Goal: Task Accomplishment & Management: Complete application form

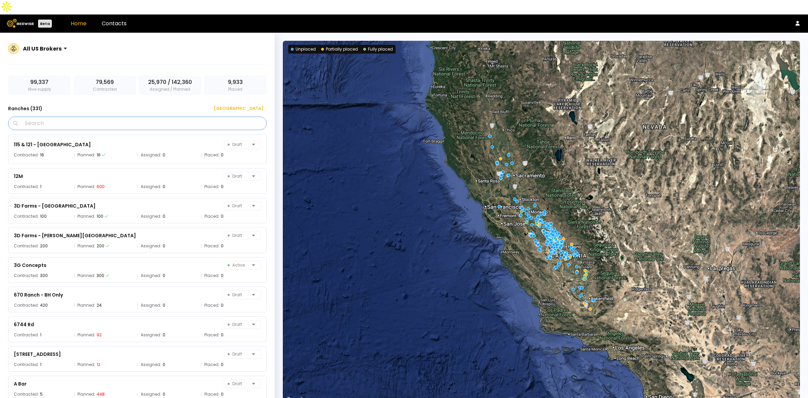
click at [110, 117] on input "Search" at bounding box center [139, 123] width 241 height 13
paste input "**********"
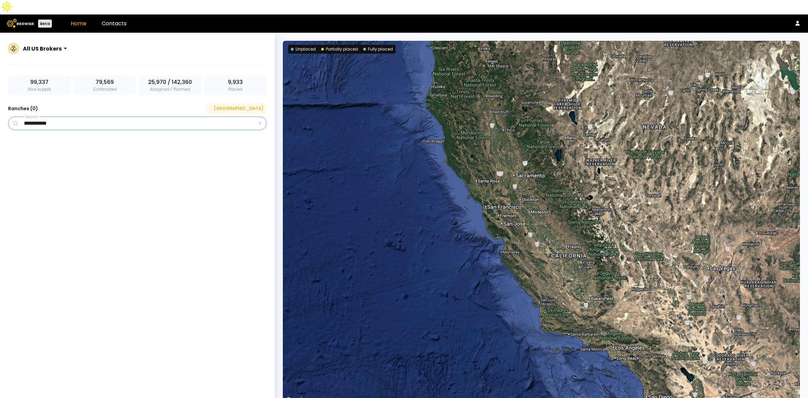
type input "**********"
click at [253, 105] on div "New Ranch" at bounding box center [236, 108] width 54 height 7
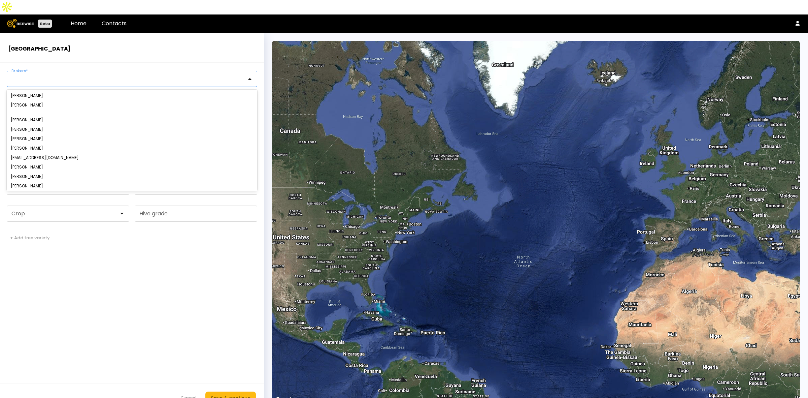
click at [62, 71] on div at bounding box center [129, 78] width 244 height 15
click at [34, 143] on div "Sharon Shin" at bounding box center [132, 147] width 250 height 9
click at [30, 146] on div "Sharon Shin" at bounding box center [132, 148] width 242 height 4
click at [38, 98] on input "Ranch name *" at bounding box center [68, 105] width 122 height 15
paste input "**********"
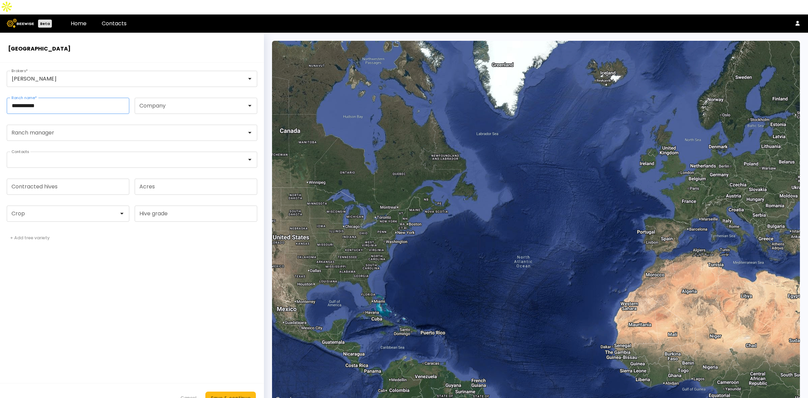
paste input "**********"
type input "**********"
click at [122, 264] on form "**********" at bounding box center [132, 237] width 264 height 349
click at [100, 179] on input "Contracted hives" at bounding box center [68, 186] width 122 height 15
type input "***"
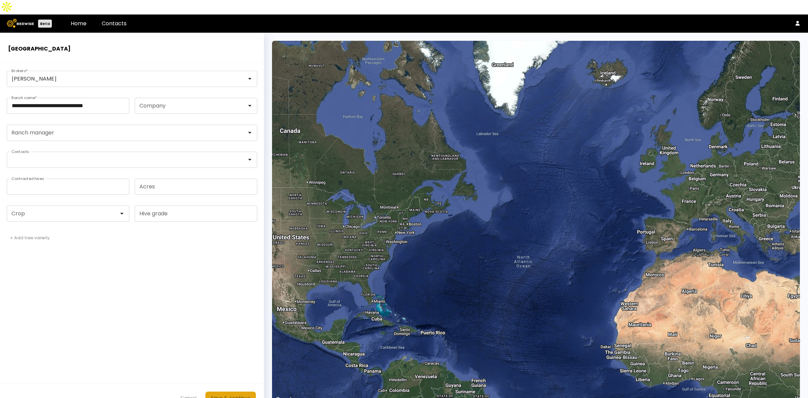
click at [236, 394] on div "Save & continue" at bounding box center [231, 397] width 40 height 7
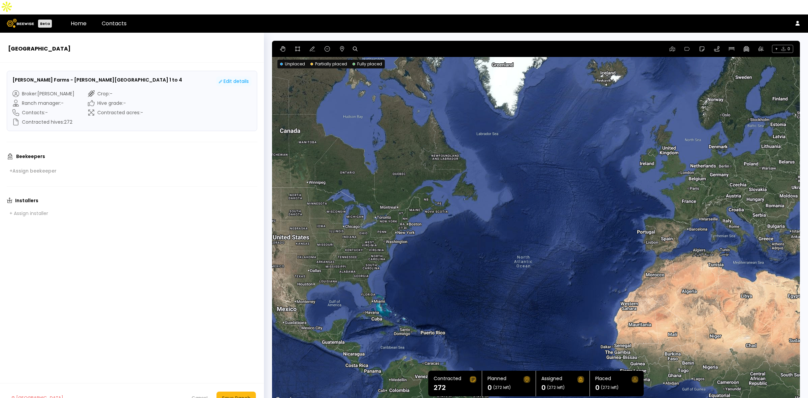
click at [234, 78] on div "Edit details" at bounding box center [234, 81] width 30 height 7
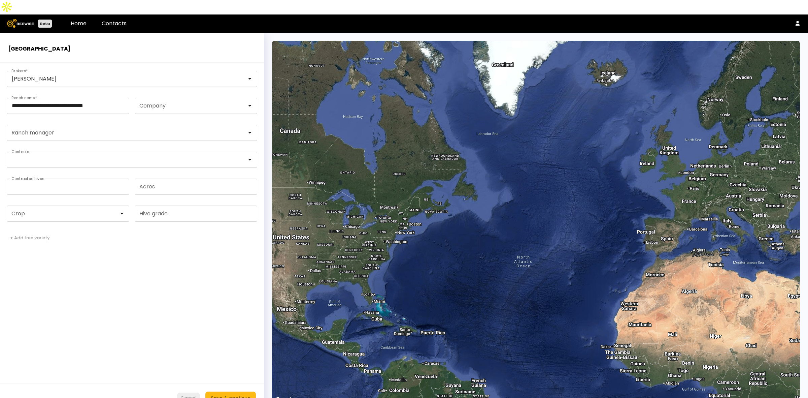
click at [186, 394] on div "Cancel" at bounding box center [188, 397] width 16 height 7
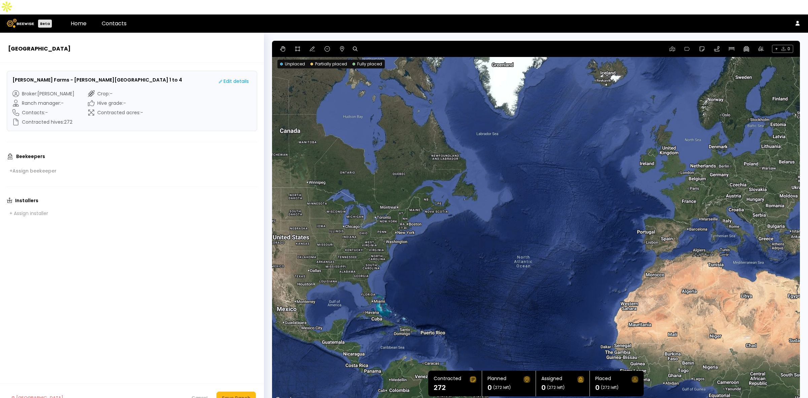
click at [351, 41] on div "+ 0" at bounding box center [536, 49] width 528 height 16
click at [356, 46] on icon at bounding box center [355, 48] width 5 height 5
click at [387, 45] on input at bounding box center [381, 49] width 42 height 8
paste input "**********"
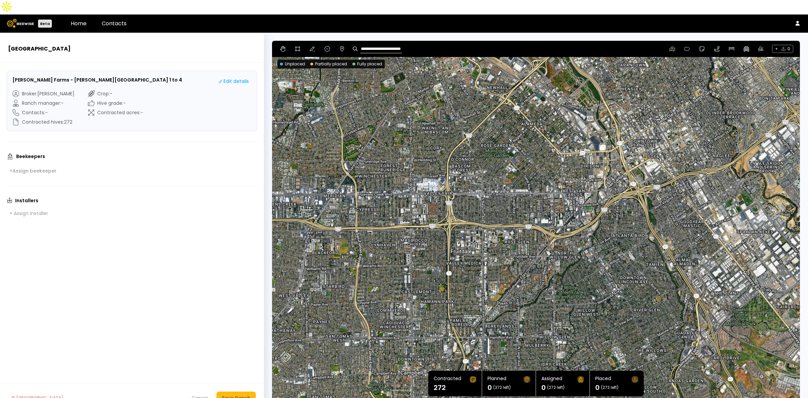
click at [383, 45] on input "**********" at bounding box center [381, 49] width 42 height 8
paste input
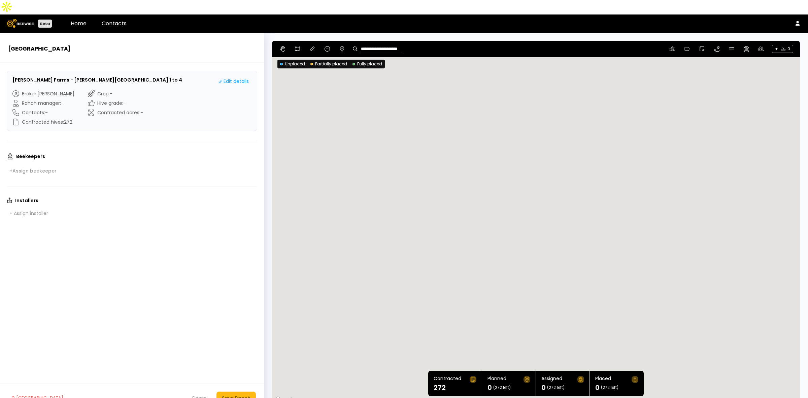
type input "**********"
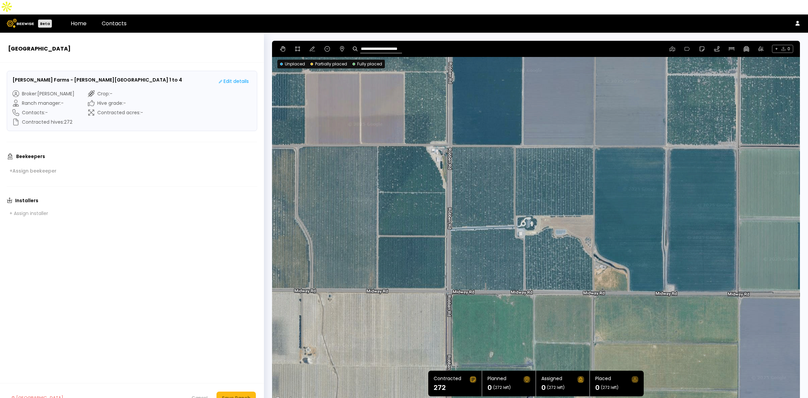
drag, startPoint x: 543, startPoint y: 139, endPoint x: 537, endPoint y: 312, distance: 173.8
click at [537, 312] on div at bounding box center [536, 222] width 528 height 363
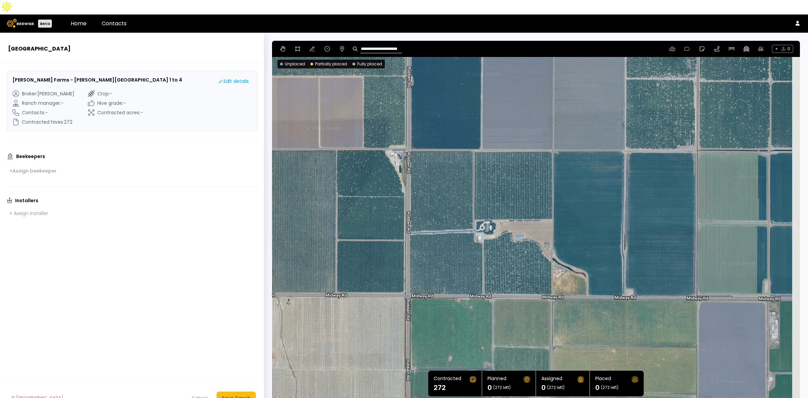
drag, startPoint x: 662, startPoint y: 210, endPoint x: 619, endPoint y: 214, distance: 43.3
click at [619, 214] on div at bounding box center [536, 222] width 528 height 363
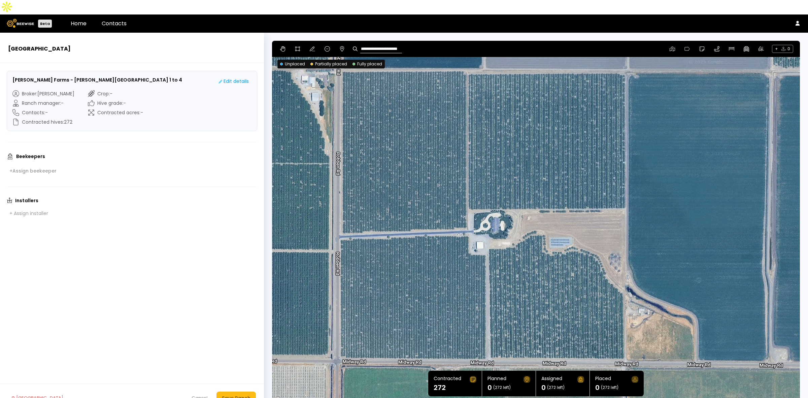
drag, startPoint x: 602, startPoint y: 172, endPoint x: 705, endPoint y: 224, distance: 115.8
click at [705, 224] on div at bounding box center [536, 222] width 528 height 363
click at [299, 46] on icon at bounding box center [297, 48] width 5 height 5
click at [468, 195] on div at bounding box center [535, 222] width 527 height 363
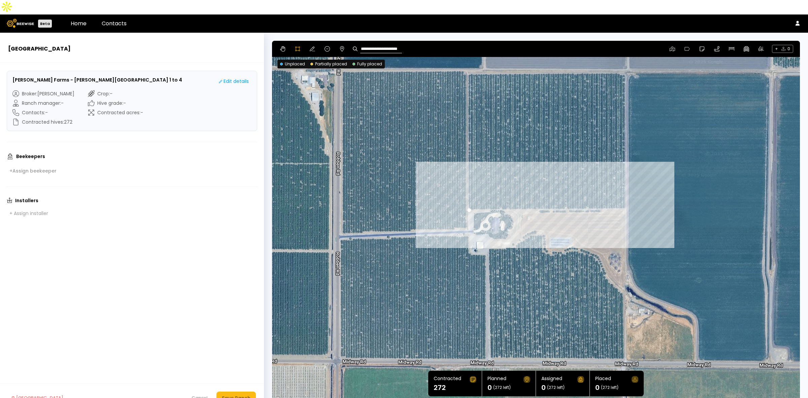
click at [626, 194] on div at bounding box center [535, 222] width 527 height 363
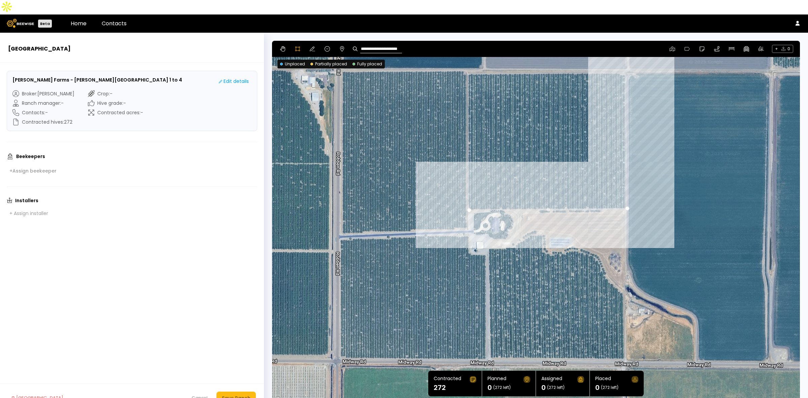
click at [625, 58] on div at bounding box center [535, 222] width 527 height 363
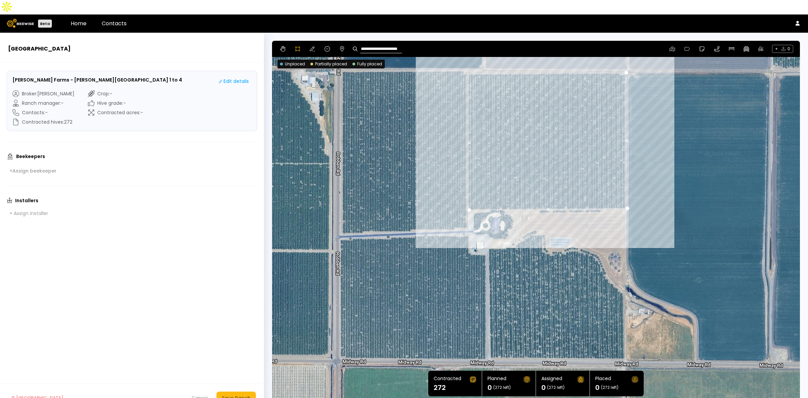
click at [467, 58] on div at bounding box center [535, 222] width 527 height 363
click at [465, 54] on div at bounding box center [535, 222] width 527 height 363
click at [340, 54] on div at bounding box center [535, 222] width 527 height 363
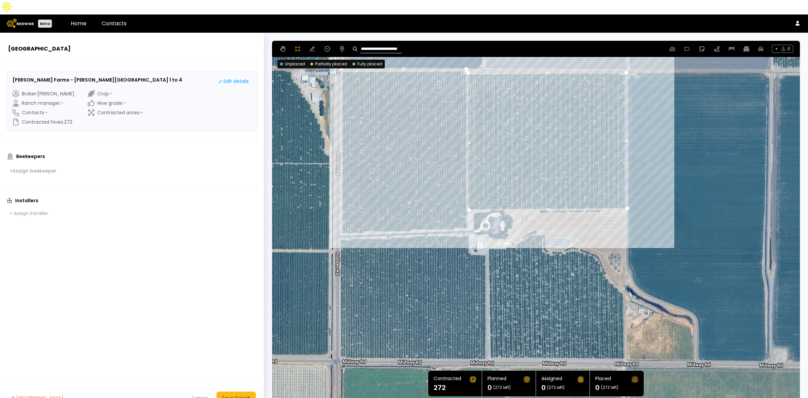
click at [340, 221] on div at bounding box center [535, 222] width 527 height 363
click at [469, 214] on div at bounding box center [535, 222] width 527 height 363
click at [468, 196] on div at bounding box center [535, 222] width 527 height 363
click at [338, 226] on div at bounding box center [535, 222] width 527 height 363
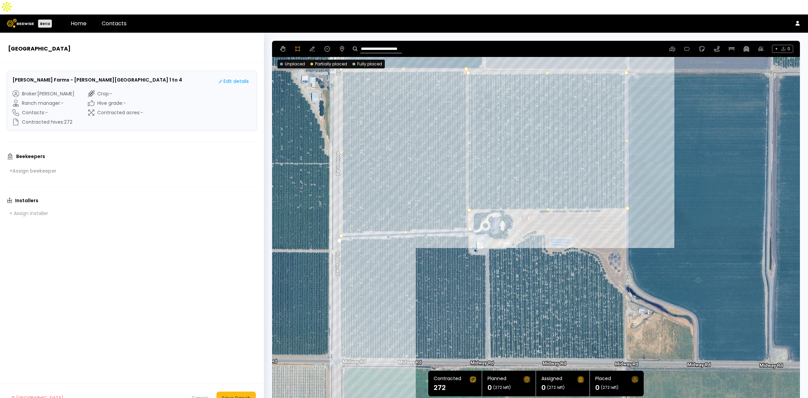
click at [339, 344] on div at bounding box center [535, 222] width 527 height 363
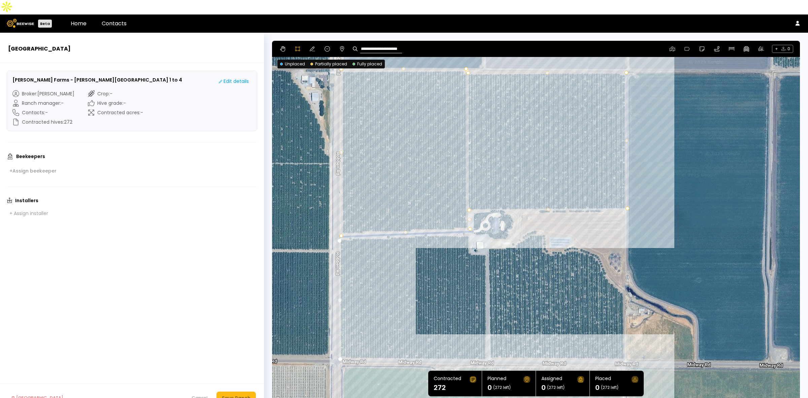
click at [624, 343] on div at bounding box center [535, 222] width 527 height 363
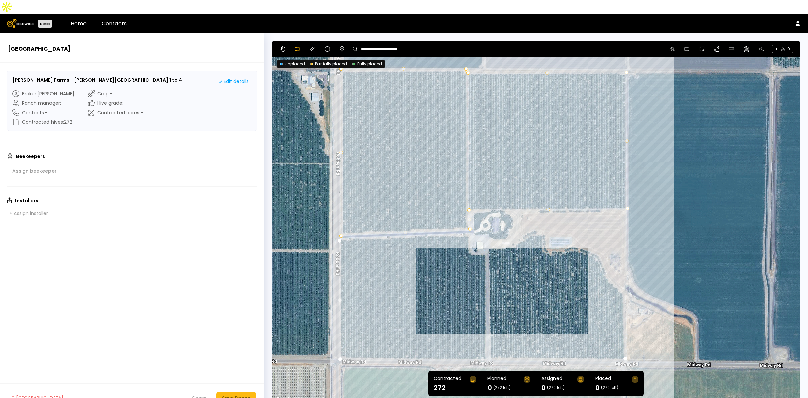
click at [623, 281] on div at bounding box center [535, 222] width 527 height 363
click at [604, 260] on div at bounding box center [535, 222] width 527 height 363
click at [598, 242] on div at bounding box center [535, 222] width 527 height 363
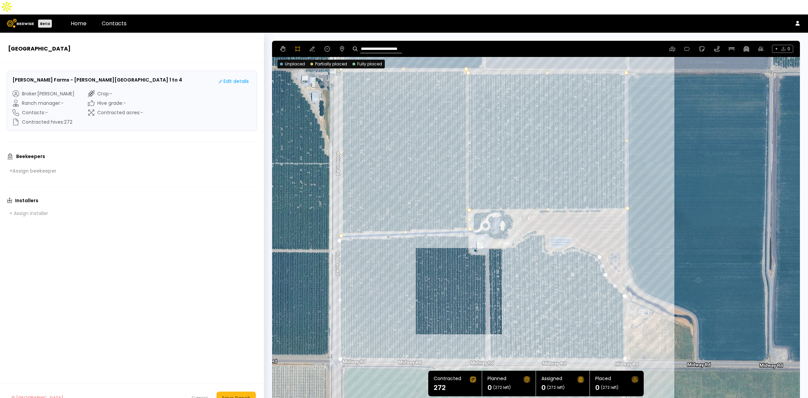
click at [572, 233] on div at bounding box center [535, 222] width 527 height 363
click at [557, 237] on div at bounding box center [535, 222] width 527 height 363
click at [545, 238] on div at bounding box center [535, 222] width 527 height 363
click at [544, 234] on div at bounding box center [535, 222] width 527 height 363
click at [544, 218] on div at bounding box center [535, 222] width 527 height 363
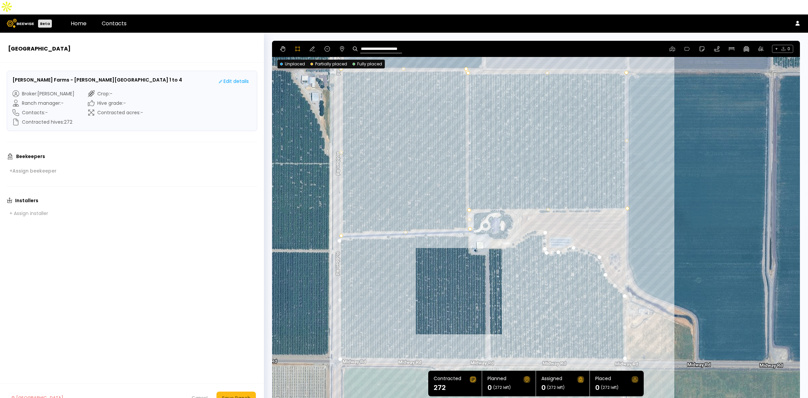
click at [533, 217] on div at bounding box center [535, 222] width 527 height 363
click at [520, 224] on div at bounding box center [535, 222] width 527 height 363
click at [513, 231] on div at bounding box center [535, 222] width 527 height 363
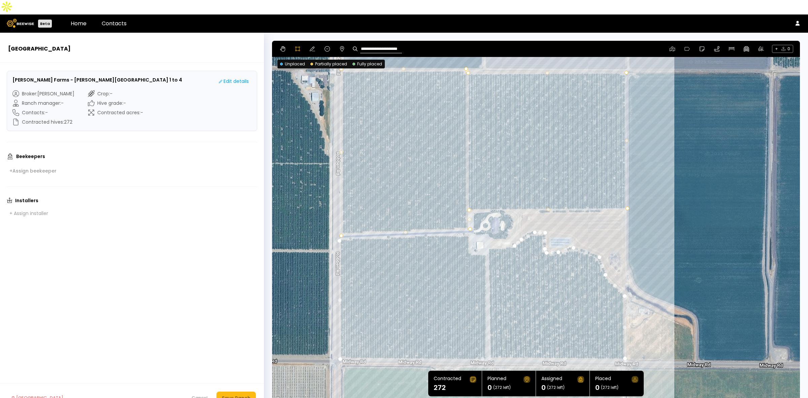
click at [493, 233] on div at bounding box center [535, 222] width 527 height 363
click at [489, 233] on div at bounding box center [535, 222] width 527 height 363
click at [487, 240] on div at bounding box center [535, 222] width 527 height 363
click at [471, 239] on div at bounding box center [535, 222] width 527 height 363
click at [468, 222] on div at bounding box center [535, 222] width 527 height 363
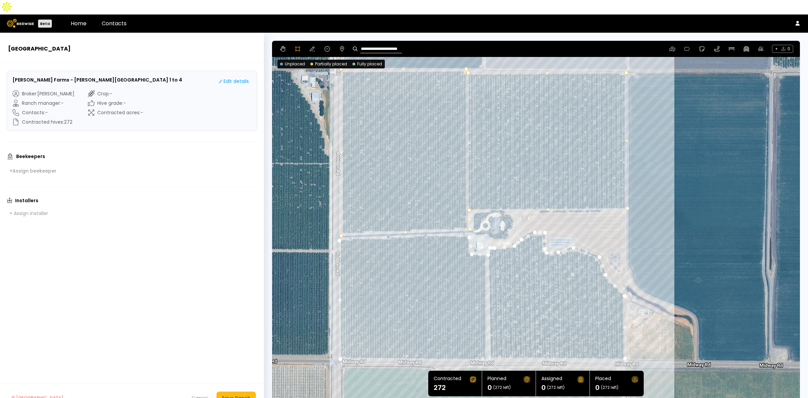
click at [338, 226] on div at bounding box center [535, 222] width 527 height 363
click at [235, 394] on div "Save Ranch" at bounding box center [236, 397] width 29 height 7
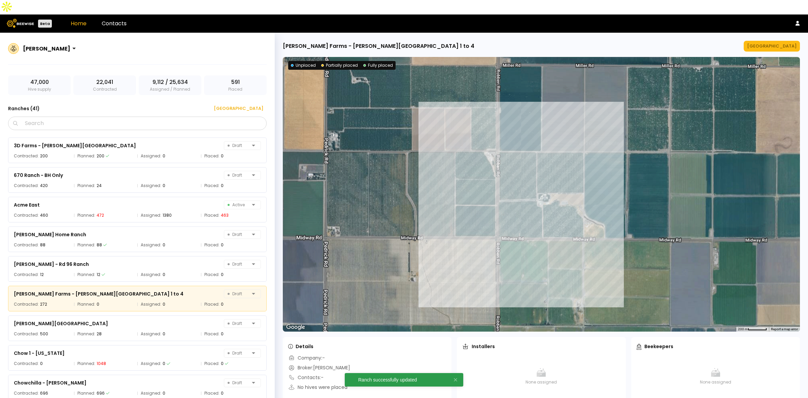
scroll to position [54, 0]
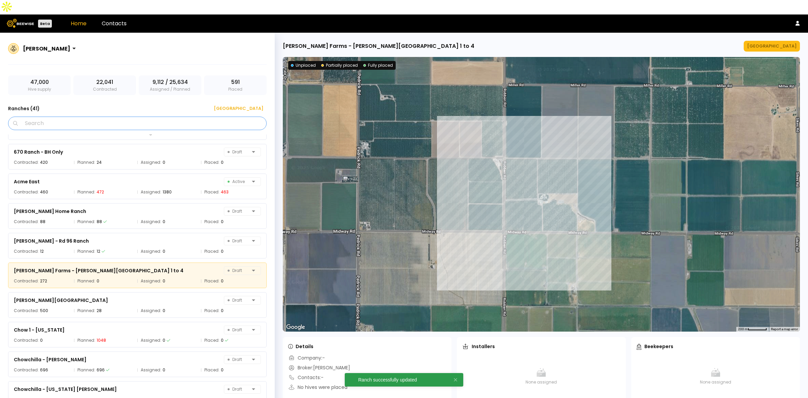
click at [122, 117] on input "Search" at bounding box center [139, 123] width 241 height 13
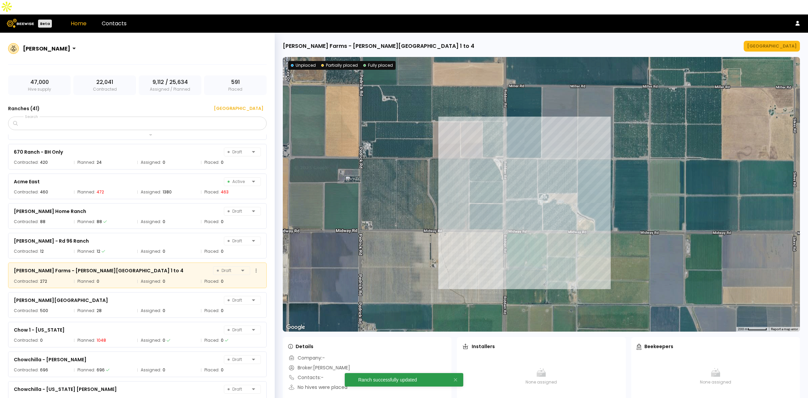
click at [161, 266] on div "Atkinson Farms - Brady Ranch 1 to 4 Draft" at bounding box center [137, 270] width 247 height 9
click at [789, 43] on div "Manage Ranch" at bounding box center [771, 46] width 49 height 7
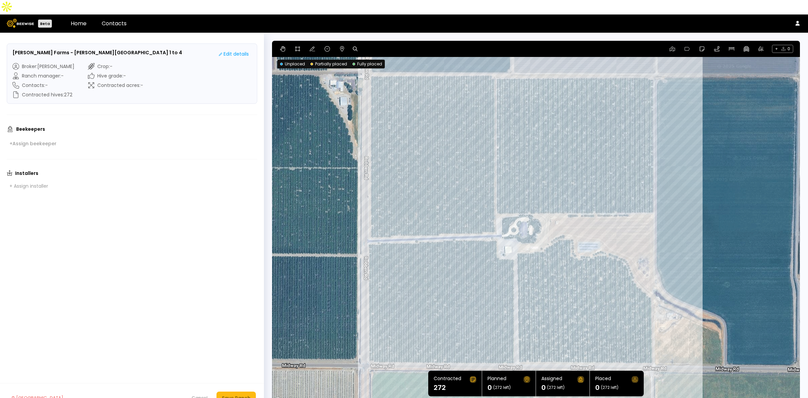
drag, startPoint x: 759, startPoint y: 184, endPoint x: 734, endPoint y: 180, distance: 26.0
click at [734, 180] on div at bounding box center [536, 222] width 528 height 363
click at [342, 46] on icon at bounding box center [342, 48] width 4 height 5
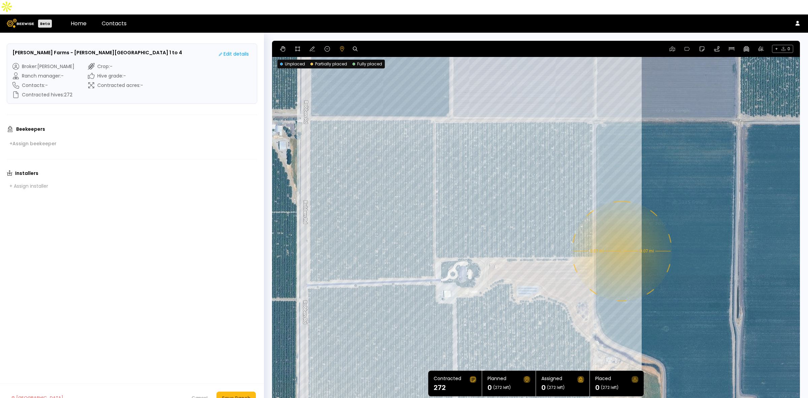
drag, startPoint x: 744, startPoint y: 148, endPoint x: 682, endPoint y: 192, distance: 76.0
click at [682, 192] on div "0.07 mi 0.07 mi" at bounding box center [536, 222] width 528 height 363
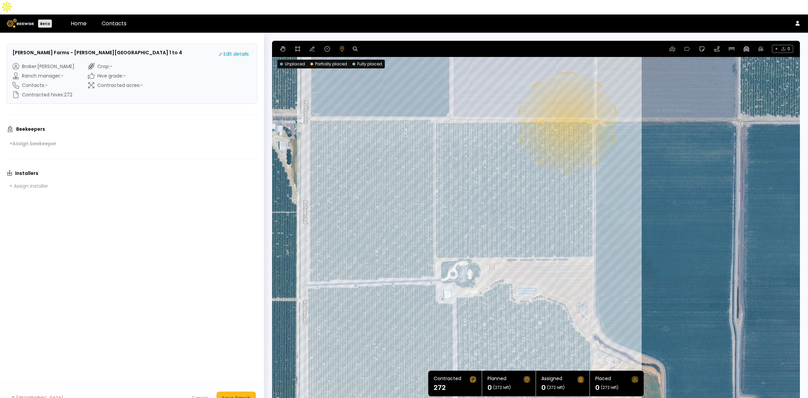
click at [566, 108] on div "0.07 mi 0.07 mi" at bounding box center [536, 222] width 528 height 363
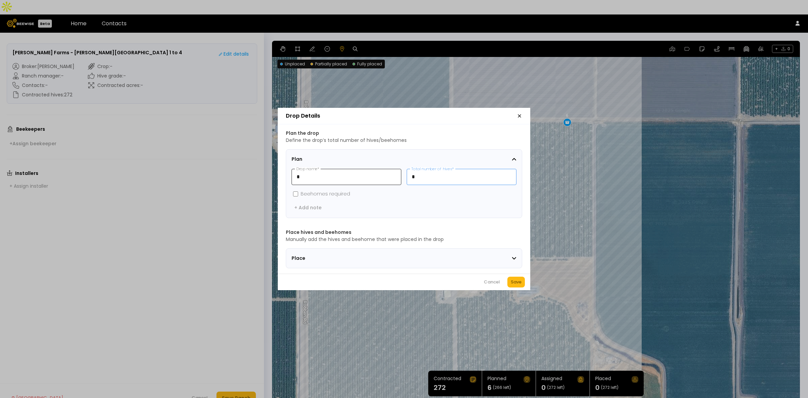
drag, startPoint x: 436, startPoint y: 177, endPoint x: 392, endPoint y: 170, distance: 44.6
click at [392, 170] on div "* Drop name * * Total number of hives *" at bounding box center [403, 177] width 225 height 16
type input "**"
click at [517, 282] on div "Save" at bounding box center [516, 281] width 11 height 7
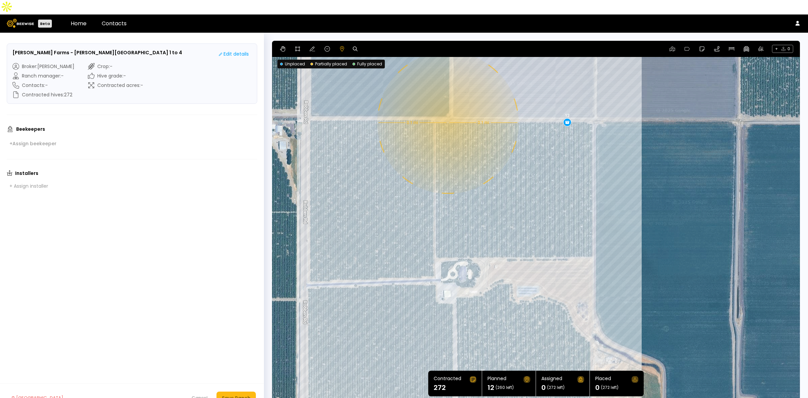
click at [447, 108] on div "0.1 mi 0.1 mi 12" at bounding box center [536, 222] width 528 height 363
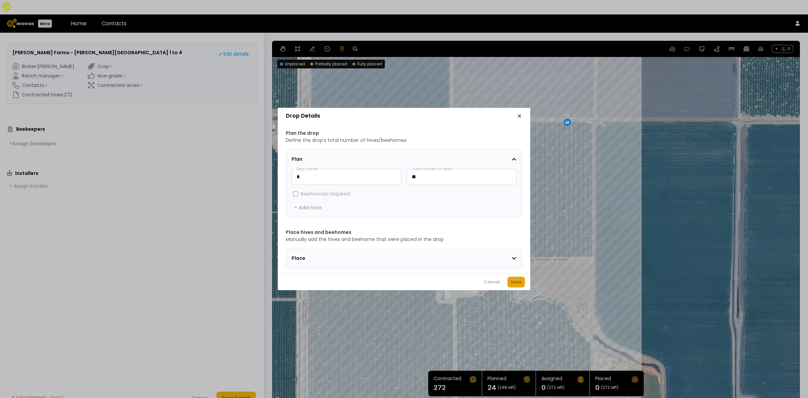
click at [522, 282] on button "Save" at bounding box center [516, 281] width 18 height 11
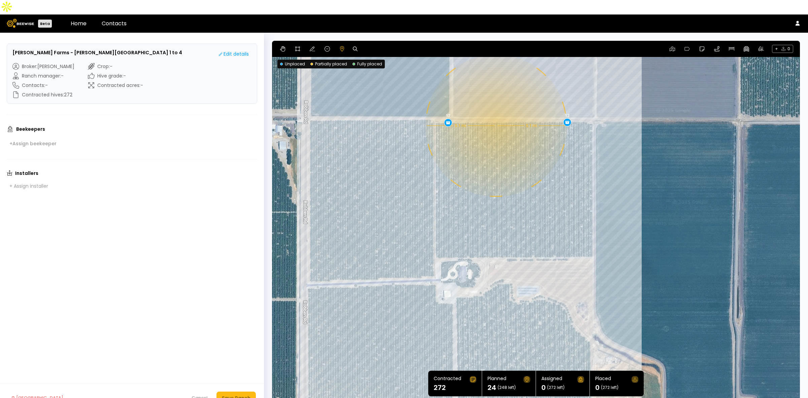
click at [495, 111] on div "0.1 mi 0.1 mi 12 12" at bounding box center [536, 222] width 528 height 363
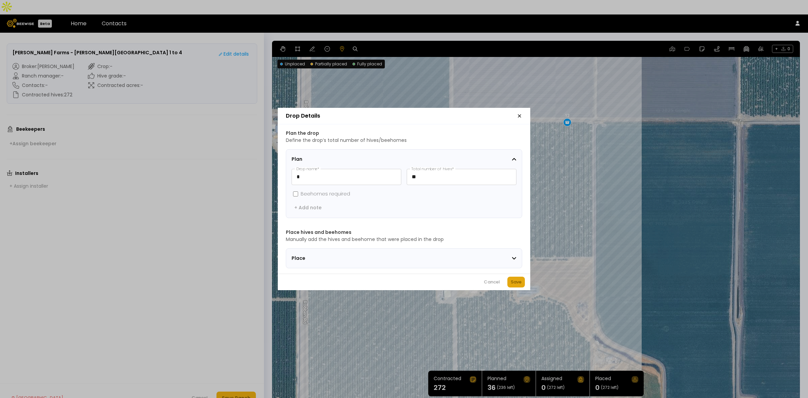
click at [521, 284] on div "Save" at bounding box center [516, 281] width 11 height 7
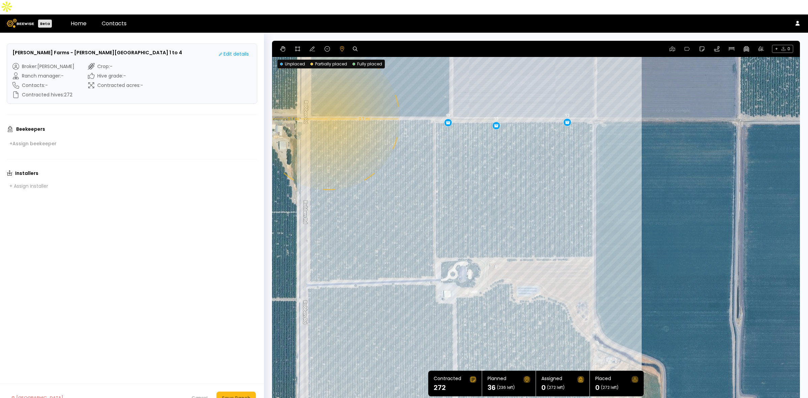
click at [328, 104] on div "0.1 mi 0.1 mi 12 12 12" at bounding box center [536, 222] width 528 height 363
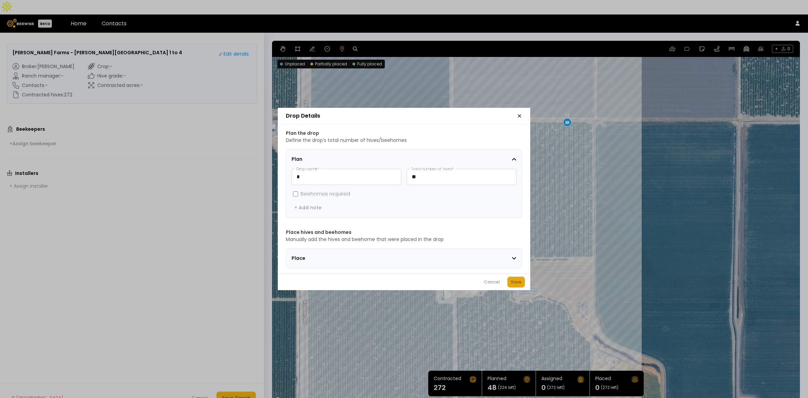
click at [512, 285] on div "Save" at bounding box center [516, 281] width 11 height 7
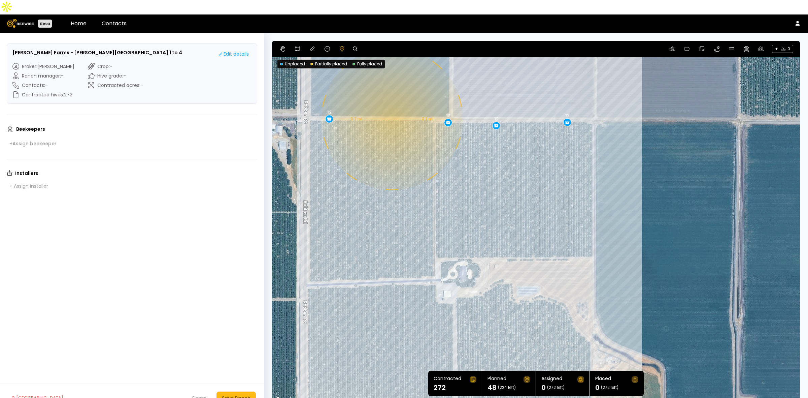
click at [391, 104] on div "0.1 mi 0.1 mi 12 12 12 12" at bounding box center [536, 222] width 528 height 363
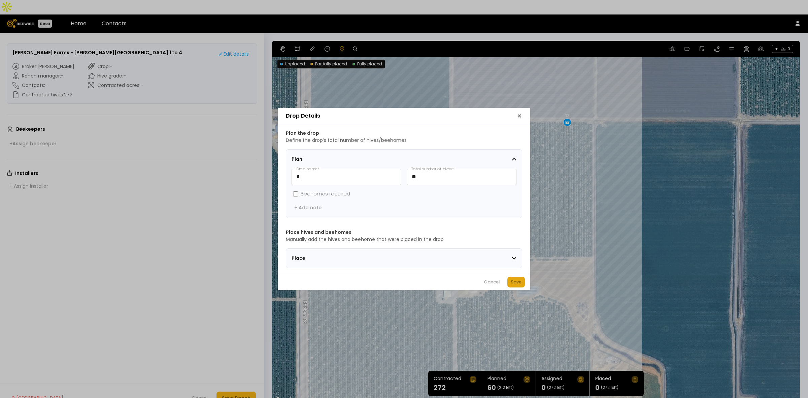
click at [517, 285] on div "Save" at bounding box center [516, 281] width 11 height 7
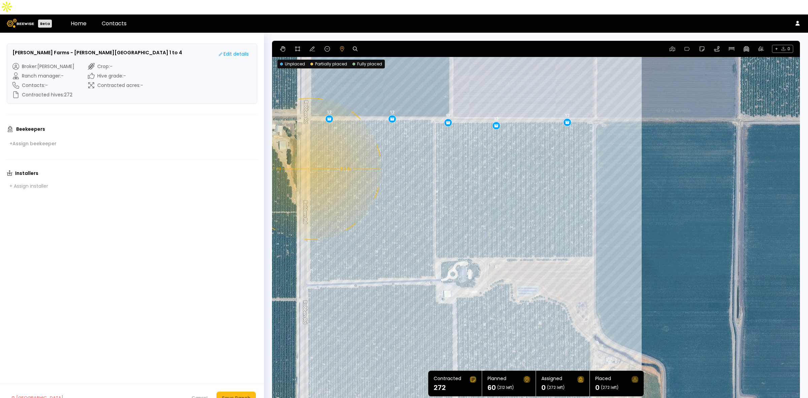
click at [310, 154] on div "0.1 mi 0.1 mi 12 12 12 12 12" at bounding box center [536, 222] width 528 height 363
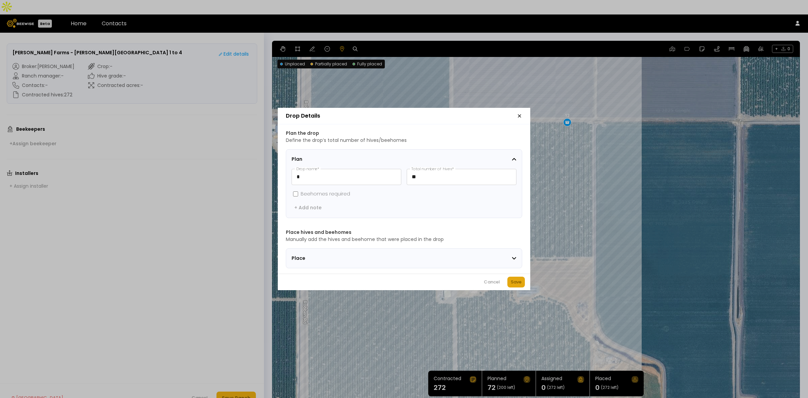
click at [514, 283] on div "Save" at bounding box center [516, 281] width 11 height 7
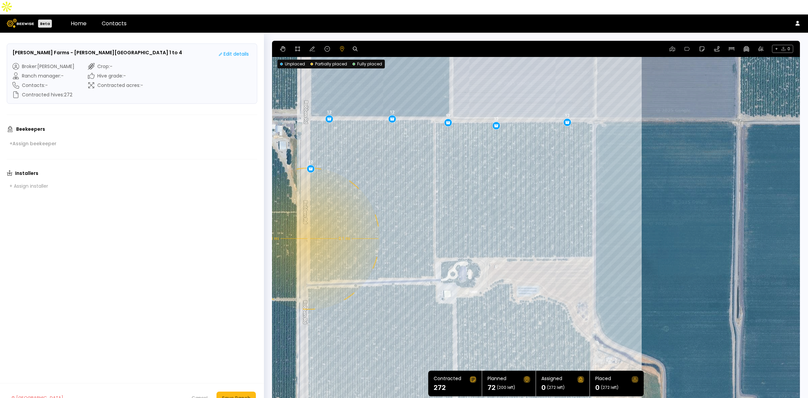
click at [308, 224] on div "0.1 mi 0.1 mi 12 12 12 12 12 12" at bounding box center [536, 222] width 528 height 363
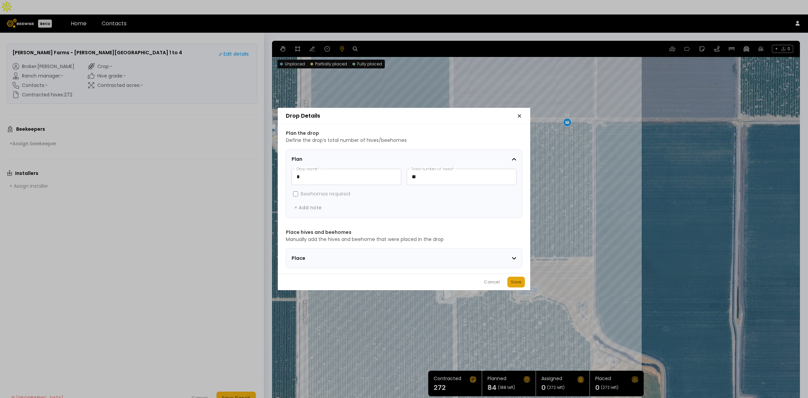
click at [522, 284] on button "Save" at bounding box center [516, 281] width 18 height 11
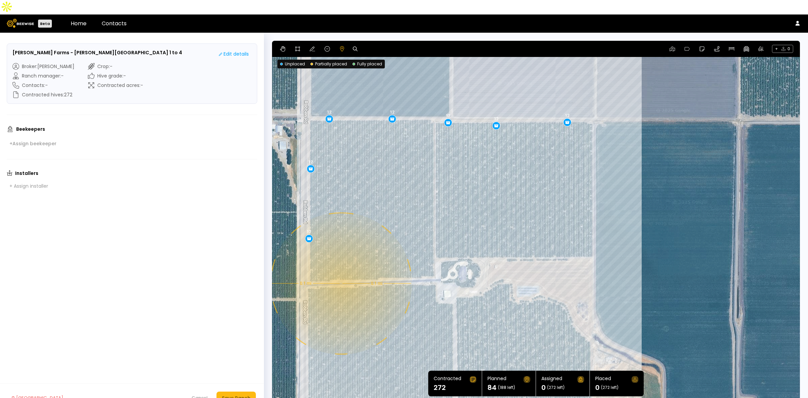
click at [340, 269] on div "0.1 mi 0.1 mi 12 12 12 12 12 12 12" at bounding box center [536, 222] width 528 height 363
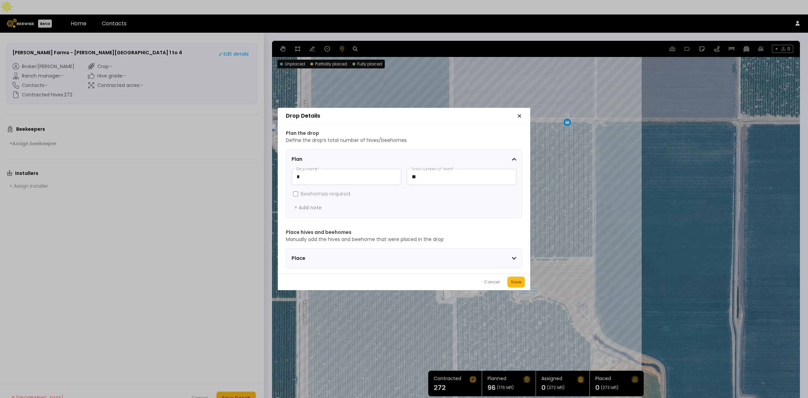
click at [525, 283] on div "Cancel Save" at bounding box center [404, 281] width 252 height 16
click at [509, 283] on button "Save" at bounding box center [516, 281] width 18 height 11
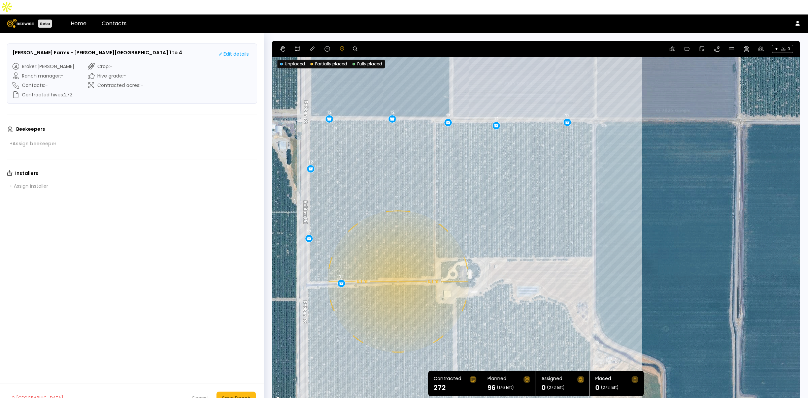
click at [397, 267] on div "0.1 mi 0.1 mi 12 12 12 12 12 12 12 12" at bounding box center [536, 222] width 528 height 363
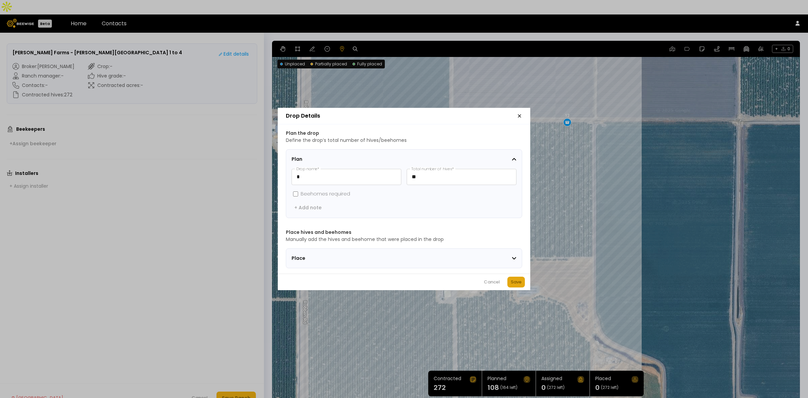
click at [519, 281] on div "Save" at bounding box center [516, 281] width 11 height 7
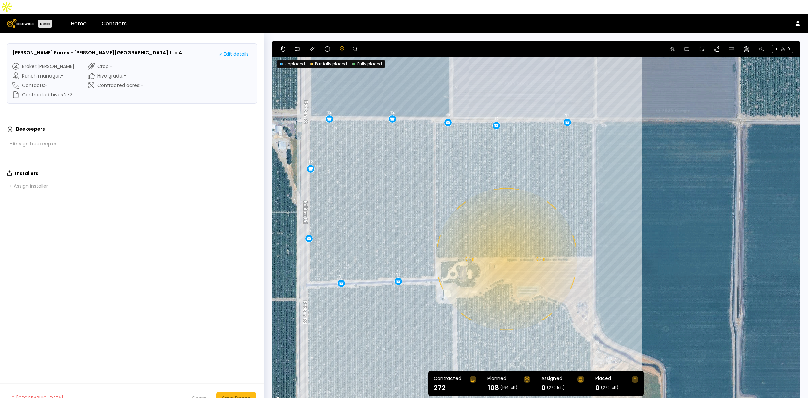
click at [506, 244] on div "0.1 mi 0.1 mi 12 12 12 12 12 12 12 12 12" at bounding box center [536, 222] width 528 height 363
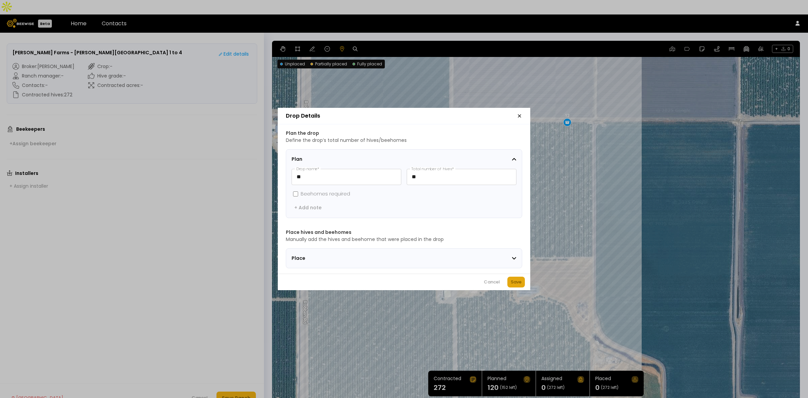
click at [516, 282] on div "Save" at bounding box center [516, 281] width 11 height 7
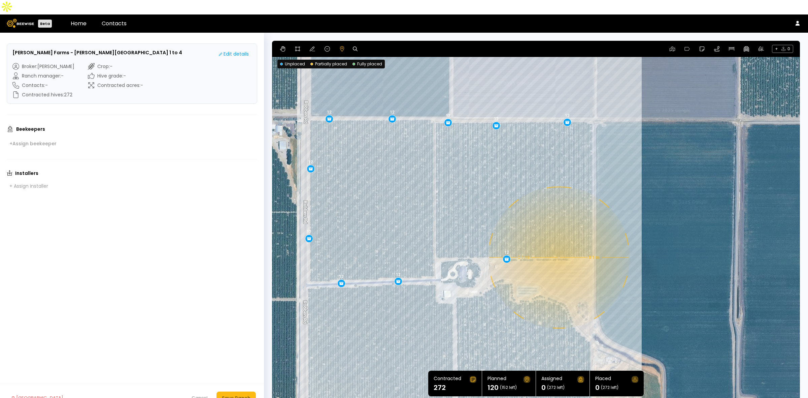
click at [558, 243] on div "0.1 mi 0.1 mi 12 12 12 12 12 12 12 12 12 12" at bounding box center [536, 222] width 528 height 363
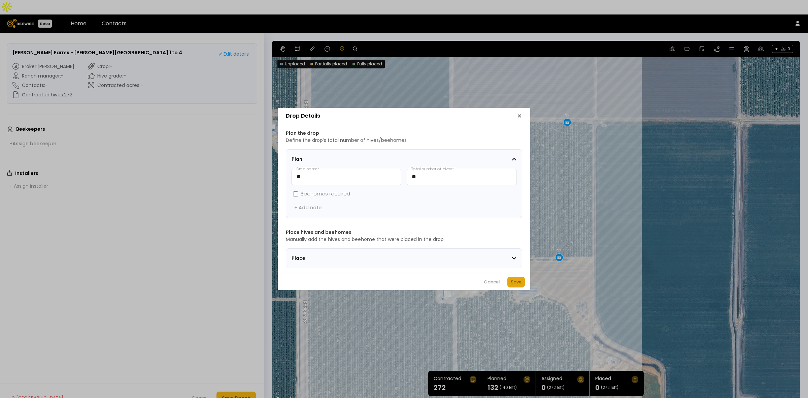
click at [512, 283] on div "Save" at bounding box center [516, 281] width 11 height 7
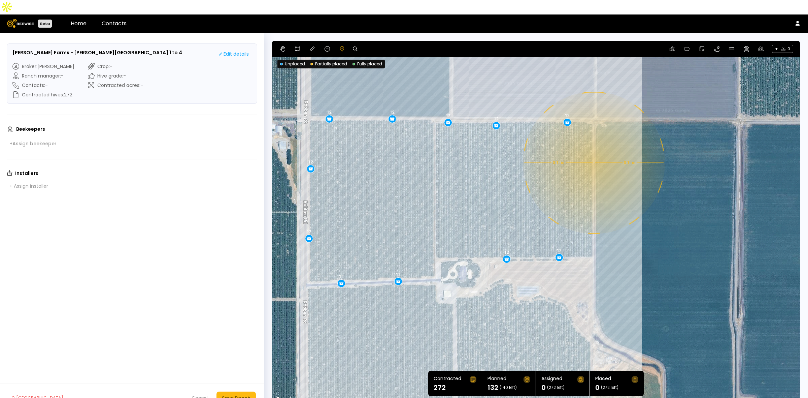
click at [593, 148] on div "0.1 mi 0.1 mi 12 12 12 12 12 12 12 12 12 12 12" at bounding box center [536, 222] width 528 height 363
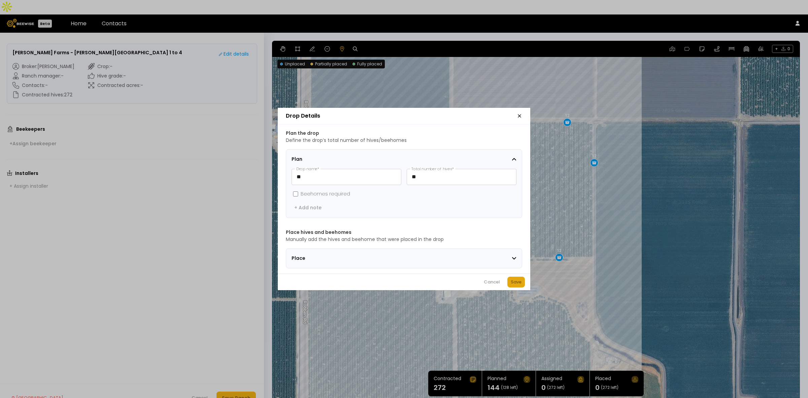
click at [511, 283] on div "Save" at bounding box center [516, 281] width 11 height 7
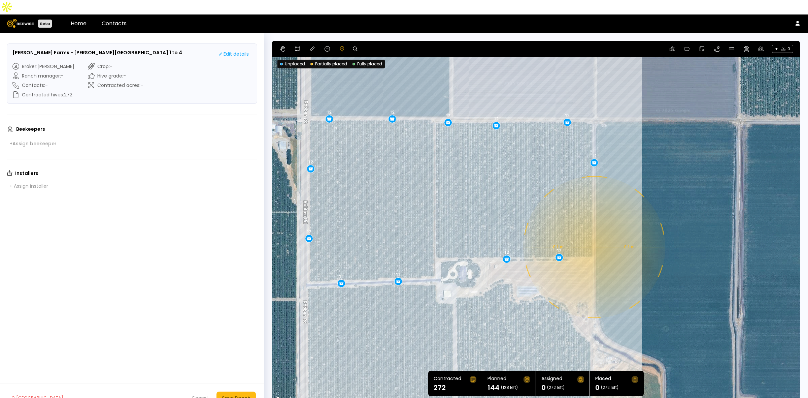
click at [593, 232] on div "0.1 mi 0.1 mi 12 12 12 12 12 12 12 12 12 12 12 12" at bounding box center [536, 222] width 528 height 363
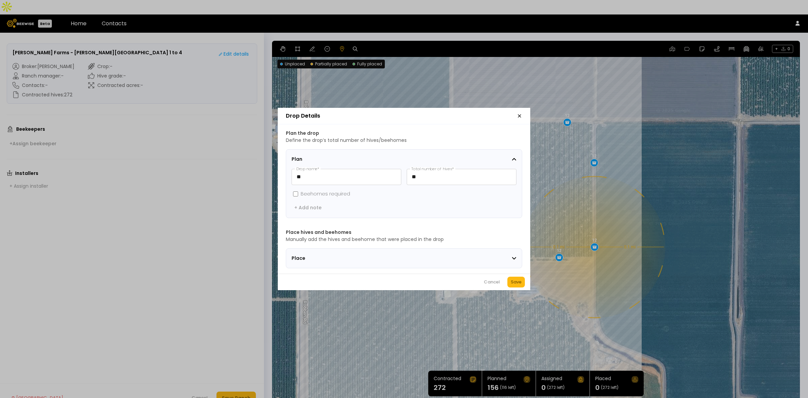
click at [517, 282] on div "Save" at bounding box center [516, 281] width 11 height 7
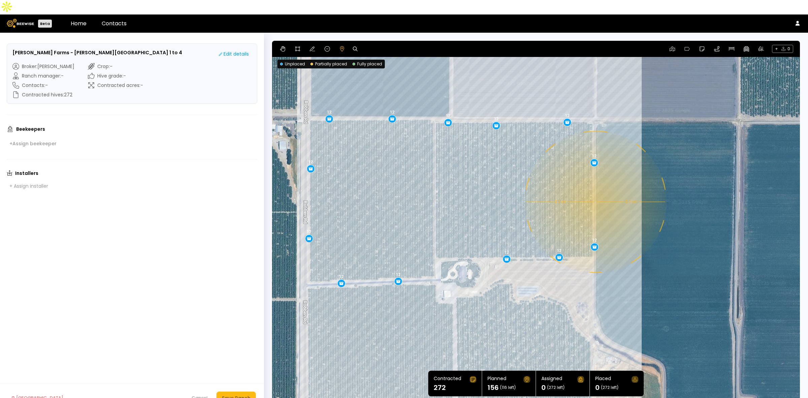
click at [595, 187] on div "0.1 mi 0.1 mi 12 12 12 12 12 12 12 12 12 12 12 12 12" at bounding box center [536, 222] width 528 height 363
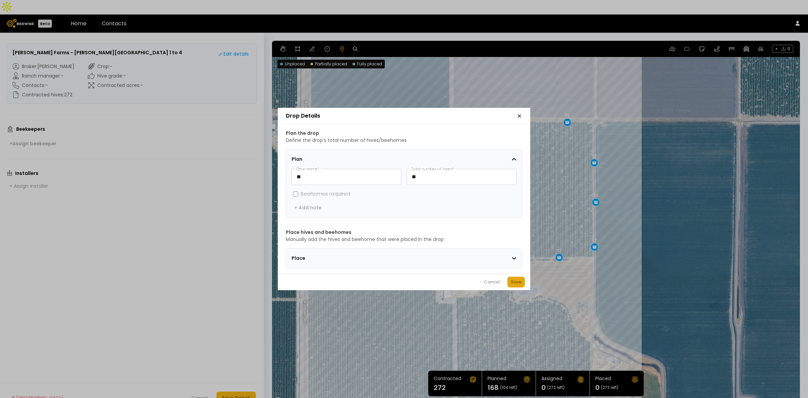
click at [514, 284] on div "Save" at bounding box center [516, 281] width 11 height 7
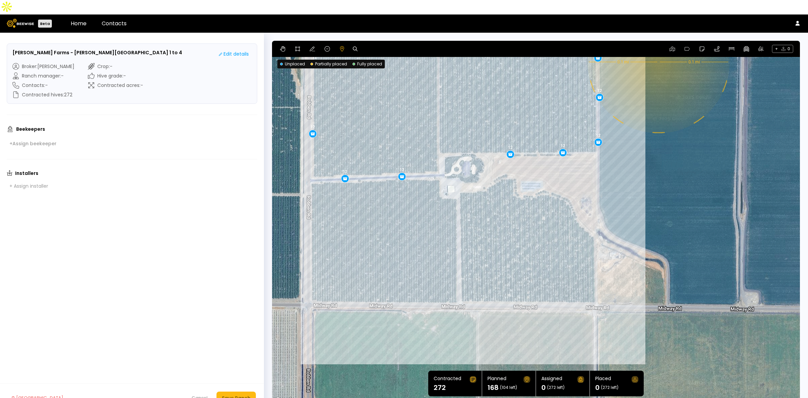
drag, startPoint x: 650, startPoint y: 259, endPoint x: 654, endPoint y: 152, distance: 107.1
click at [654, 152] on div "0.1 mi 0.1 mi 12 12 12 12 12 12 12 12 12 12 12 12 12 12" at bounding box center [536, 222] width 528 height 363
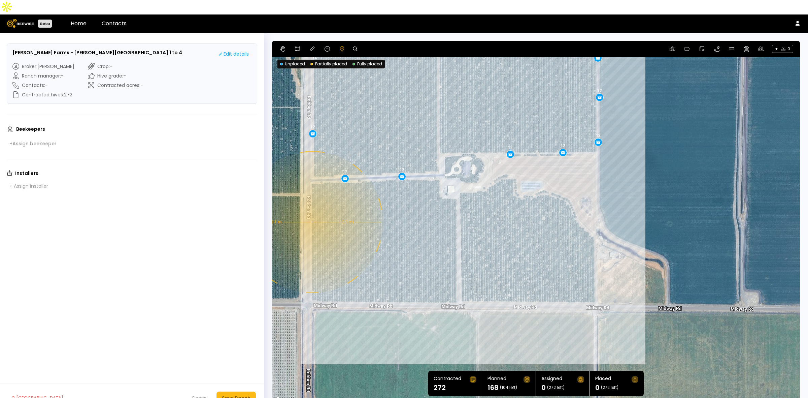
click at [311, 207] on div "0.1 mi 0.1 mi 12 12 12 12 12 12 12 12 12 12 12 12 12 12" at bounding box center [536, 222] width 528 height 363
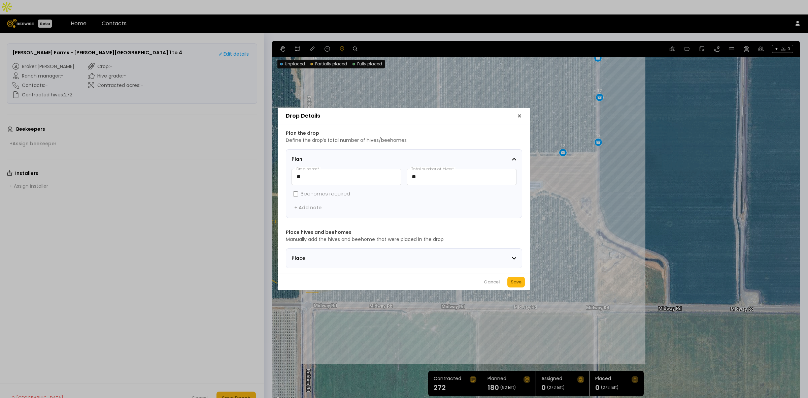
drag, startPoint x: 515, startPoint y: 283, endPoint x: 450, endPoint y: 282, distance: 65.3
click at [516, 283] on div "Save" at bounding box center [516, 281] width 11 height 7
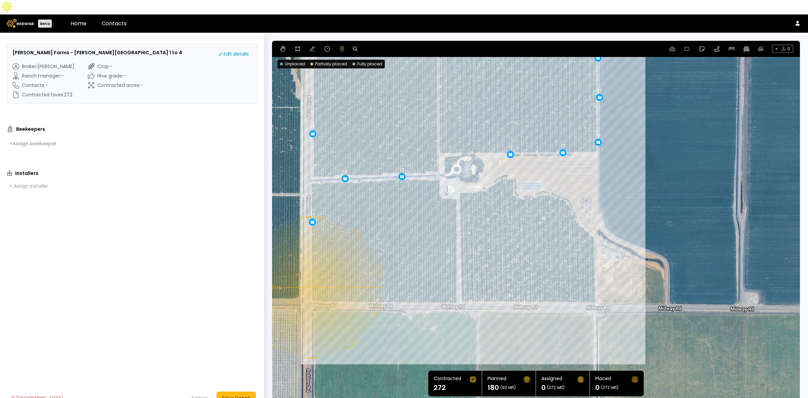
click at [311, 273] on div "0.1 mi 0.1 mi 12 12 12 12 12 12 12 12 12 12 12 12 12 12 12" at bounding box center [536, 222] width 528 height 363
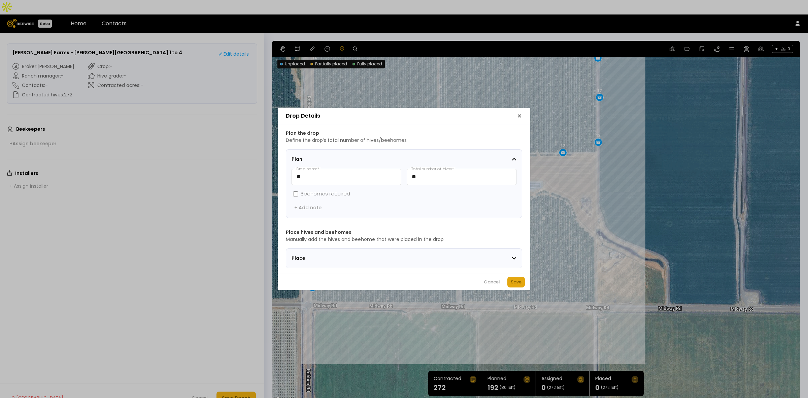
click at [516, 283] on div "Save" at bounding box center [516, 281] width 11 height 7
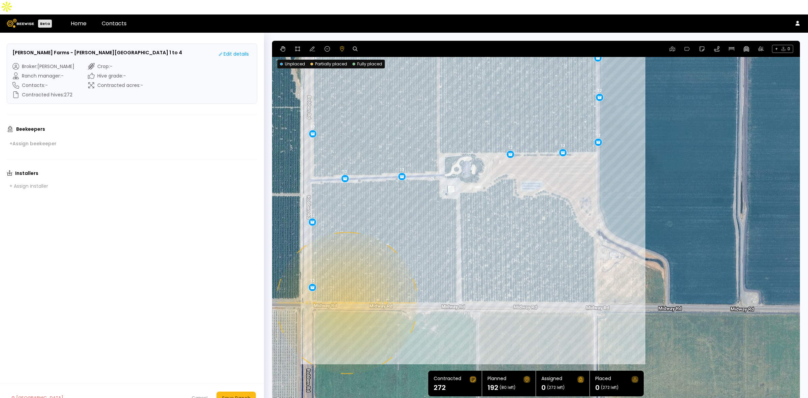
click at [346, 288] on div "0.1 mi 0.1 mi 12 12 12 12 12 12 12 12 12 12 12 12 12 12 12 12" at bounding box center [536, 222] width 528 height 363
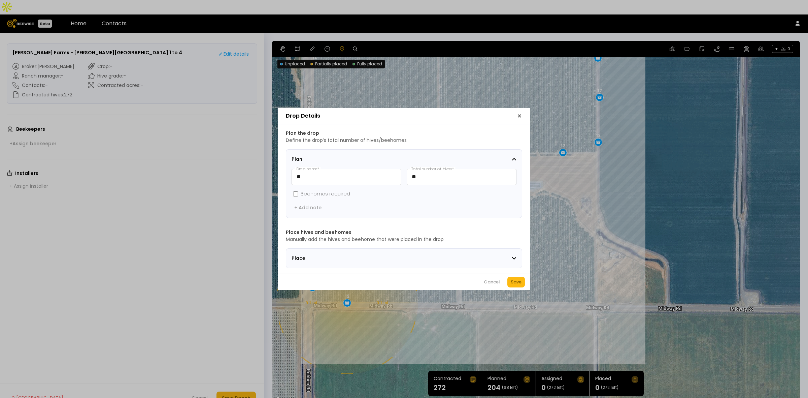
click at [516, 280] on button "Save" at bounding box center [516, 281] width 18 height 11
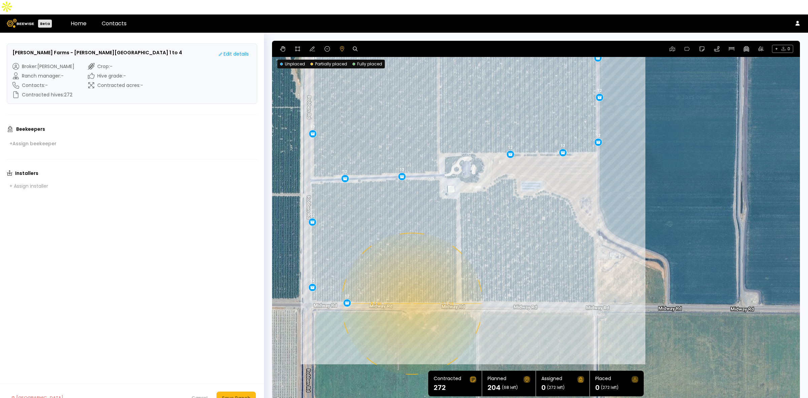
click at [411, 289] on div "0.1 mi 0.1 mi 12 12 12 12 12 12 12 12 12 12 12 12 12 12 12 12 12" at bounding box center [536, 222] width 528 height 363
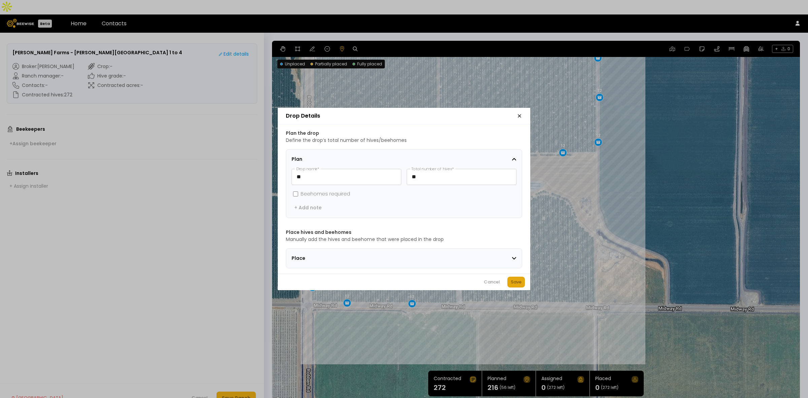
click at [520, 282] on div "Save" at bounding box center [516, 281] width 11 height 7
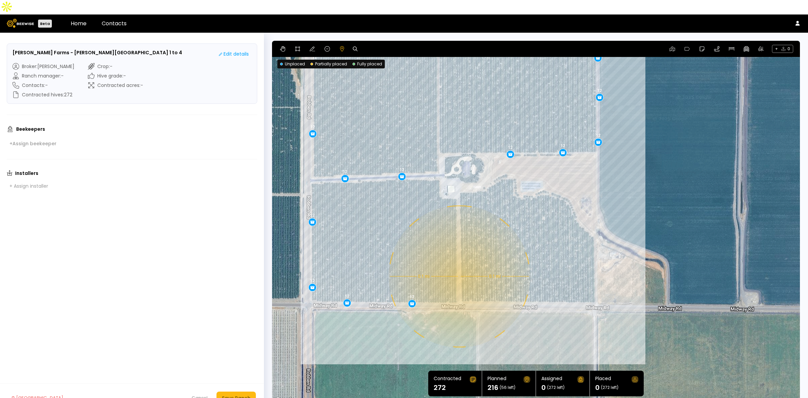
click at [458, 262] on div "0.1 mi 0.1 mi 12 12 12 12 12 12 12 12 12 12 12 12 12 12 12 12 12 12" at bounding box center [536, 222] width 528 height 363
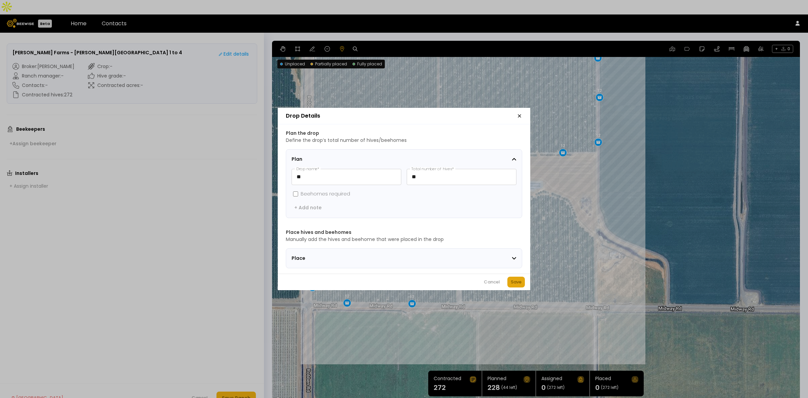
click at [512, 285] on div "Save" at bounding box center [516, 281] width 11 height 7
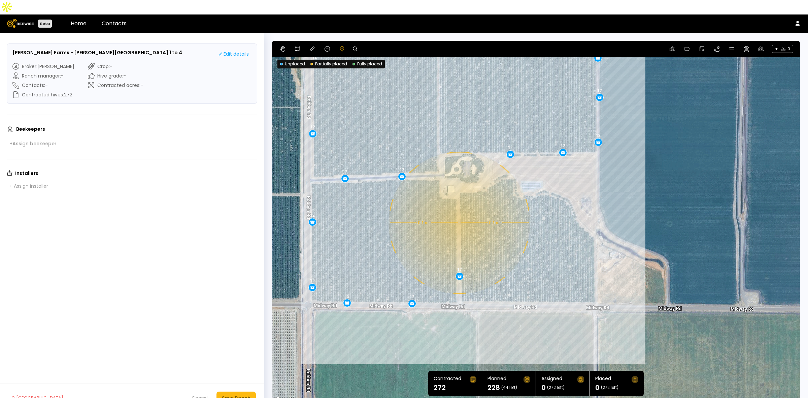
click at [458, 208] on div "0.1 mi 0.1 mi 12 12 12 12 12 12 12 12 12 12 12 12 12 12 12 12 12 12 12" at bounding box center [536, 222] width 528 height 363
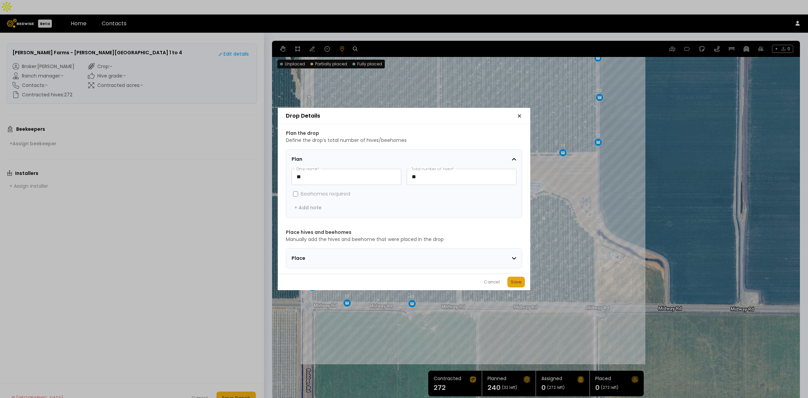
click at [512, 285] on div "Save" at bounding box center [516, 281] width 11 height 7
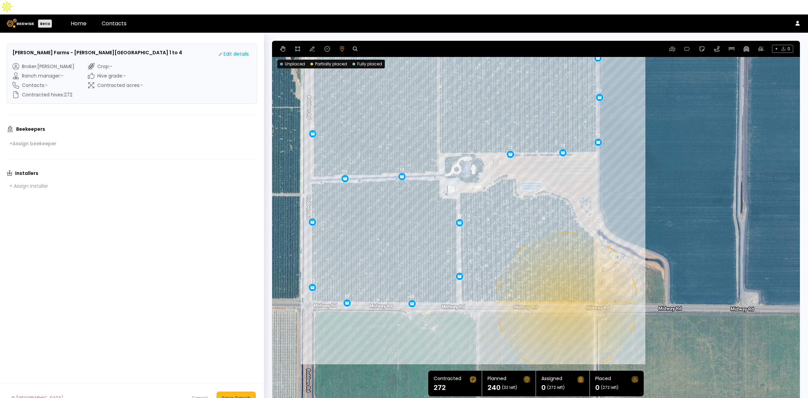
click at [566, 288] on div "0.1 mi 0.1 mi 12 12 12 12 12 12 12 12 12 12 12 12 12 12 12 12 12 12 12 12" at bounding box center [536, 222] width 528 height 363
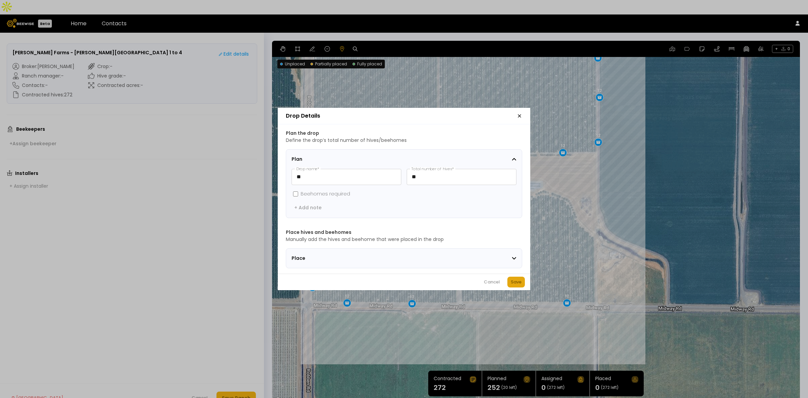
click at [512, 285] on div "Save" at bounding box center [516, 281] width 11 height 7
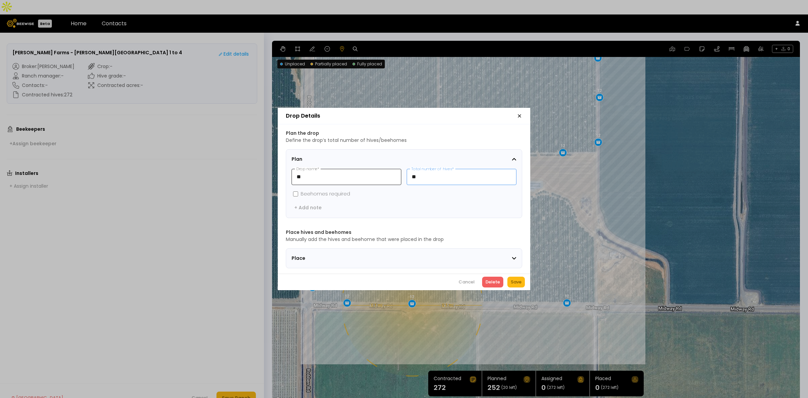
drag, startPoint x: 439, startPoint y: 172, endPoint x: 394, endPoint y: 167, distance: 45.0
click at [394, 169] on div "** Drop name * ** Total number of hives *" at bounding box center [403, 177] width 225 height 16
type input "*"
click at [520, 285] on div "Save" at bounding box center [516, 281] width 11 height 7
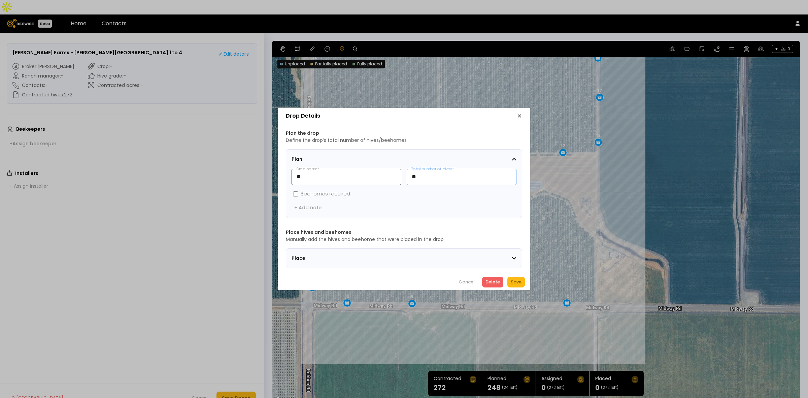
drag, startPoint x: 419, startPoint y: 175, endPoint x: 394, endPoint y: 172, distance: 25.5
click at [394, 172] on div "** Drop name * ** Total number of hives *" at bounding box center [403, 177] width 225 height 16
type input "*"
click at [514, 285] on div "Save" at bounding box center [516, 281] width 11 height 7
drag, startPoint x: 422, startPoint y: 174, endPoint x: 388, endPoint y: 169, distance: 34.0
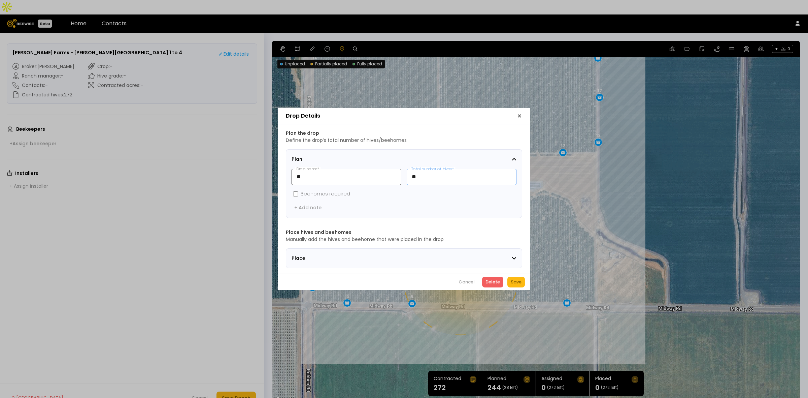
click at [392, 169] on div "** Drop name * ** Total number of hives *" at bounding box center [403, 177] width 225 height 16
type input "*"
click at [513, 282] on div "Save" at bounding box center [516, 281] width 11 height 7
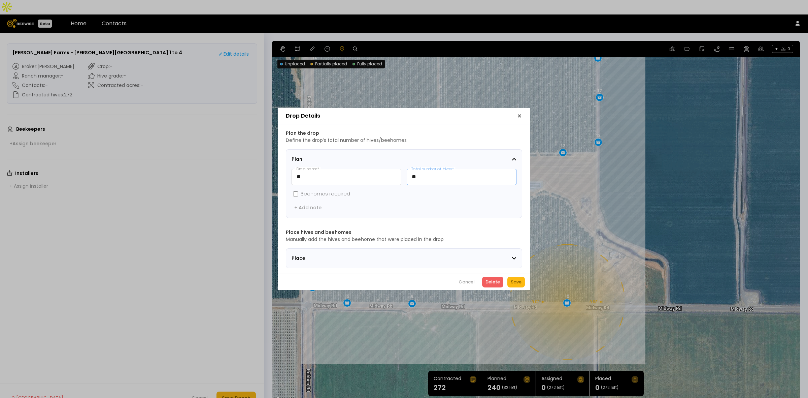
drag, startPoint x: 435, startPoint y: 175, endPoint x: 371, endPoint y: 157, distance: 67.0
click at [380, 157] on div "Plan ** Drop name * ** Total number of hives * Beehomes required + Add note" at bounding box center [403, 184] width 225 height 58
type input "*"
click at [514, 284] on div "Save" at bounding box center [516, 281] width 11 height 7
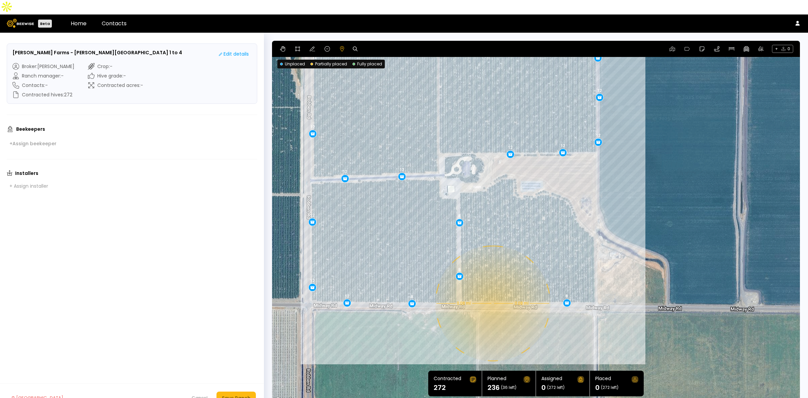
click at [492, 288] on div "0.08 mi 0.08 mi 12 12 12 12 12 12 12 12 12 12 12 12 12 12 12 12 12 8 8 8 8" at bounding box center [536, 222] width 528 height 363
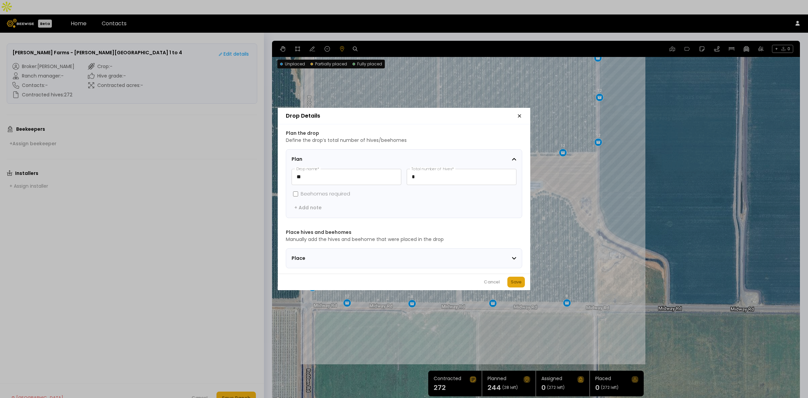
click at [519, 284] on div "Save" at bounding box center [516, 281] width 11 height 7
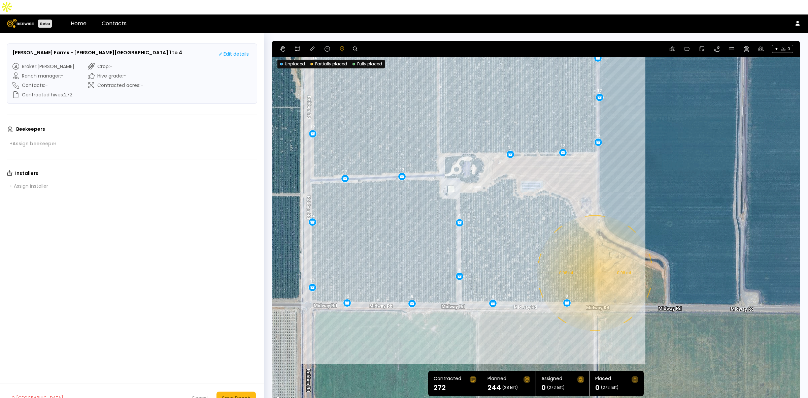
click at [594, 258] on div "0.08 mi 0.08 mi 12 12 12 12 12 12 12 12 12 12 12 12 12 12 12 12 12 8 8 8 8 8" at bounding box center [536, 222] width 528 height 363
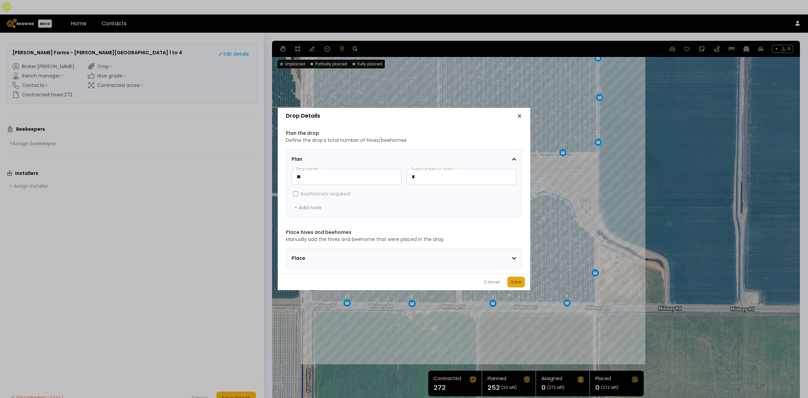
click at [522, 283] on button "Save" at bounding box center [516, 281] width 18 height 11
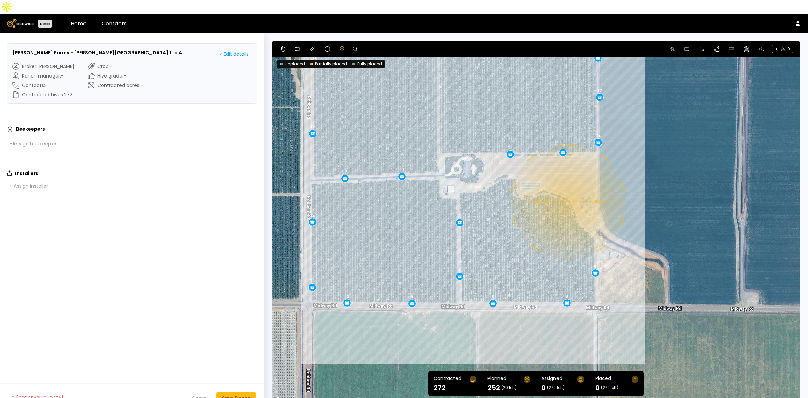
click at [567, 187] on div "0.08 mi 0.08 mi 12 12 12 12 12 12 12 12 12 12 12 12 12 12 12 12 12 8 8 8 8 8 8" at bounding box center [536, 222] width 528 height 363
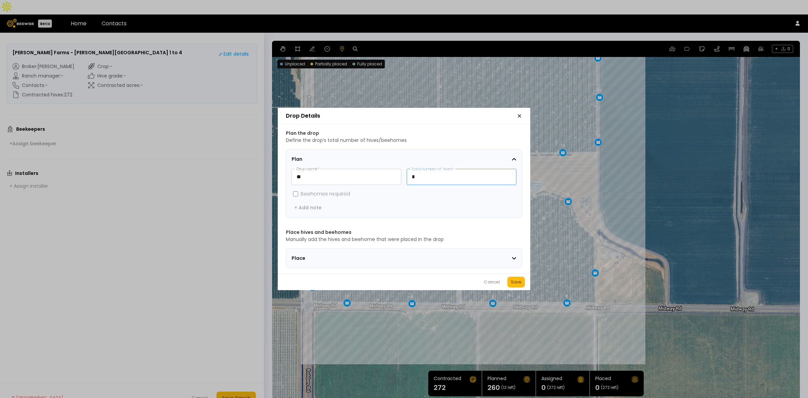
drag, startPoint x: 419, startPoint y: 169, endPoint x: 401, endPoint y: 167, distance: 18.3
click at [401, 169] on div "** Drop name * * Total number of hives *" at bounding box center [403, 177] width 225 height 16
type input "**"
click at [520, 283] on div "Save" at bounding box center [516, 281] width 11 height 7
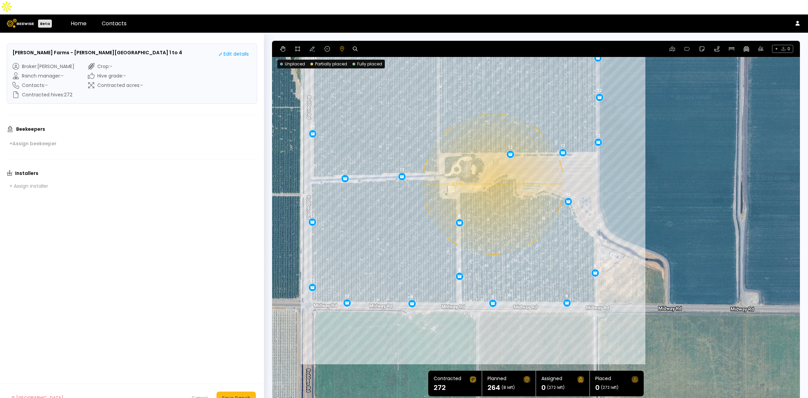
click at [492, 169] on div "0.1 mi 0.1 mi 12 12 12 12 12 12 12 12 12 12 12 12 12 12 12 12 12 8 8 8 8 8 8 12" at bounding box center [536, 222] width 528 height 363
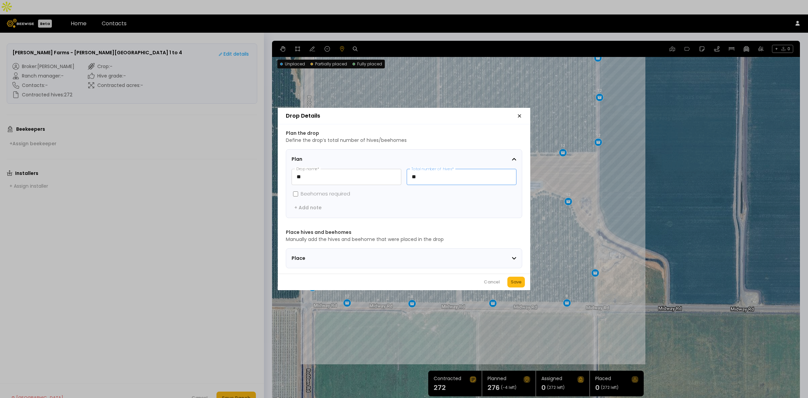
drag, startPoint x: 462, startPoint y: 176, endPoint x: 408, endPoint y: 176, distance: 54.2
click at [408, 176] on input "**" at bounding box center [461, 176] width 109 height 15
type input "*"
click at [519, 285] on div "Save" at bounding box center [516, 281] width 11 height 7
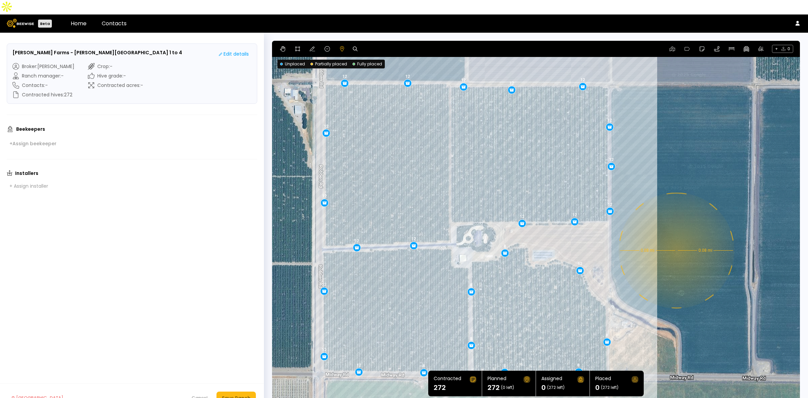
drag, startPoint x: 652, startPoint y: 97, endPoint x: 664, endPoint y: 167, distance: 71.0
click at [664, 167] on div "0.08 mi 0.08 mi 12 12 12 12 12 12 12 12 12 12 12 12 12 12 12 12 12 8 8 8 8 8 8 …" at bounding box center [536, 222] width 528 height 363
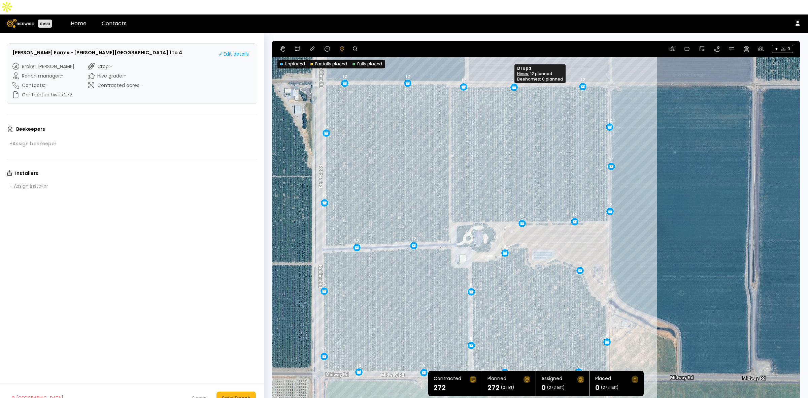
drag, startPoint x: 510, startPoint y: 77, endPoint x: 513, endPoint y: 75, distance: 3.6
drag, startPoint x: 515, startPoint y: 74, endPoint x: 520, endPoint y: 74, distance: 5.1
drag, startPoint x: 608, startPoint y: 115, endPoint x: 608, endPoint y: 107, distance: 8.8
drag, startPoint x: 612, startPoint y: 154, endPoint x: 610, endPoint y: 148, distance: 5.6
drag, startPoint x: 608, startPoint y: 197, endPoint x: 609, endPoint y: 191, distance: 6.1
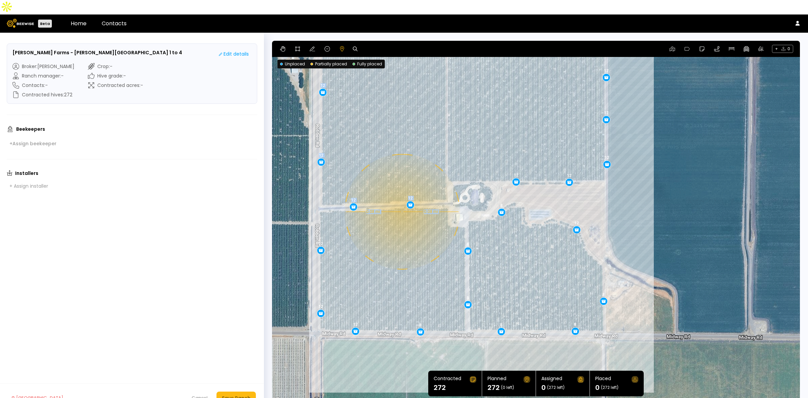
drag, startPoint x: 408, startPoint y: 280, endPoint x: 405, endPoint y: 238, distance: 42.5
click at [405, 238] on div "0.08 mi 0.08 mi 12 12 12 12 12 12 12 12 12 12 8 8 8 8 8 8 12 8 12 12 12 12 12 1…" at bounding box center [536, 222] width 528 height 363
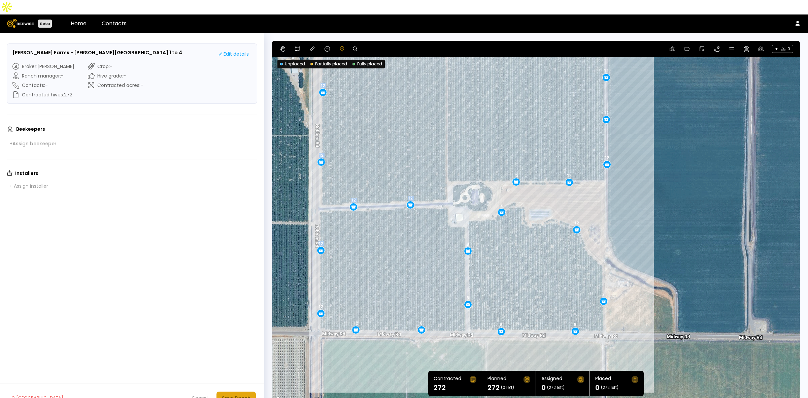
click at [230, 394] on div "Save Ranch" at bounding box center [236, 397] width 29 height 7
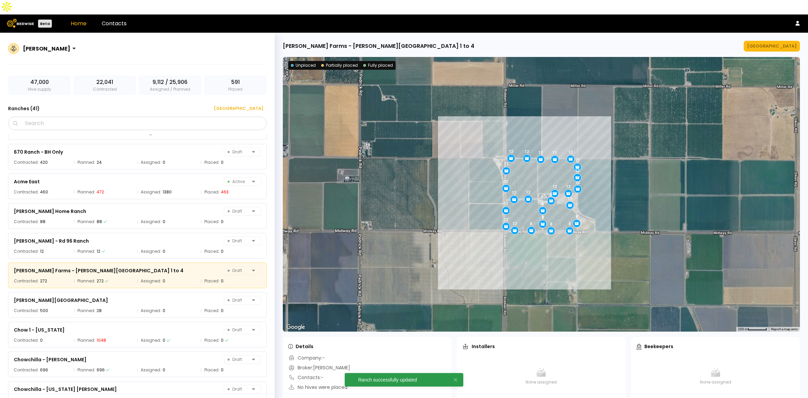
scroll to position [54, 0]
click at [781, 43] on div "Manage Ranch" at bounding box center [771, 46] width 49 height 7
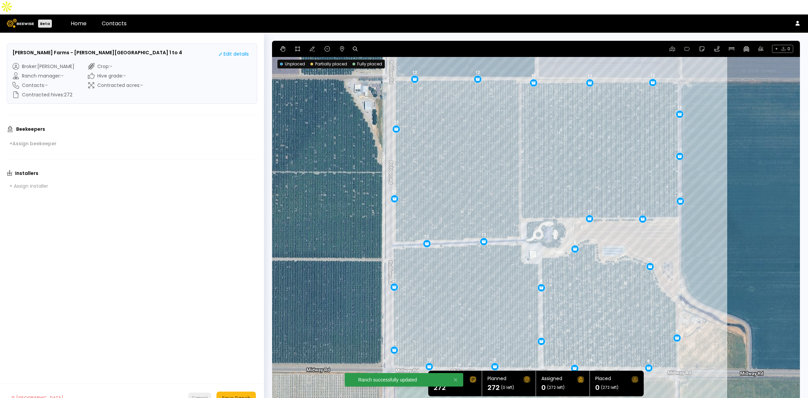
click at [197, 394] on div "Cancel" at bounding box center [200, 397] width 16 height 7
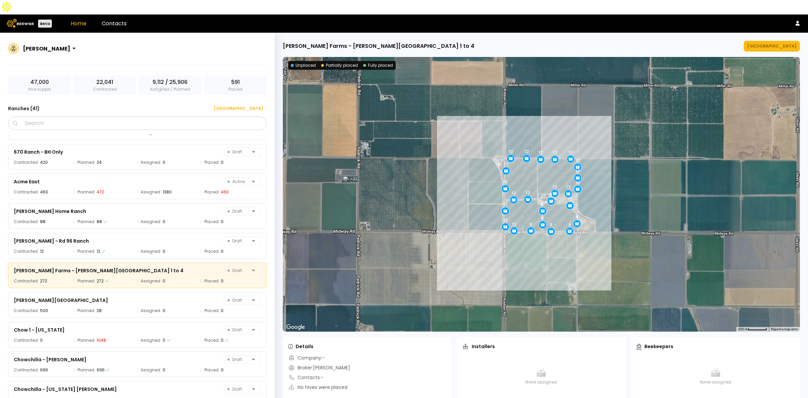
scroll to position [54, 0]
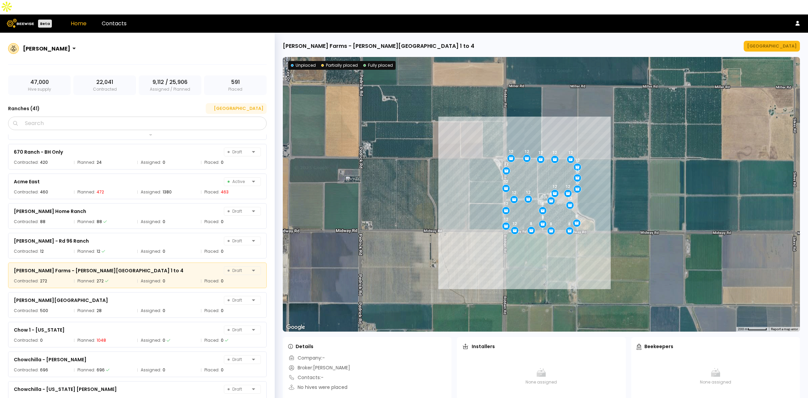
click at [247, 105] on div "New Ranch" at bounding box center [236, 108] width 54 height 7
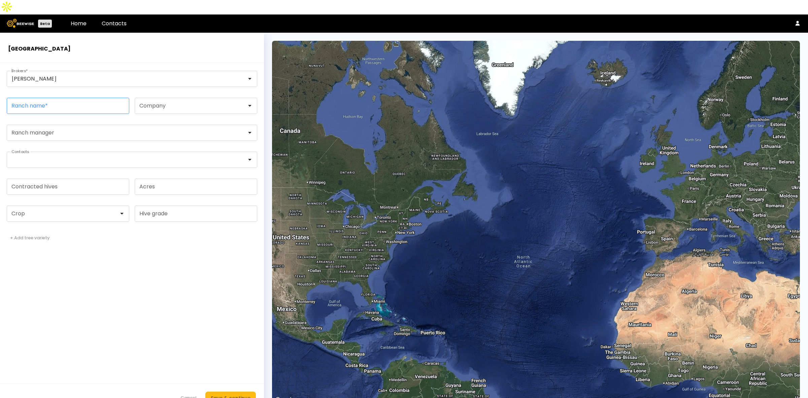
click at [39, 98] on input "Ranch name *" at bounding box center [68, 105] width 122 height 15
paste input "**********"
type input "**********"
click at [66, 179] on input "Contracted hives" at bounding box center [68, 186] width 122 height 15
type input "***"
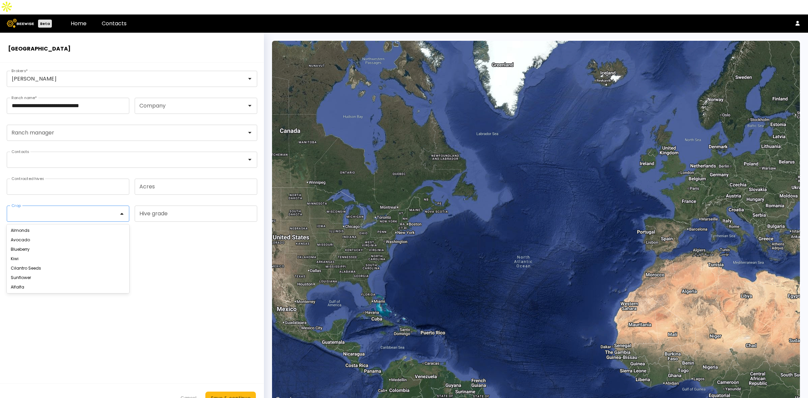
click at [65, 206] on div at bounding box center [65, 213] width 116 height 15
click at [58, 228] on div "Almonds" at bounding box center [68, 230] width 114 height 4
click at [229, 394] on div "Save & continue" at bounding box center [231, 397] width 40 height 7
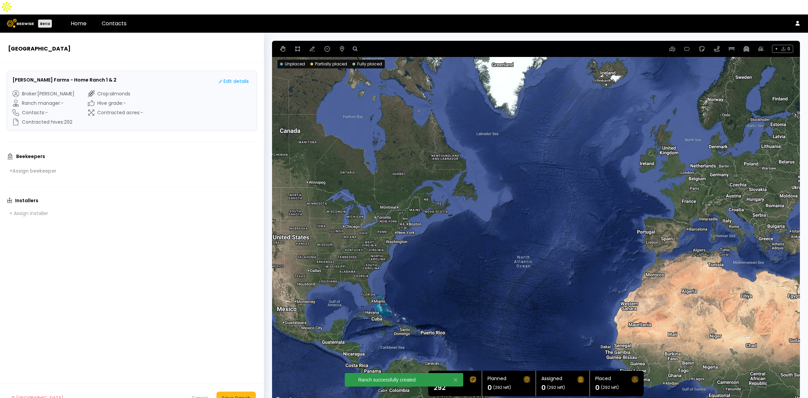
click at [357, 45] on div at bounding box center [357, 49] width 9 height 8
click at [354, 46] on icon at bounding box center [355, 48] width 5 height 5
click at [377, 45] on input at bounding box center [381, 49] width 42 height 8
paste input "**********"
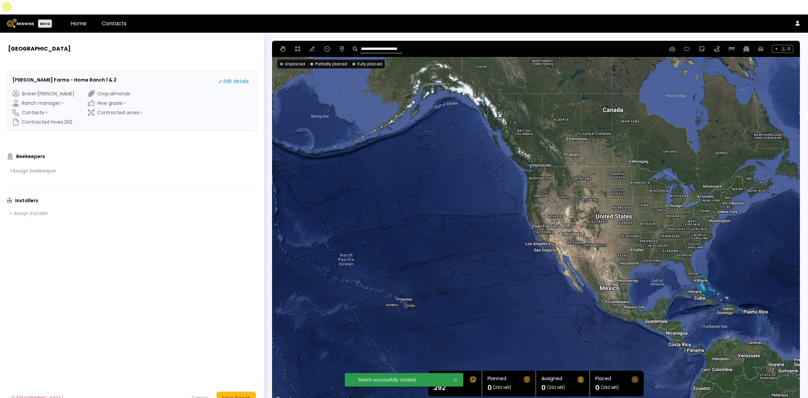
type input "**********"
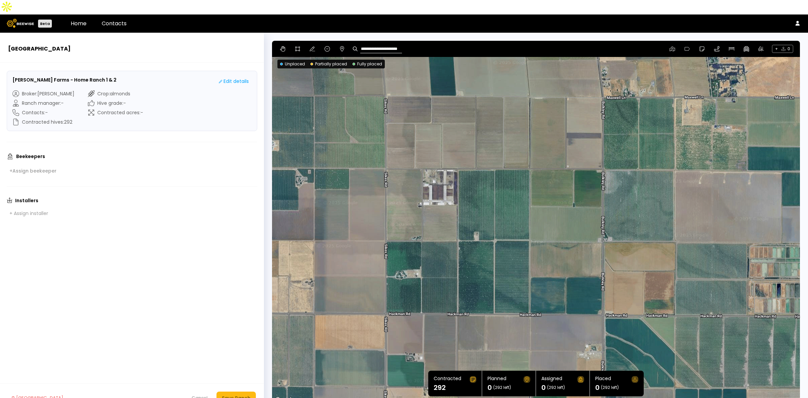
drag, startPoint x: 532, startPoint y: 140, endPoint x: 556, endPoint y: 192, distance: 56.9
click at [556, 192] on div at bounding box center [536, 222] width 528 height 363
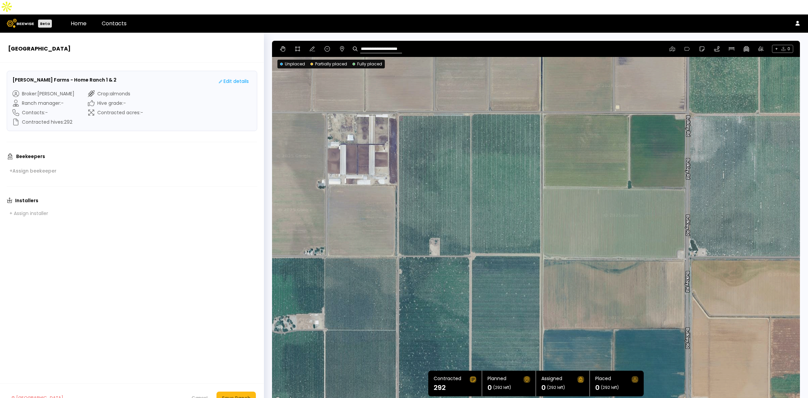
click at [307, 41] on div "**********" at bounding box center [536, 49] width 528 height 16
click at [312, 45] on button at bounding box center [312, 49] width 8 height 8
click at [296, 46] on icon at bounding box center [297, 48] width 5 height 5
click at [398, 100] on div at bounding box center [535, 222] width 527 height 363
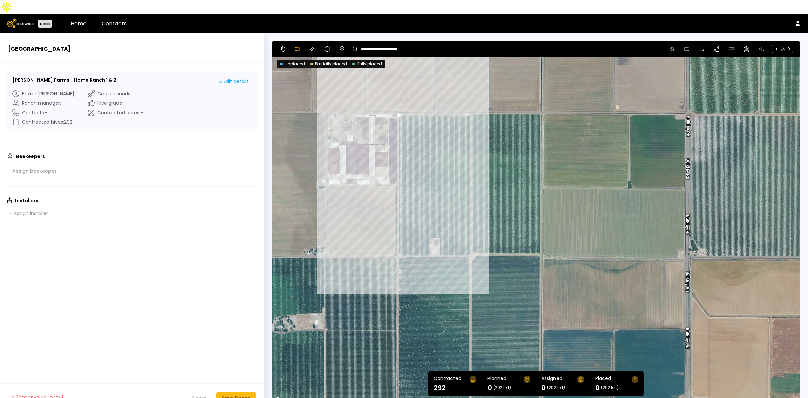
click at [398, 241] on div at bounding box center [535, 222] width 527 height 363
click at [428, 241] on div at bounding box center [535, 222] width 527 height 363
click at [429, 226] on div at bounding box center [535, 222] width 527 height 363
click at [325, 46] on icon at bounding box center [326, 48] width 5 height 5
click at [428, 239] on div at bounding box center [430, 241] width 4 height 4
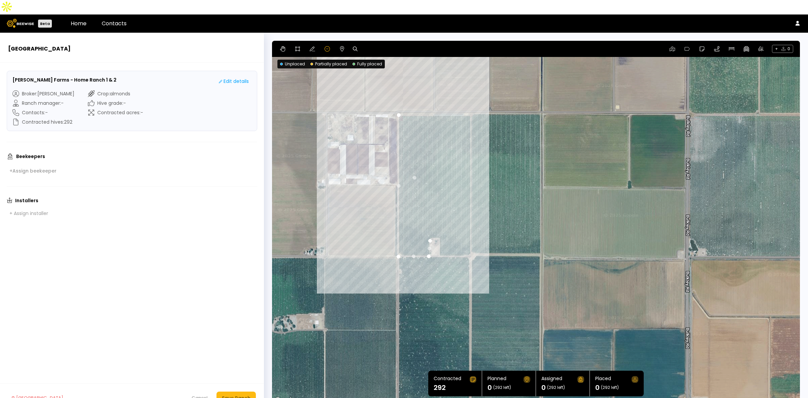
click at [355, 46] on icon at bounding box center [355, 48] width 5 height 5
click at [484, 195] on div at bounding box center [536, 222] width 528 height 363
click at [297, 46] on icon at bounding box center [297, 48] width 5 height 5
click at [314, 46] on icon at bounding box center [312, 48] width 5 height 5
click at [409, 144] on div at bounding box center [536, 222] width 528 height 363
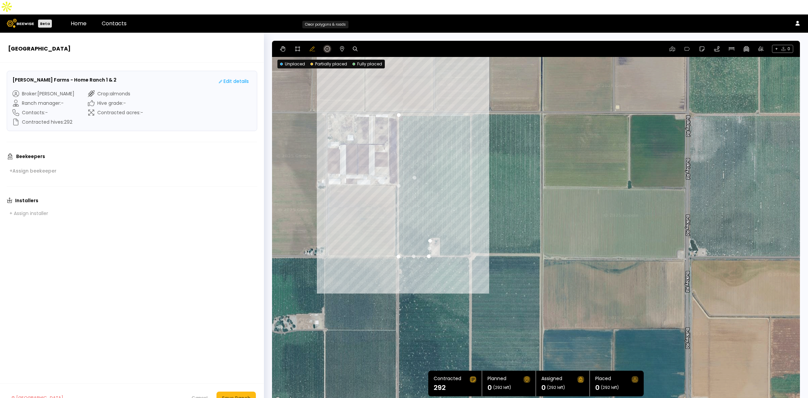
click at [326, 46] on icon at bounding box center [326, 48] width 5 height 5
click at [401, 118] on div at bounding box center [536, 222] width 528 height 363
click at [403, 118] on div at bounding box center [536, 222] width 528 height 363
click at [426, 227] on div at bounding box center [536, 222] width 528 height 363
click at [431, 239] on div at bounding box center [430, 241] width 4 height 4
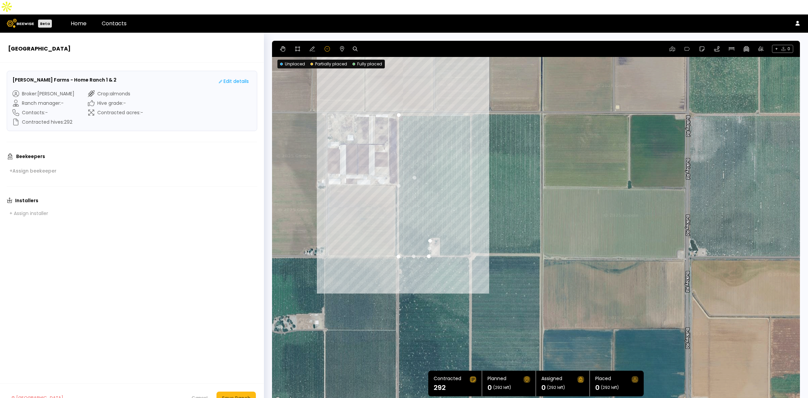
click at [431, 239] on div at bounding box center [430, 241] width 4 height 4
click at [328, 41] on div "+ 0" at bounding box center [536, 49] width 528 height 16
click at [379, 87] on div at bounding box center [536, 222] width 528 height 363
click at [398, 113] on div at bounding box center [399, 115] width 4 height 4
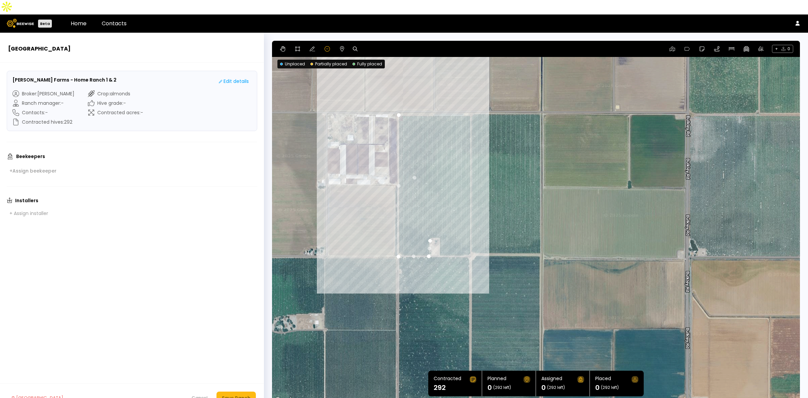
click at [398, 113] on div at bounding box center [399, 115] width 4 height 4
click at [298, 46] on icon at bounding box center [297, 48] width 5 height 5
click at [428, 152] on div at bounding box center [535, 222] width 527 height 363
click at [446, 199] on div at bounding box center [535, 222] width 527 height 363
click at [428, 152] on div at bounding box center [535, 222] width 527 height 363
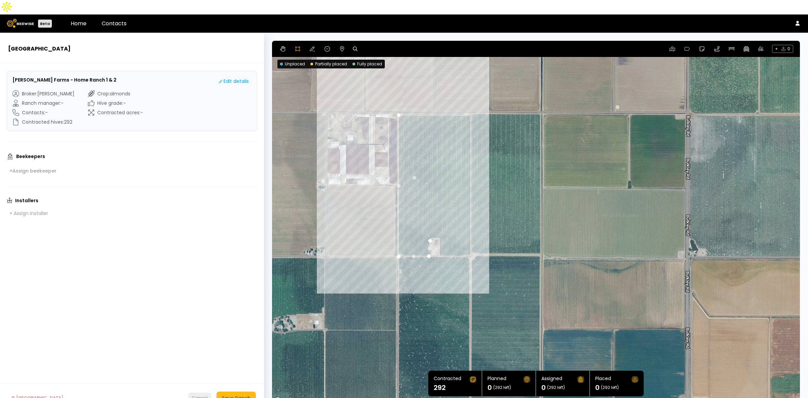
click at [198, 394] on div "Cancel" at bounding box center [200, 397] width 16 height 7
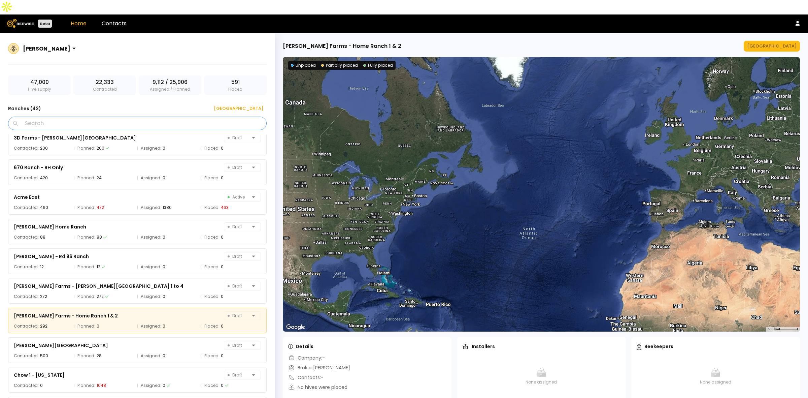
click at [132, 117] on input "Search" at bounding box center [139, 123] width 241 height 13
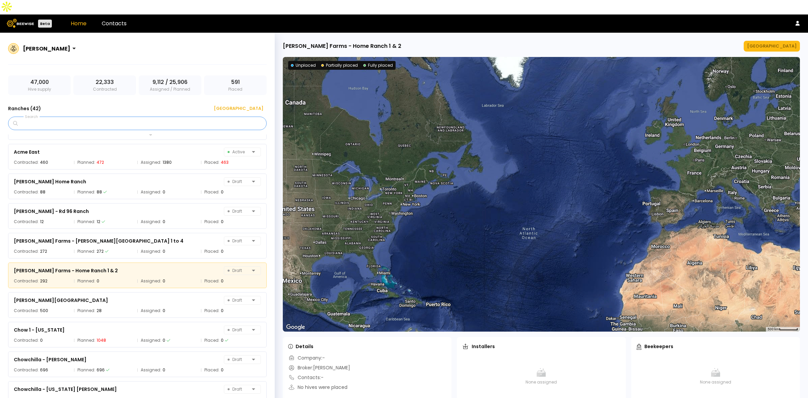
scroll to position [83, 0]
click at [99, 278] on div "Planned: 0" at bounding box center [104, 281] width 60 height 7
click at [772, 43] on div "Manage Ranch" at bounding box center [771, 46] width 49 height 7
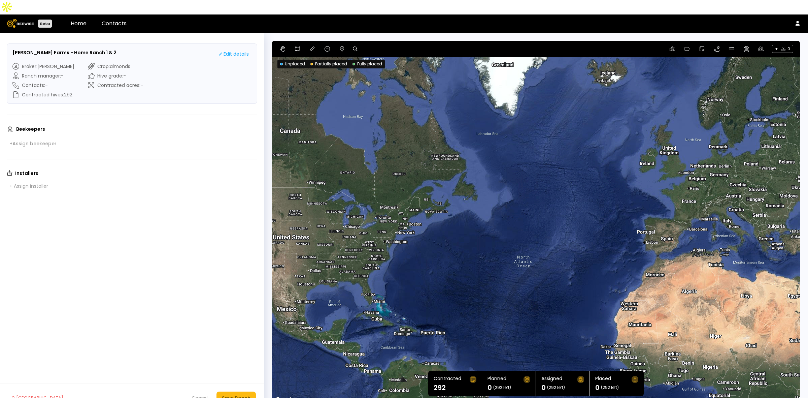
click at [354, 46] on icon at bounding box center [355, 48] width 5 height 5
click at [381, 45] on input at bounding box center [381, 49] width 42 height 8
paste input "**********"
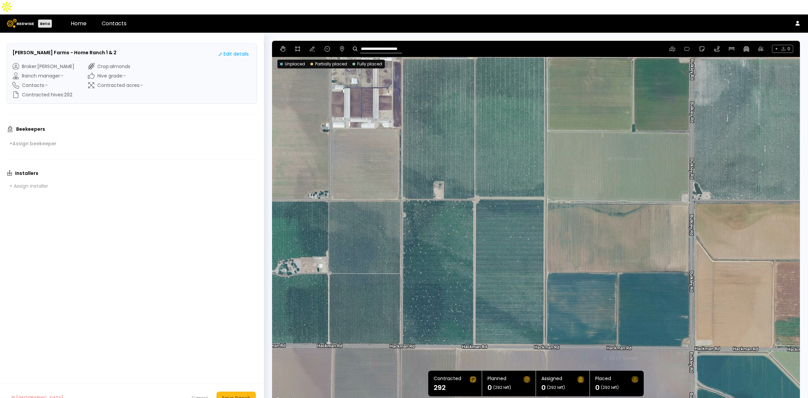
type input "**********"
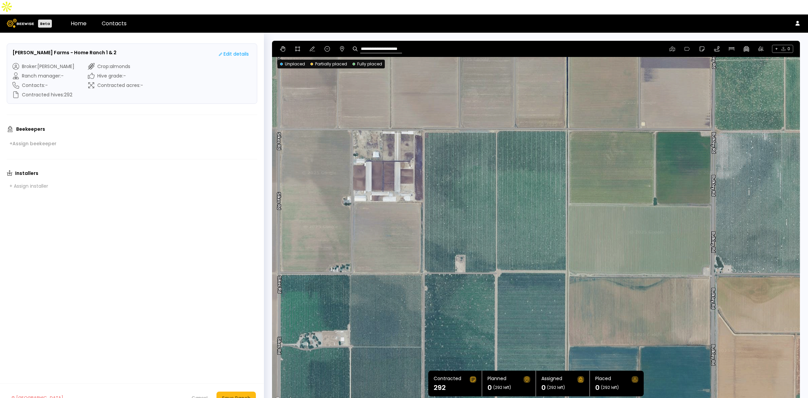
drag, startPoint x: 615, startPoint y: 105, endPoint x: 641, endPoint y: 180, distance: 79.2
click at [641, 180] on div at bounding box center [536, 222] width 528 height 363
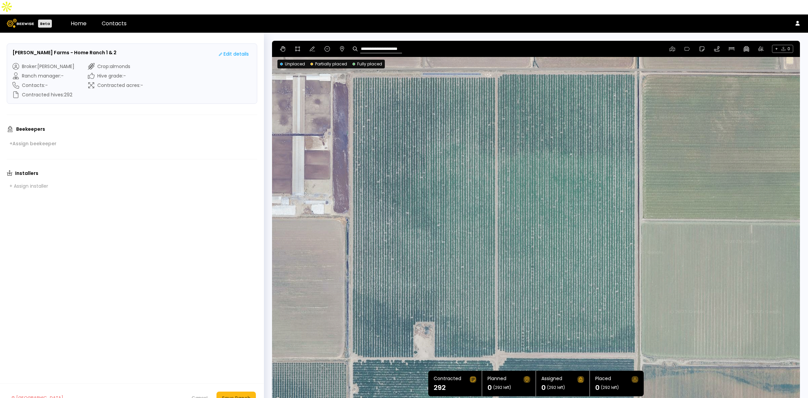
drag, startPoint x: 586, startPoint y: 164, endPoint x: 667, endPoint y: 186, distance: 84.3
click at [667, 186] on div at bounding box center [536, 222] width 528 height 363
click at [313, 46] on icon at bounding box center [312, 48] width 5 height 5
click at [295, 46] on icon at bounding box center [297, 48] width 5 height 5
click at [352, 63] on div at bounding box center [535, 222] width 527 height 363
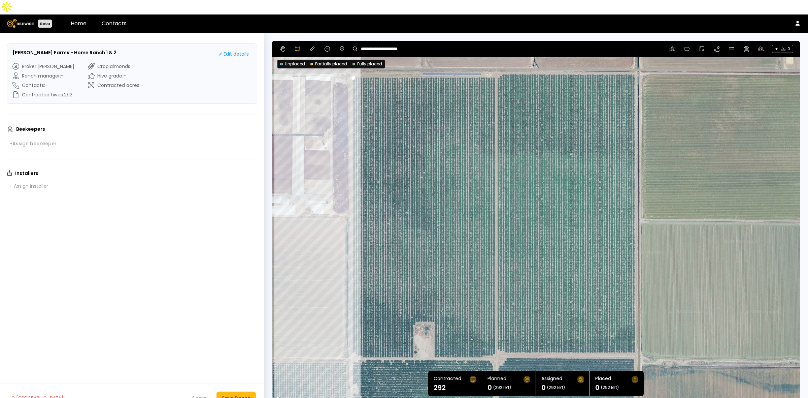
click at [352, 343] on div at bounding box center [535, 222] width 527 height 363
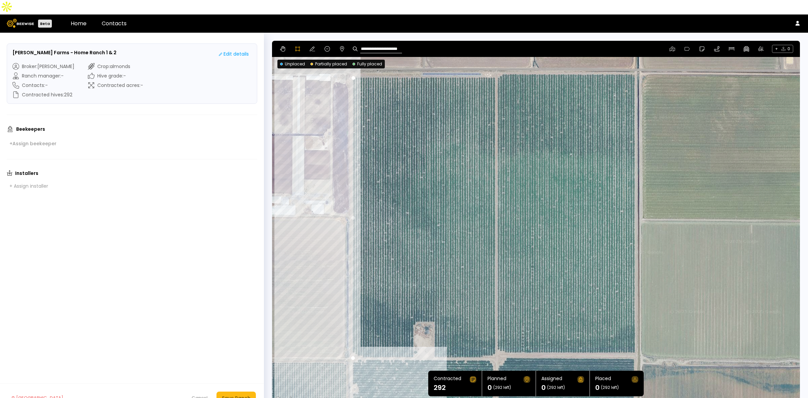
click at [412, 342] on div at bounding box center [535, 222] width 527 height 363
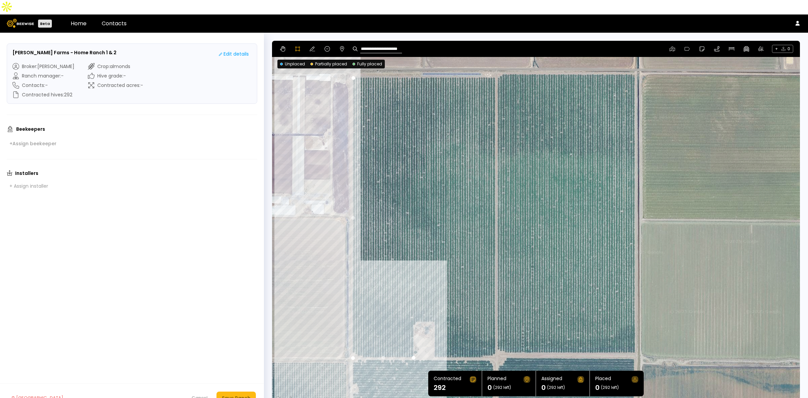
click at [413, 310] on div at bounding box center [535, 222] width 527 height 363
click at [416, 306] on div at bounding box center [535, 222] width 527 height 363
click at [435, 307] on div at bounding box center [535, 222] width 527 height 363
click at [435, 342] on div at bounding box center [535, 222] width 527 height 363
click at [481, 342] on div at bounding box center [535, 222] width 527 height 363
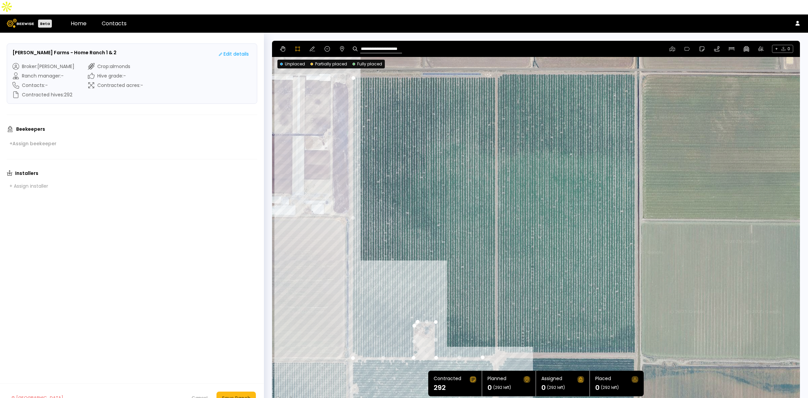
click at [494, 339] on div at bounding box center [535, 222] width 527 height 363
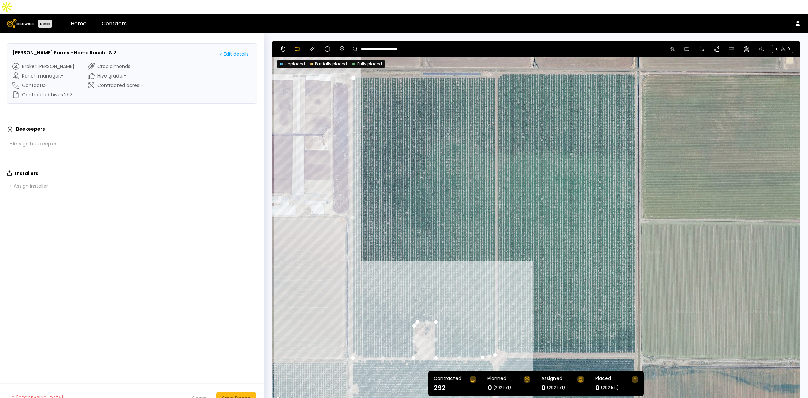
click at [498, 334] on div at bounding box center [535, 222] width 527 height 363
click at [505, 337] on div at bounding box center [535, 222] width 527 height 363
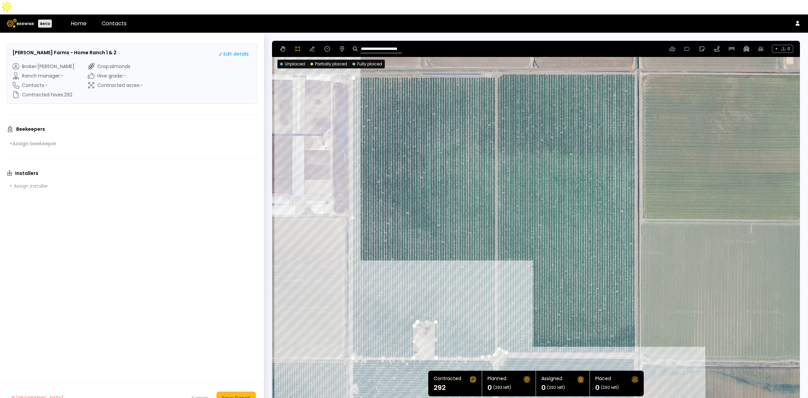
drag, startPoint x: 634, startPoint y: 337, endPoint x: 635, endPoint y: 318, distance: 18.9
click at [633, 337] on div at bounding box center [535, 222] width 527 height 363
click at [635, 338] on div at bounding box center [535, 222] width 527 height 363
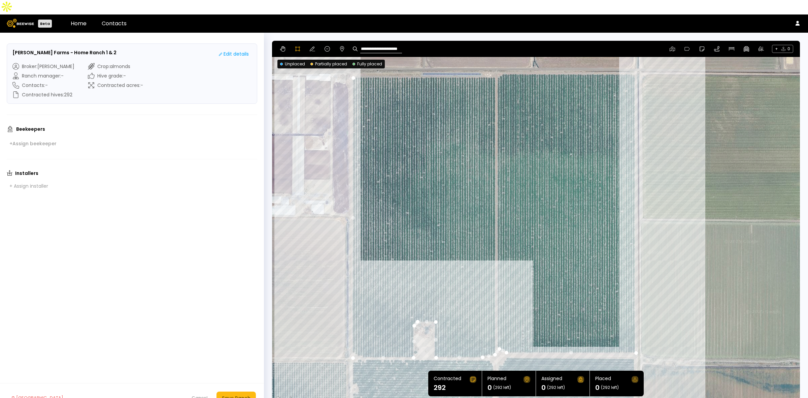
click at [635, 58] on div at bounding box center [535, 222] width 527 height 363
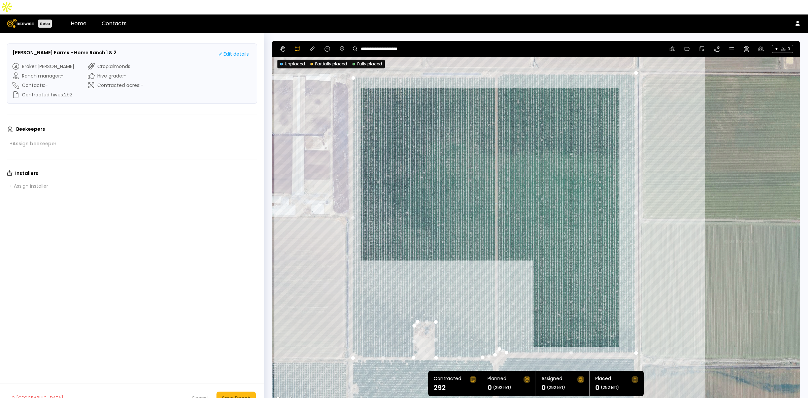
click at [352, 62] on div at bounding box center [535, 222] width 527 height 363
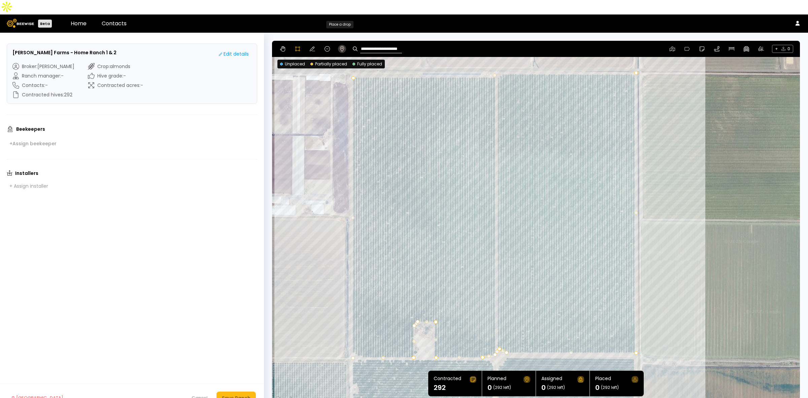
click at [341, 46] on icon at bounding box center [341, 48] width 5 height 5
click at [222, 394] on div "Save Ranch" at bounding box center [236, 397] width 29 height 7
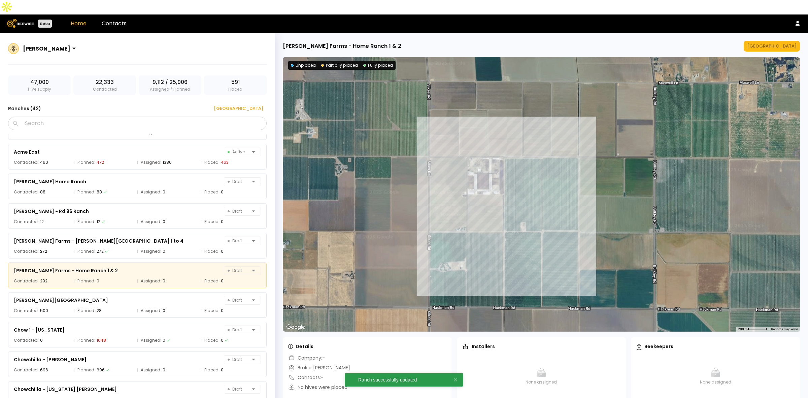
scroll to position [83, 0]
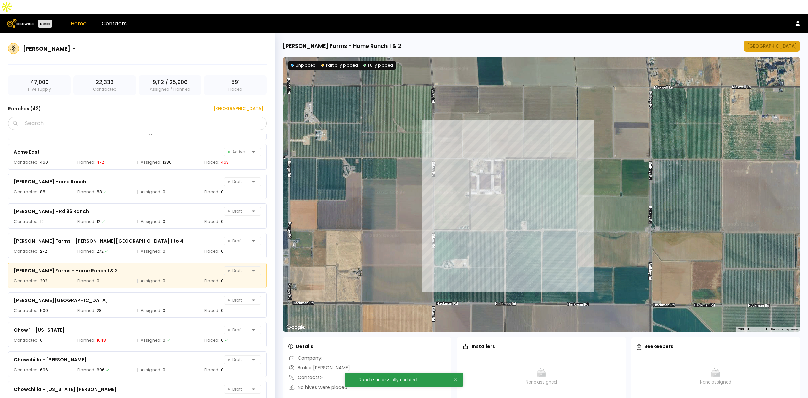
click at [783, 41] on button "Manage Ranch" at bounding box center [772, 46] width 56 height 11
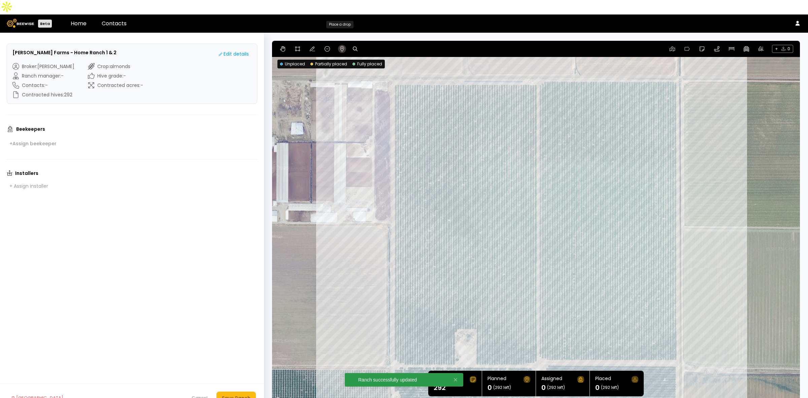
click at [341, 46] on icon at bounding box center [341, 48] width 5 height 5
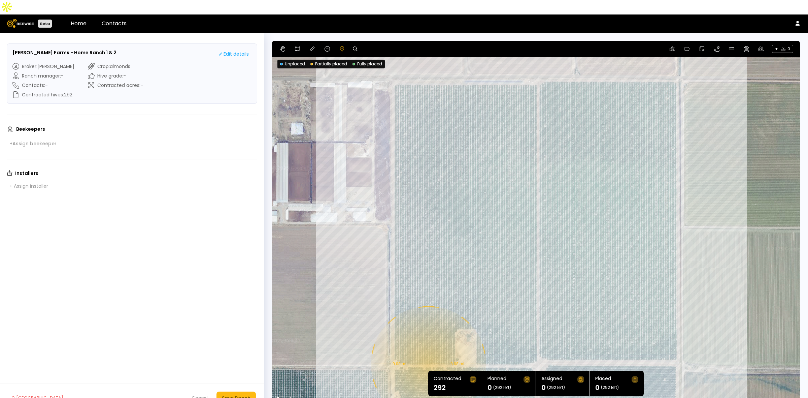
click at [427, 349] on div "0.08 mi 0.08 mi" at bounding box center [536, 222] width 528 height 363
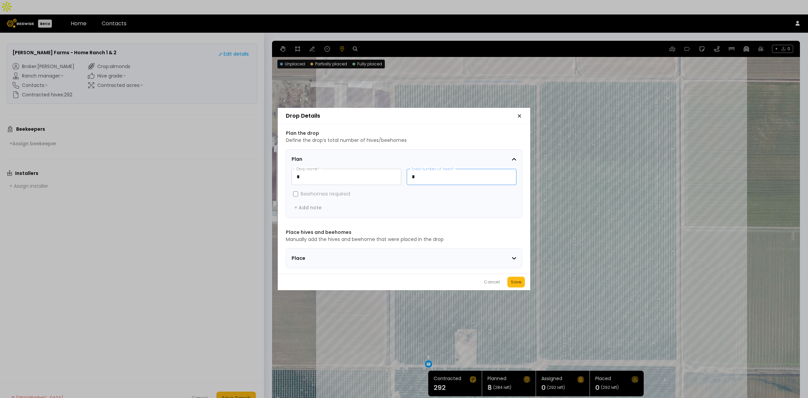
drag, startPoint x: 435, startPoint y: 172, endPoint x: 407, endPoint y: 170, distance: 28.3
click at [407, 170] on input "*" at bounding box center [461, 176] width 109 height 15
type input "**"
click at [517, 283] on div "Save" at bounding box center [516, 281] width 11 height 7
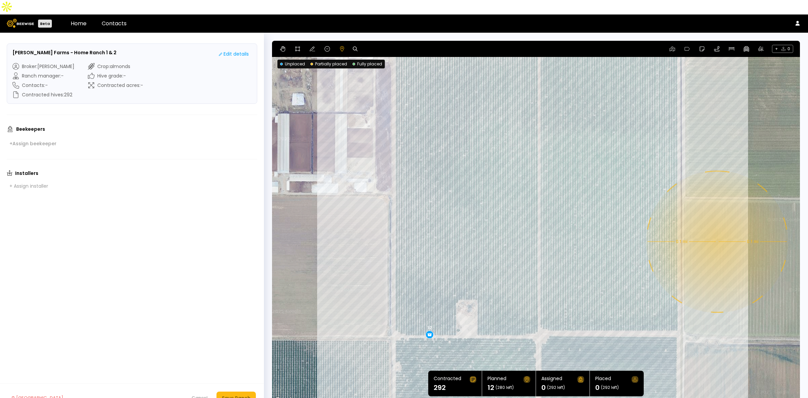
drag, startPoint x: 714, startPoint y: 286, endPoint x: 715, endPoint y: 256, distance: 30.3
click at [715, 256] on div "0.1 mi 0.1 mi 12" at bounding box center [536, 222] width 528 height 363
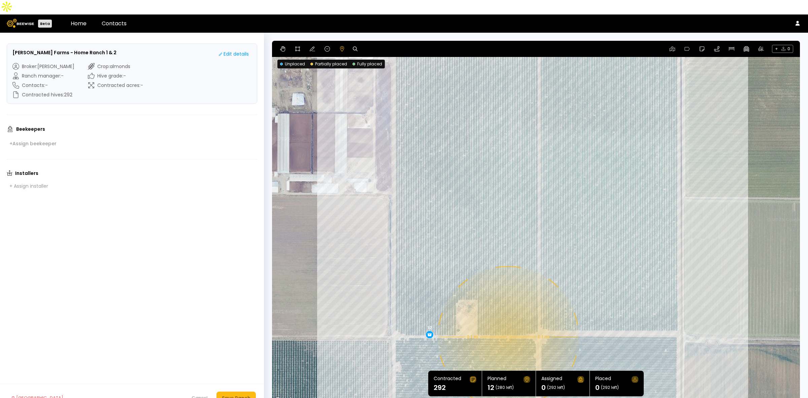
click at [507, 322] on div "0.1 mi 0.1 mi 12" at bounding box center [536, 222] width 528 height 363
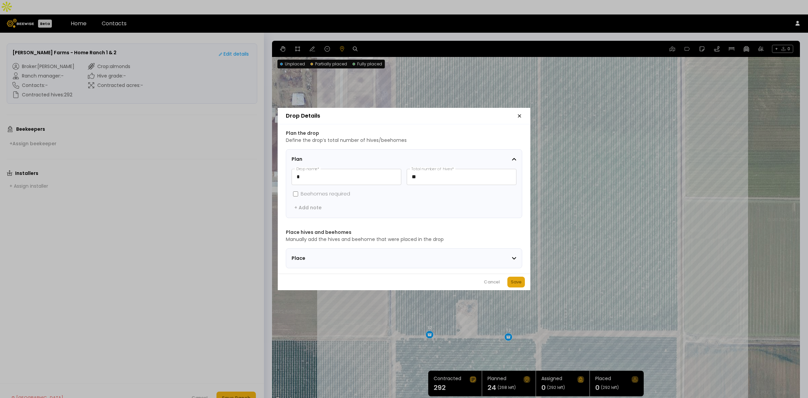
click at [519, 284] on div "Save" at bounding box center [516, 281] width 11 height 7
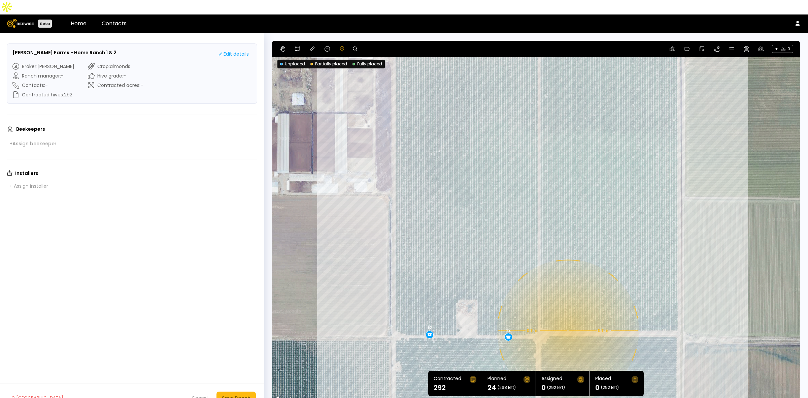
click at [567, 316] on div "0.1 mi 0.1 mi 12 12" at bounding box center [536, 222] width 528 height 363
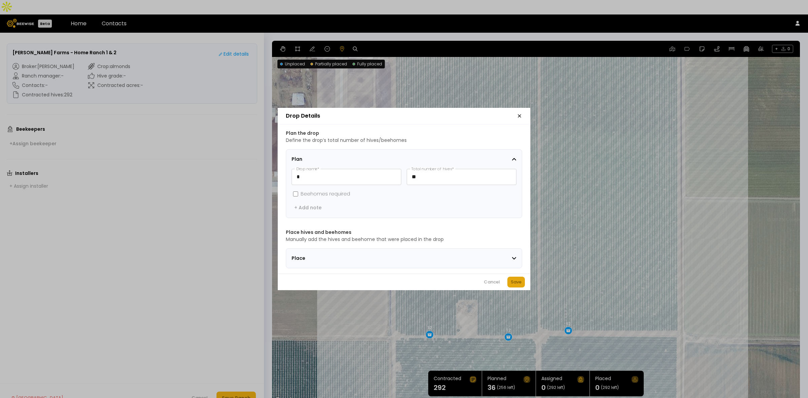
click at [517, 285] on div "Save" at bounding box center [516, 281] width 11 height 7
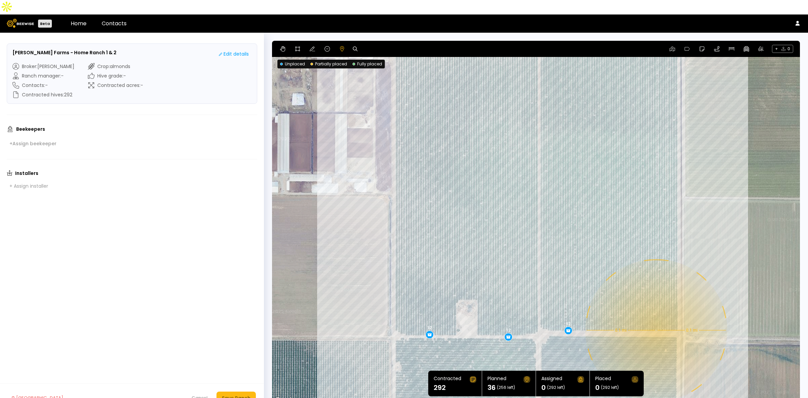
click at [655, 315] on div "0.1 mi 0.1 mi 12 12 12" at bounding box center [536, 222] width 528 height 363
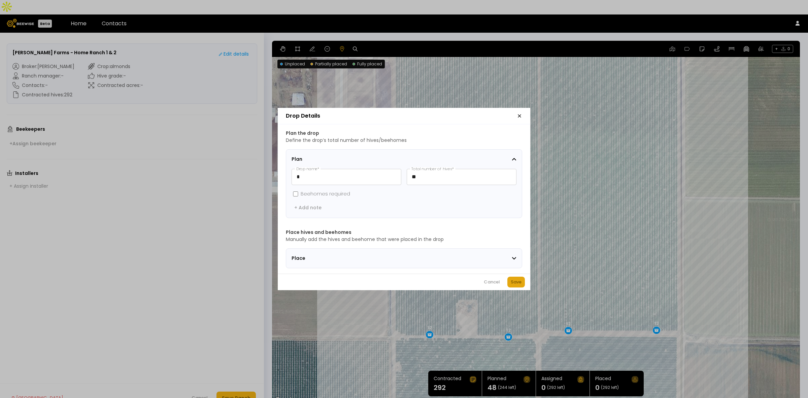
click at [522, 282] on button "Save" at bounding box center [516, 281] width 18 height 11
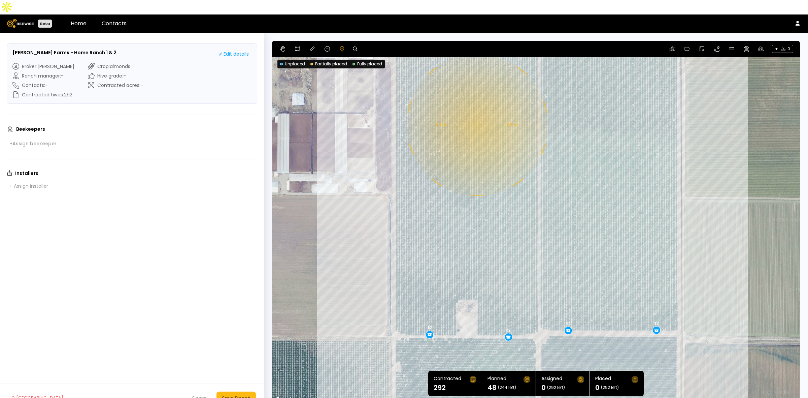
click at [476, 110] on div "0.1 mi 0.1 mi 12 12 12 12" at bounding box center [536, 222] width 528 height 363
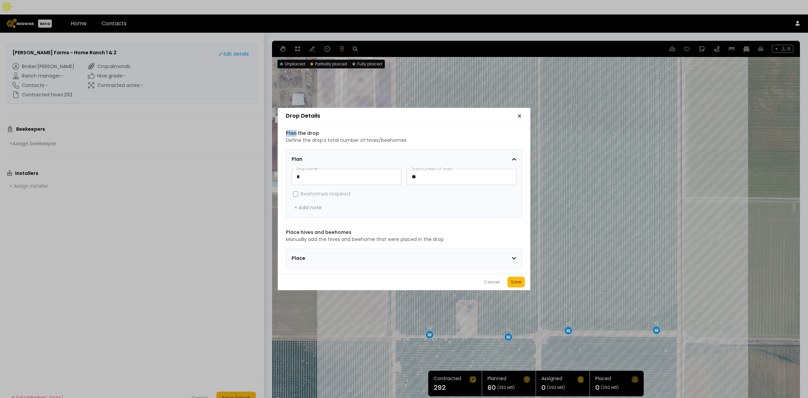
click at [477, 110] on header "Drop Details" at bounding box center [404, 116] width 252 height 16
click at [518, 113] on icon "button" at bounding box center [519, 115] width 5 height 5
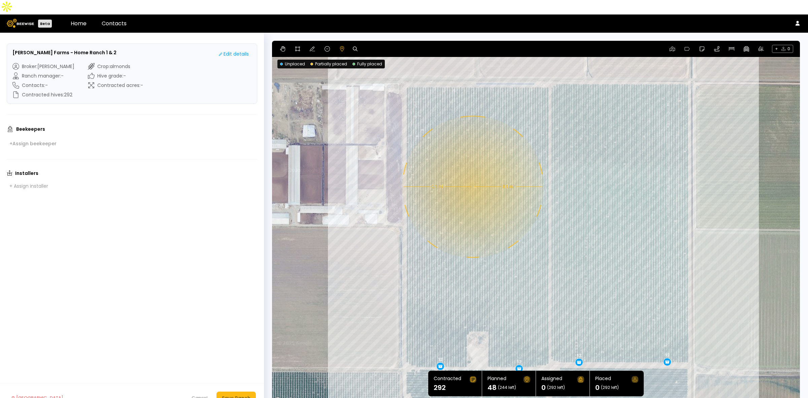
drag, startPoint x: 450, startPoint y: 108, endPoint x: 461, endPoint y: 140, distance: 34.1
click at [461, 140] on div "0.1 mi 0.1 mi 12 12 12 12" at bounding box center [536, 222] width 528 height 363
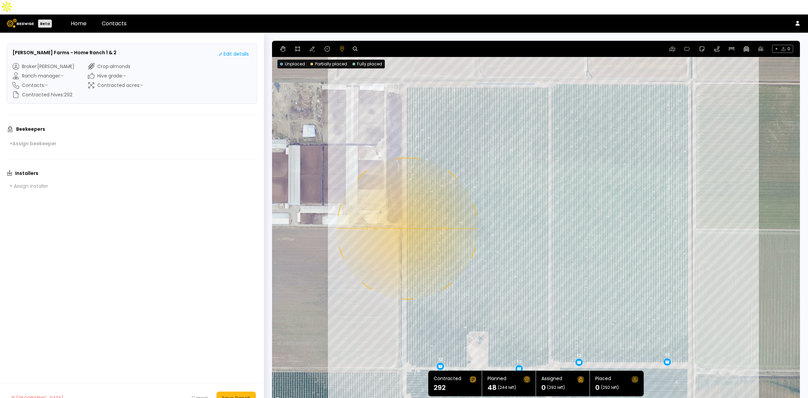
click at [407, 214] on div "0.1 mi 0.1 mi 12 12 12 12" at bounding box center [536, 222] width 528 height 363
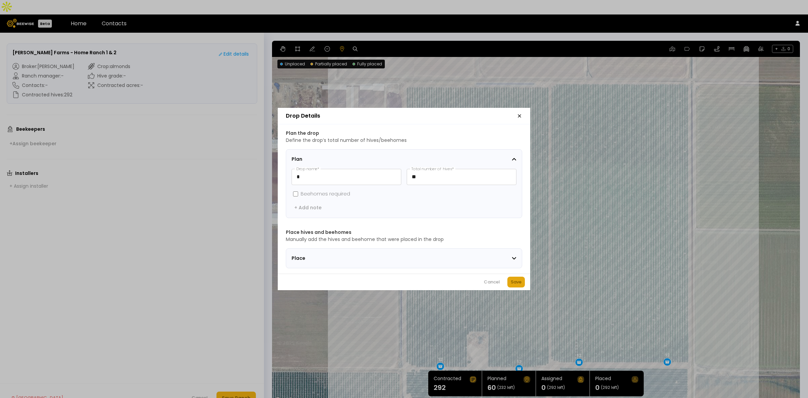
click at [515, 280] on button "Save" at bounding box center [516, 281] width 18 height 11
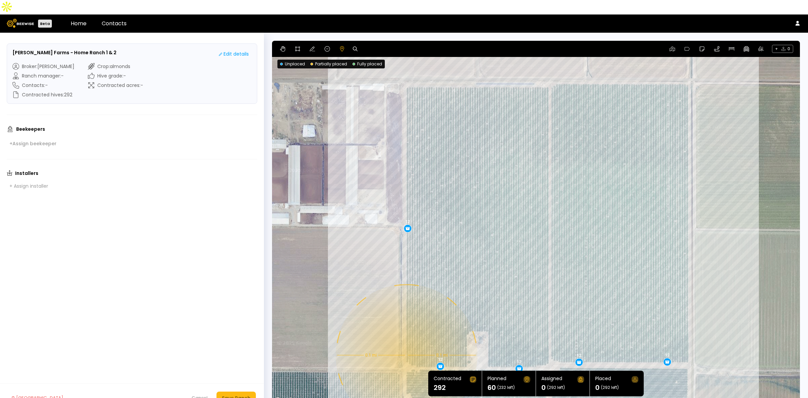
click at [406, 340] on div "0.1 mi 0.1 mi 12 12 12 12 12" at bounding box center [536, 222] width 528 height 363
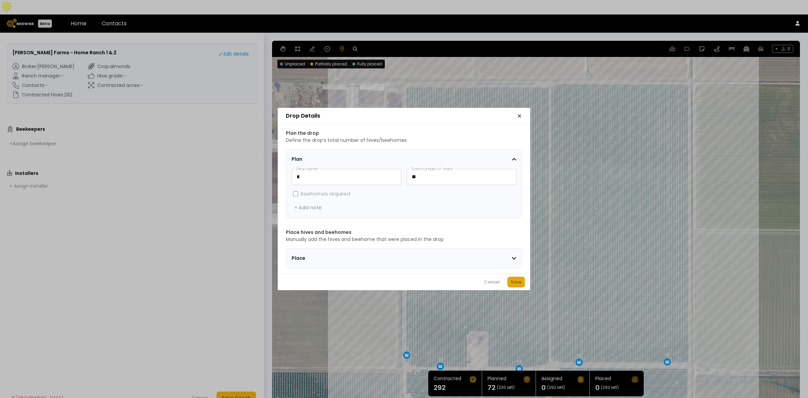
click at [516, 285] on div "Save" at bounding box center [516, 281] width 11 height 7
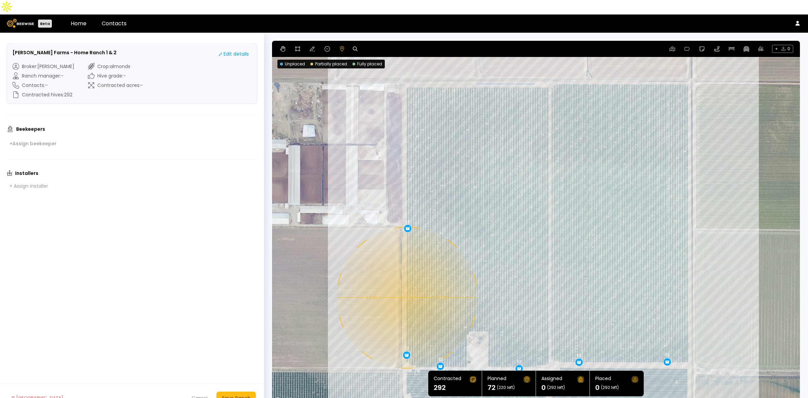
click at [406, 282] on div "0.1 mi 0.1 mi 12 12 12 12 12 12" at bounding box center [536, 222] width 528 height 363
click at [407, 282] on div "0.1 mi 0.1 mi 12 12 12 12 12 12" at bounding box center [536, 222] width 528 height 363
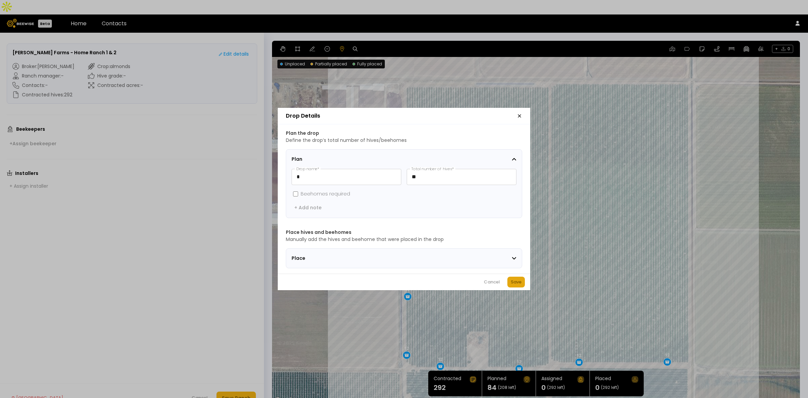
click at [511, 282] on div "Save" at bounding box center [516, 281] width 11 height 7
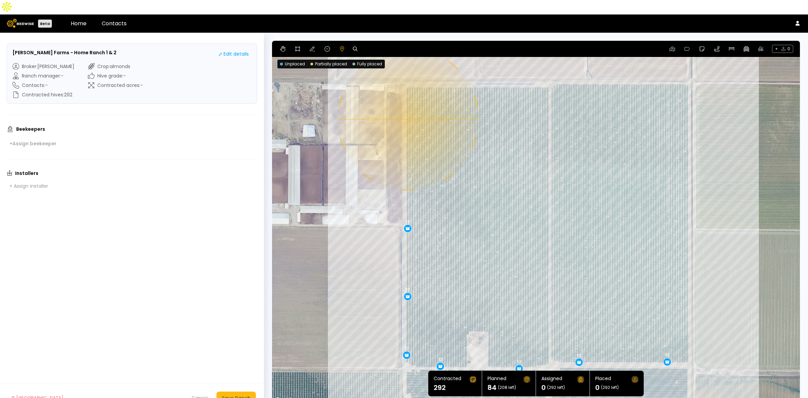
click at [407, 105] on div "0.1 mi 0.1 mi 12 12 12 12 12 12 12" at bounding box center [536, 222] width 528 height 363
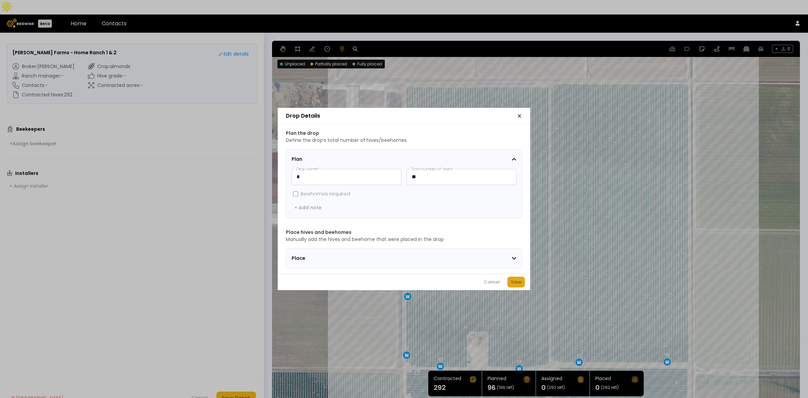
click at [514, 284] on div "Save" at bounding box center [516, 281] width 11 height 7
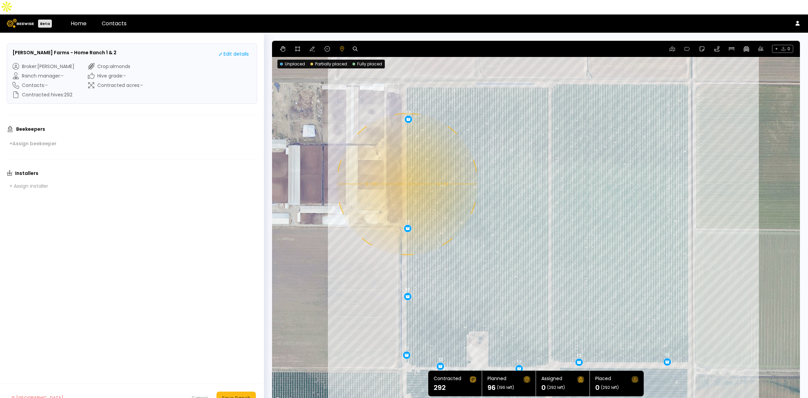
click at [406, 169] on div "0.1 mi 0.1 mi 12 12 12 12 12 12 12 12" at bounding box center [536, 222] width 528 height 363
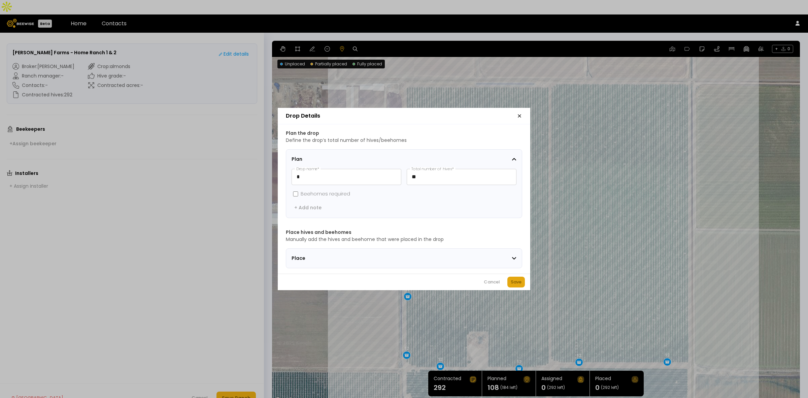
click at [516, 285] on div "Save" at bounding box center [516, 281] width 11 height 7
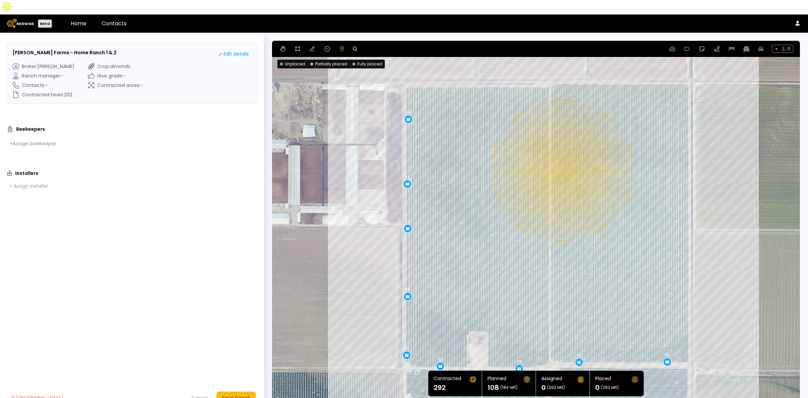
drag, startPoint x: 634, startPoint y: 172, endPoint x: 541, endPoint y: 150, distance: 96.5
click at [541, 150] on div "0.1 mi 0.1 mi 12 12 12 12 12 12 12 12 12" at bounding box center [536, 222] width 528 height 363
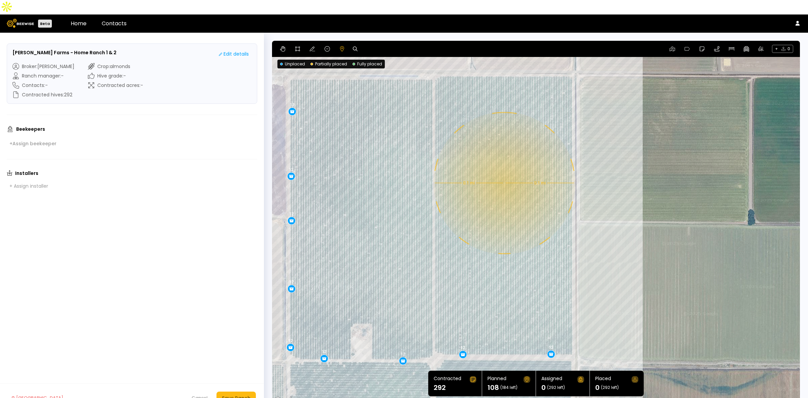
drag, startPoint x: 726, startPoint y: 183, endPoint x: 620, endPoint y: 176, distance: 106.3
click at [620, 176] on div "0.1 mi 0.1 mi 12 12 12 12 12 12 12 12 12" at bounding box center [536, 222] width 528 height 363
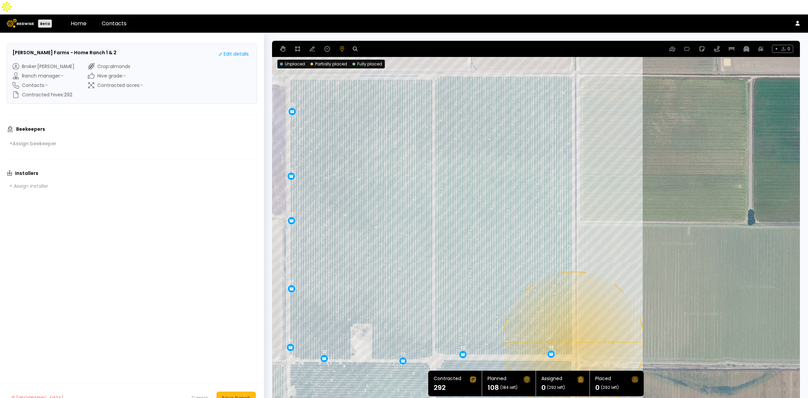
click at [573, 327] on div "0.1 mi 0.1 mi 12 12 12 12 12 12 12 12 12" at bounding box center [536, 222] width 528 height 363
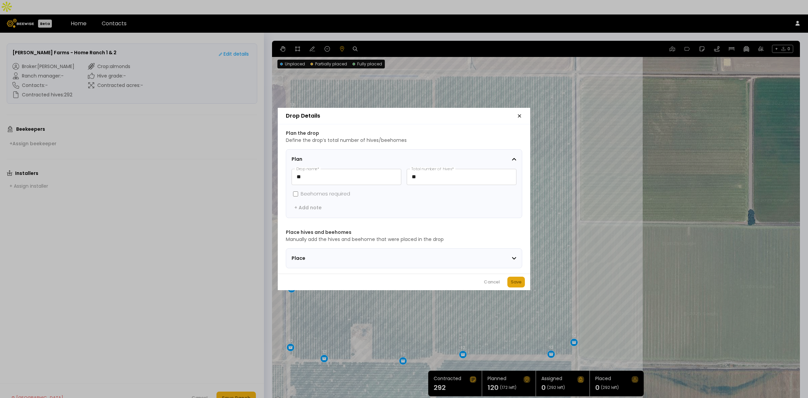
click at [517, 287] on button "Save" at bounding box center [516, 281] width 18 height 11
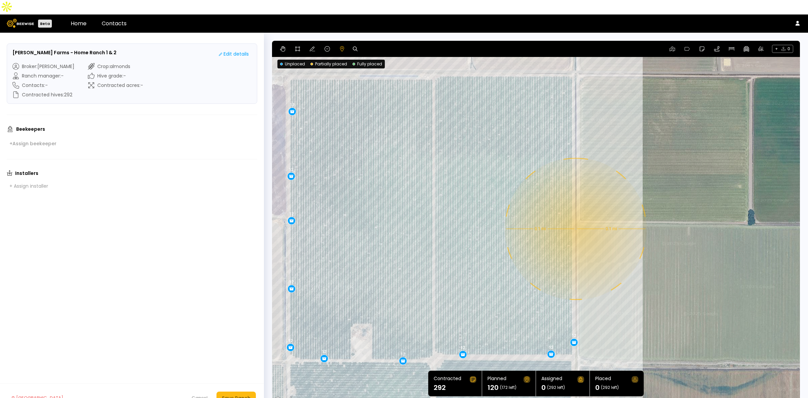
click at [575, 214] on div "0.1 mi 0.1 mi 12 12 12 12 12 12 12 12 12 12" at bounding box center [536, 222] width 528 height 363
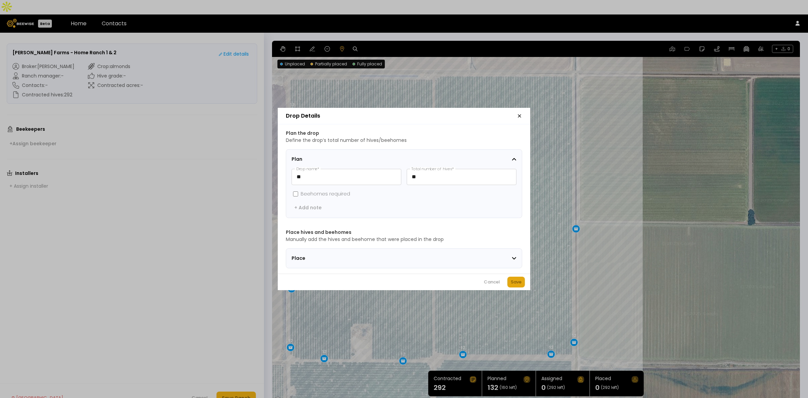
click at [520, 285] on div "Save" at bounding box center [516, 281] width 11 height 7
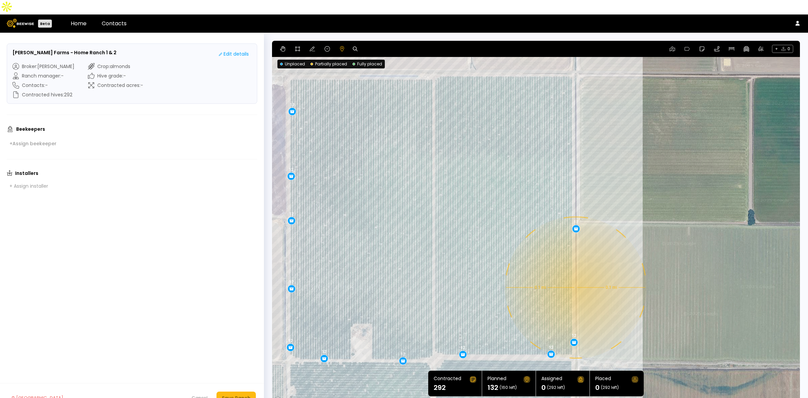
click at [575, 273] on div "0.1 mi 0.1 mi 12 12 12 12 12 12 12 12 12 12 12" at bounding box center [536, 222] width 528 height 363
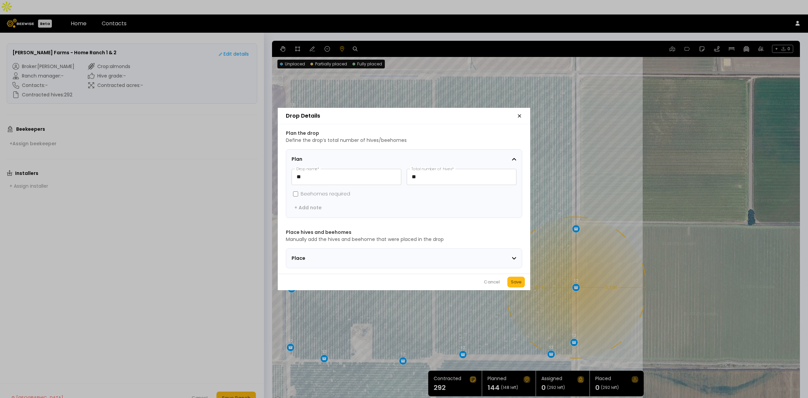
click at [517, 285] on div "Save" at bounding box center [516, 281] width 11 height 7
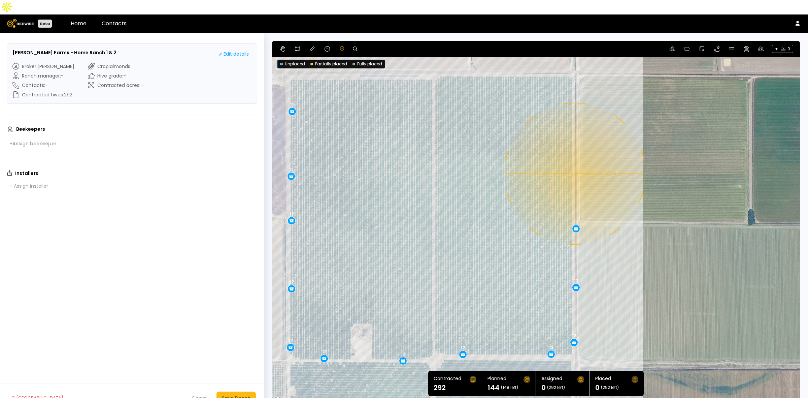
click at [574, 159] on div "0.1 mi 0.1 mi 12 12 12 12 12 12 12 12 12 12 12 12" at bounding box center [536, 222] width 528 height 363
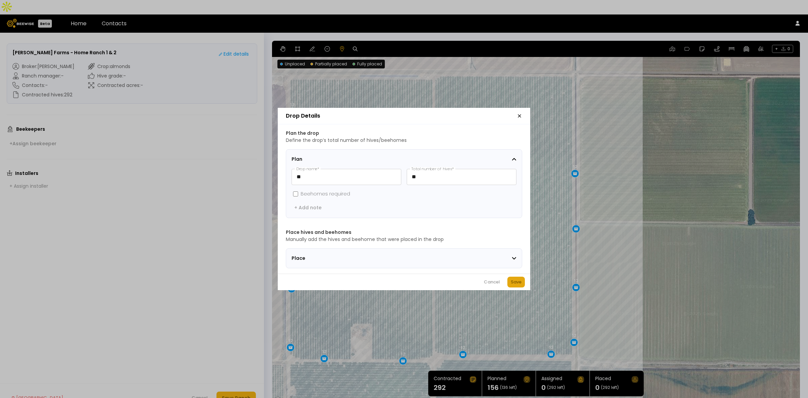
click at [520, 285] on div "Save" at bounding box center [516, 281] width 11 height 7
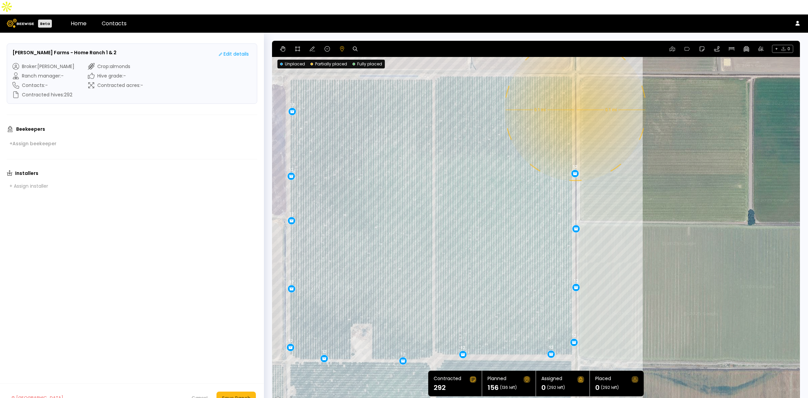
click at [575, 95] on div "0.1 mi 0.1 mi 12 12 12 12 12 12 12 12 12 12 12 12 12" at bounding box center [536, 222] width 528 height 363
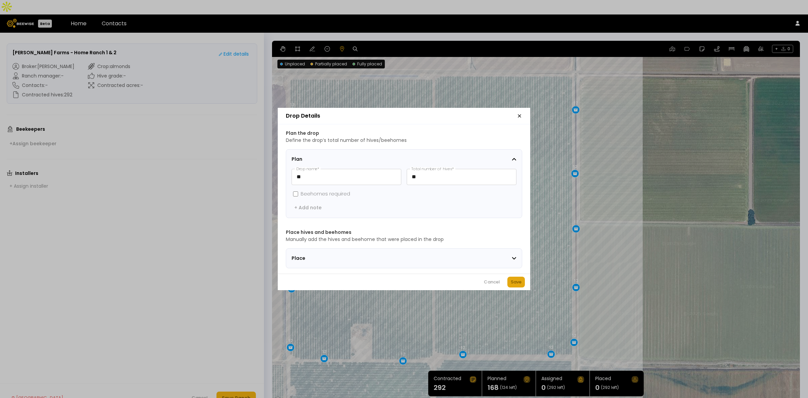
click at [515, 285] on div "Save" at bounding box center [516, 281] width 11 height 7
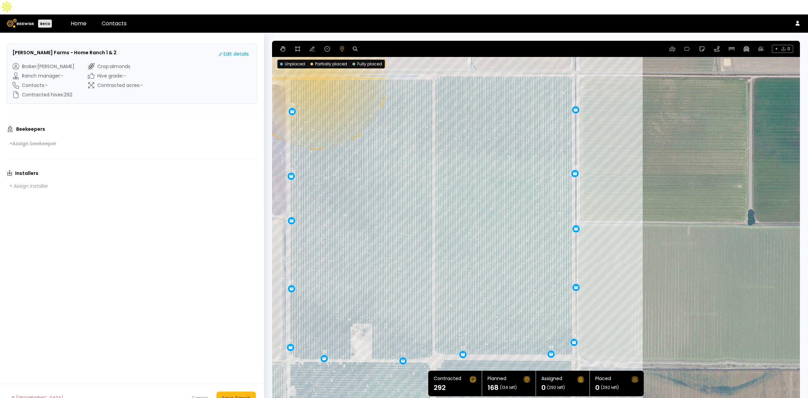
click at [316, 64] on div "0.1 mi 0.1 mi 12 12 12 12 12 12 12 12 12 12 12 12 12 12" at bounding box center [536, 222] width 528 height 363
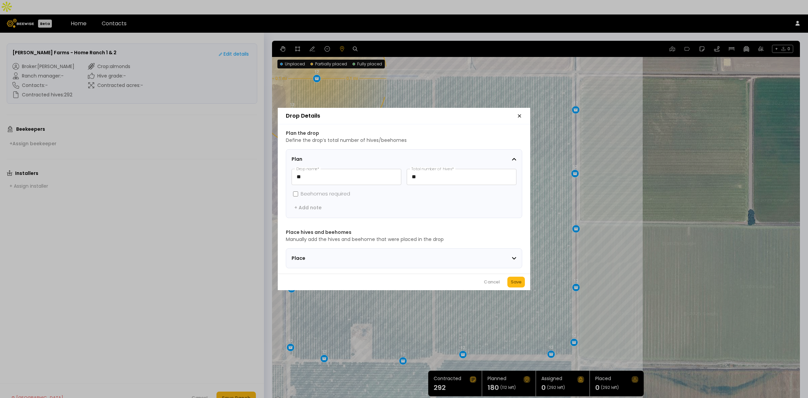
drag, startPoint x: 515, startPoint y: 282, endPoint x: 516, endPoint y: 278, distance: 3.5
click at [516, 282] on div "Save" at bounding box center [516, 281] width 11 height 7
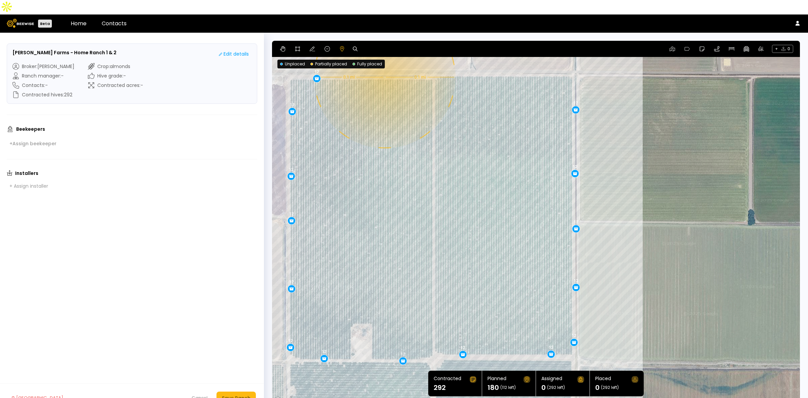
click at [384, 63] on div "0.1 mi 0.1 mi 12 12 12 12 12 12 12 12 12 12 12 12 12 12 12" at bounding box center [536, 222] width 528 height 363
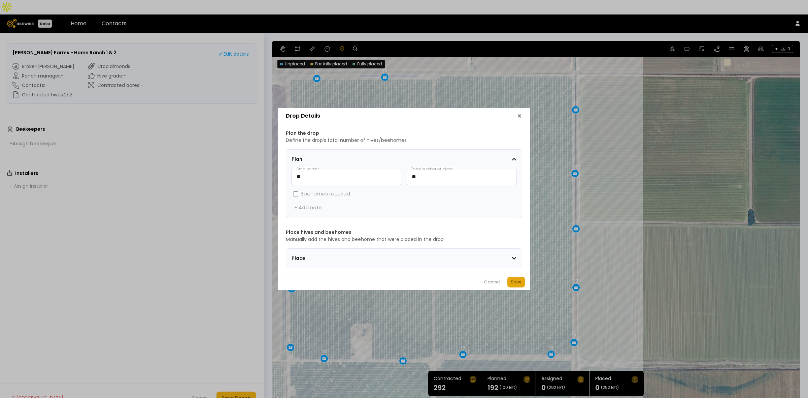
click at [518, 282] on div "Save" at bounding box center [516, 281] width 11 height 7
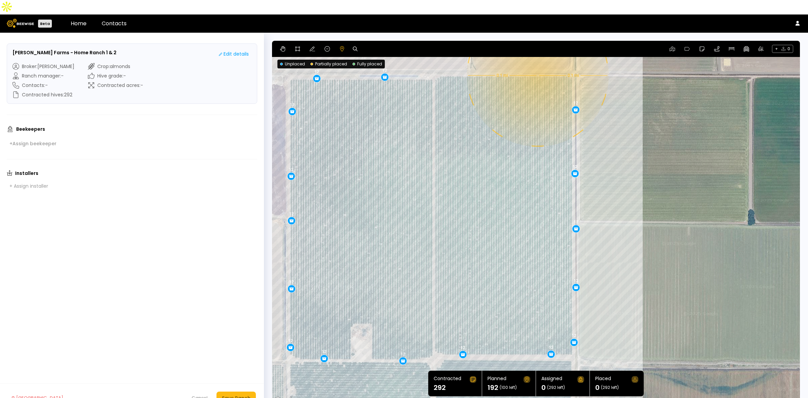
click at [537, 61] on div "0.1 mi 0.1 mi 12 12 12 12 12 12 12 12 12 12 12 12 12 12 12 12" at bounding box center [536, 222] width 528 height 363
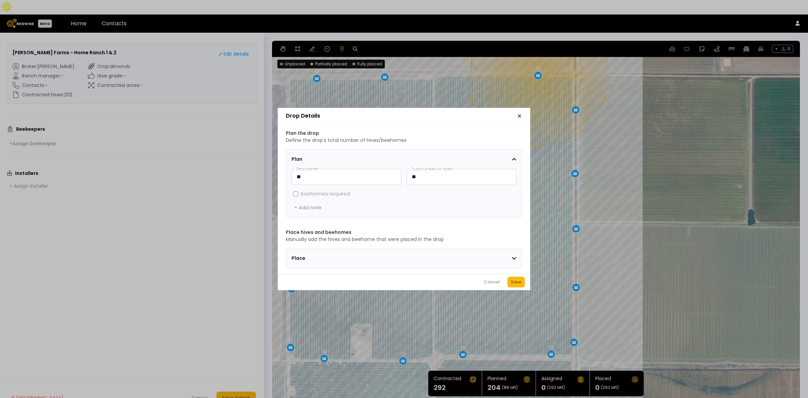
click at [521, 284] on div "Save" at bounding box center [516, 281] width 11 height 7
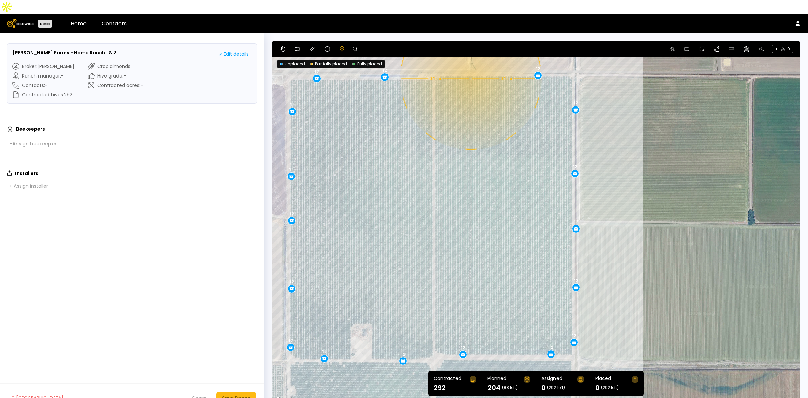
click at [470, 64] on div "0.1 mi 0.1 mi 12 12 12 12 12 12 12 12 12 12 12 12 12 12 12 12 12" at bounding box center [536, 222] width 528 height 363
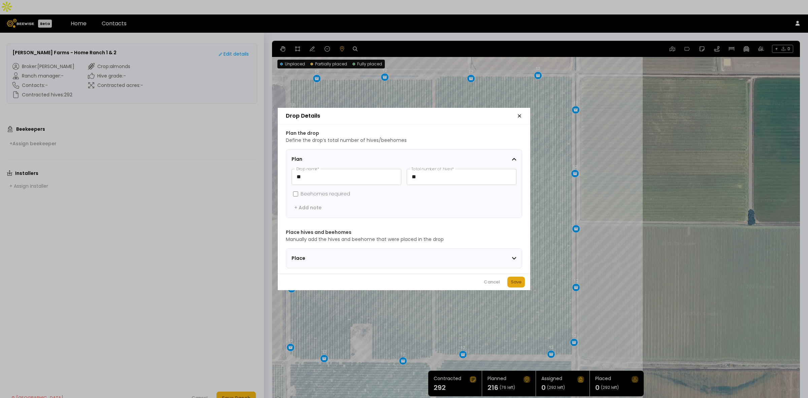
click at [519, 285] on div "Save" at bounding box center [516, 281] width 11 height 7
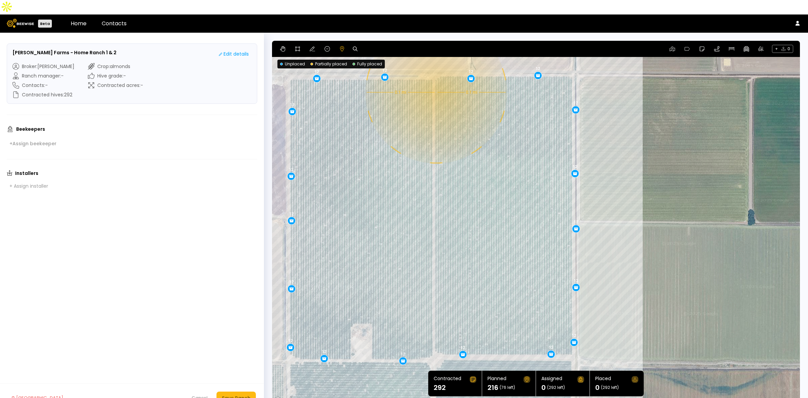
click at [435, 78] on div "0.1 mi 0.1 mi 12 12 12 12 12 12 12 12 12 12 12 12 12 12 12 12 12 12" at bounding box center [536, 222] width 528 height 363
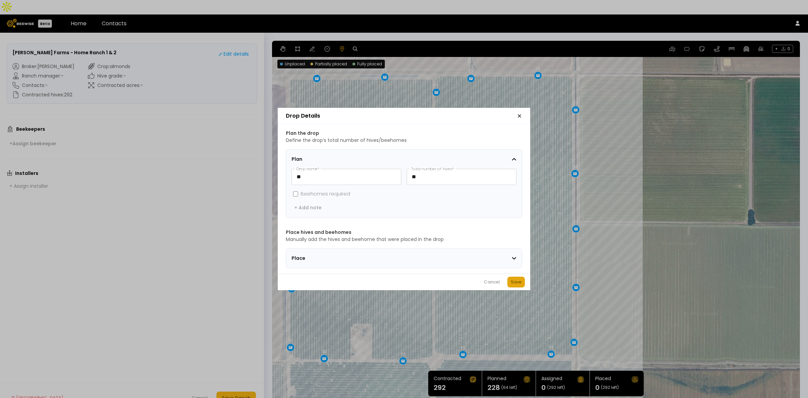
click at [519, 282] on div "Save" at bounding box center [516, 281] width 11 height 7
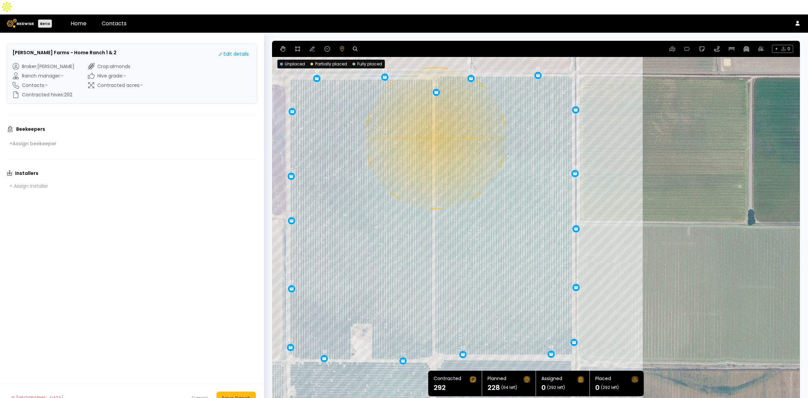
click at [435, 124] on div "0.1 mi 0.1 mi 12 12 12 12 12 12 12 12 12 12 12 12 12 12 12 12 12 12 12" at bounding box center [536, 222] width 528 height 363
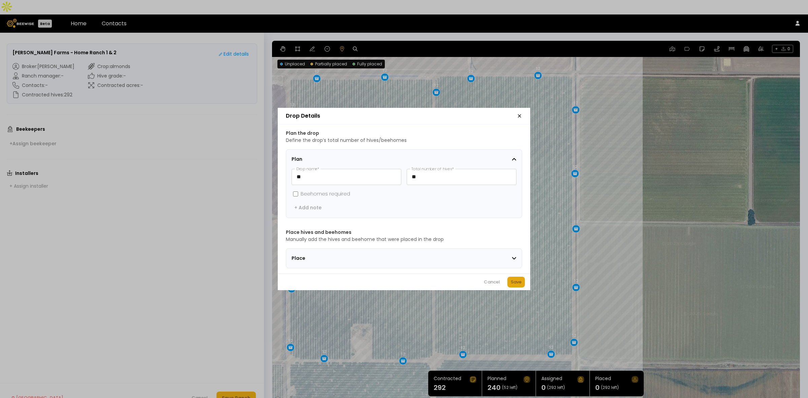
click at [519, 284] on div "Save" at bounding box center [516, 281] width 11 height 7
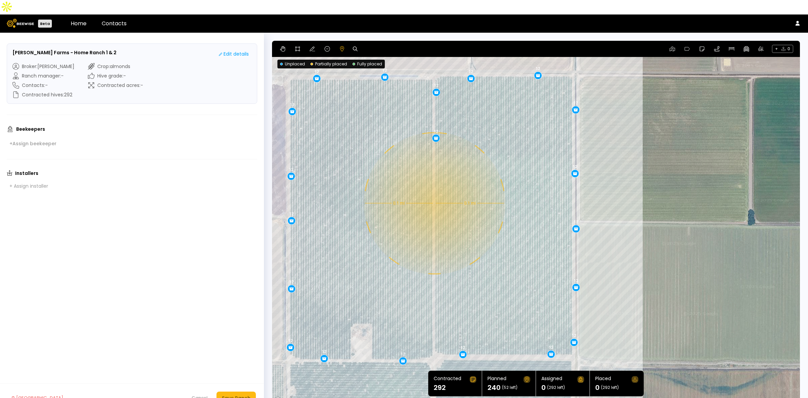
click at [434, 188] on div "0.1 mi 0.1 mi 12 12 12 12 12 12 12 12 12 12 12 12 12 12 12 12 12 12 12 12" at bounding box center [536, 222] width 528 height 363
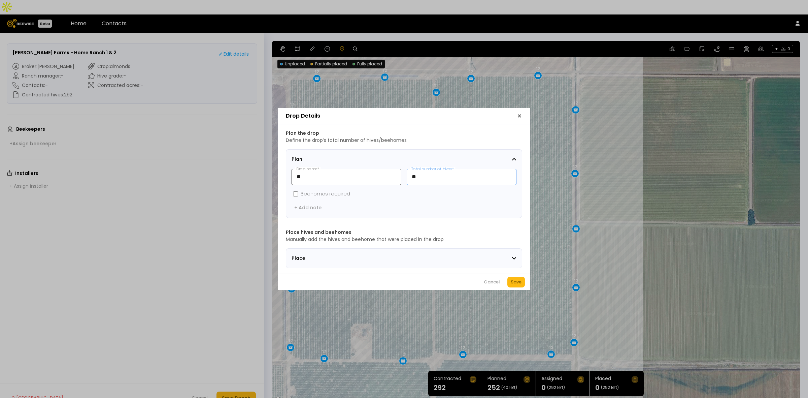
drag, startPoint x: 442, startPoint y: 168, endPoint x: 401, endPoint y: 169, distance: 41.1
click at [401, 169] on div "** Drop name * ** Total number of hives *" at bounding box center [403, 177] width 225 height 16
type input "**"
click at [520, 287] on button "Save" at bounding box center [516, 281] width 18 height 11
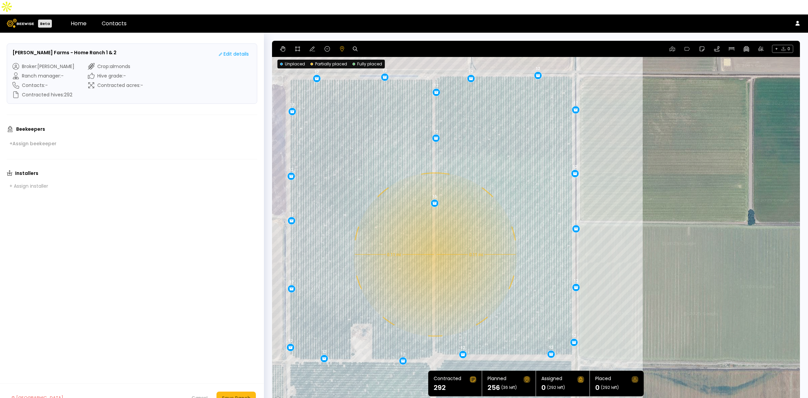
click at [434, 240] on div "0.11 mi 0.11 mi 12 12 12 12 12 12 12 12 12 12 12 12 12 12 12 12 12 12 12 12 16" at bounding box center [536, 222] width 528 height 363
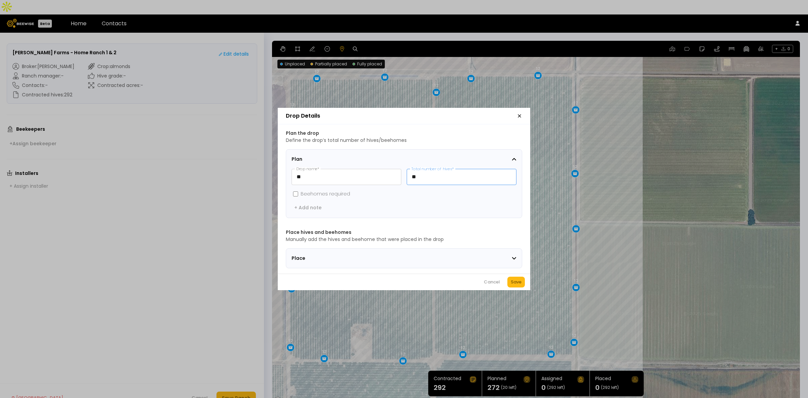
drag, startPoint x: 426, startPoint y: 172, endPoint x: 404, endPoint y: 172, distance: 22.6
click at [404, 172] on div "** Drop name * ** Total number of hives *" at bounding box center [403, 177] width 225 height 16
type input "**"
click at [524, 290] on div "Cancel Save" at bounding box center [404, 281] width 252 height 16
click at [522, 285] on button "Save" at bounding box center [516, 281] width 18 height 11
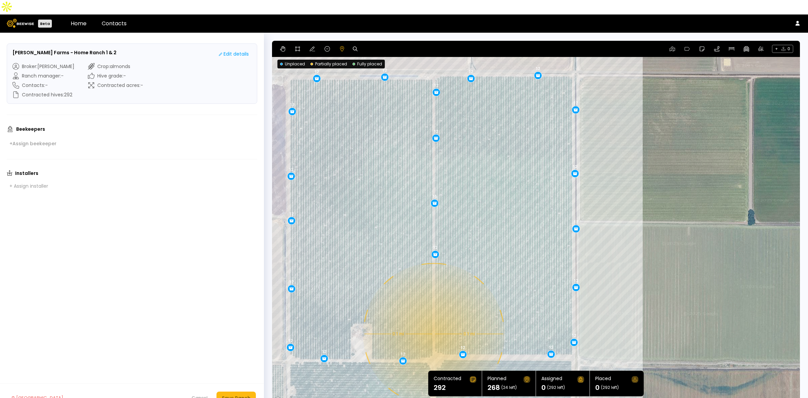
click at [433, 319] on div "0.1 mi 0.1 mi 12 12 12 12 12 12 12 12 12 12 12 12 12 12 12 12 12 12 12 12 16 12" at bounding box center [536, 222] width 528 height 363
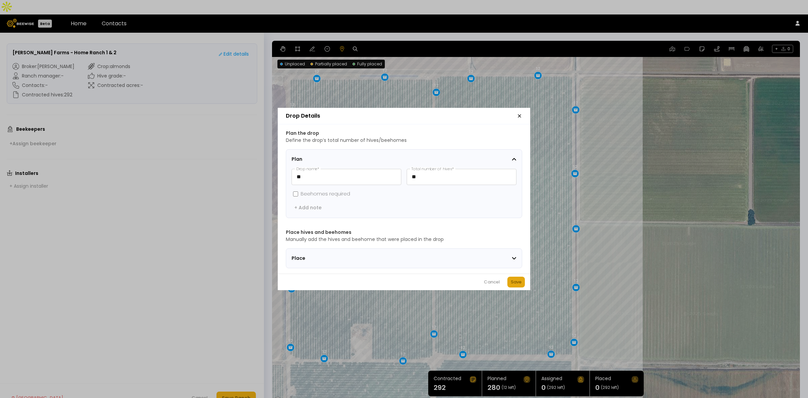
click at [512, 281] on div "Save" at bounding box center [516, 281] width 11 height 7
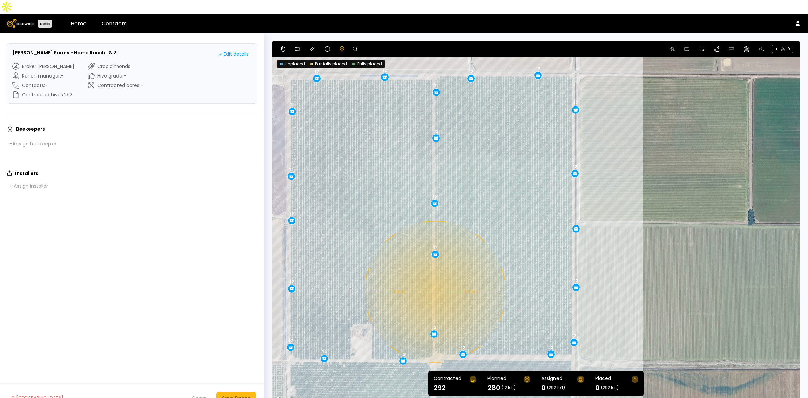
click at [434, 277] on div "0.1 mi 0.1 mi 12 12 12 12 12 12 12 12 12 12 12 12 12 12 12 12 12 12 12 12 16 12…" at bounding box center [536, 222] width 528 height 363
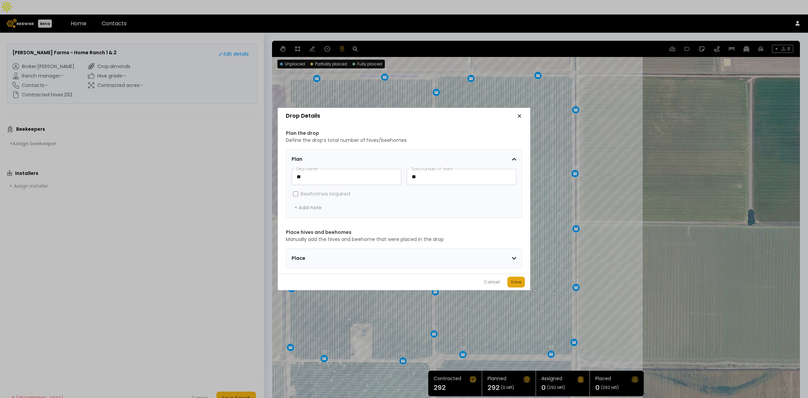
click at [515, 284] on div "Save" at bounding box center [516, 281] width 11 height 7
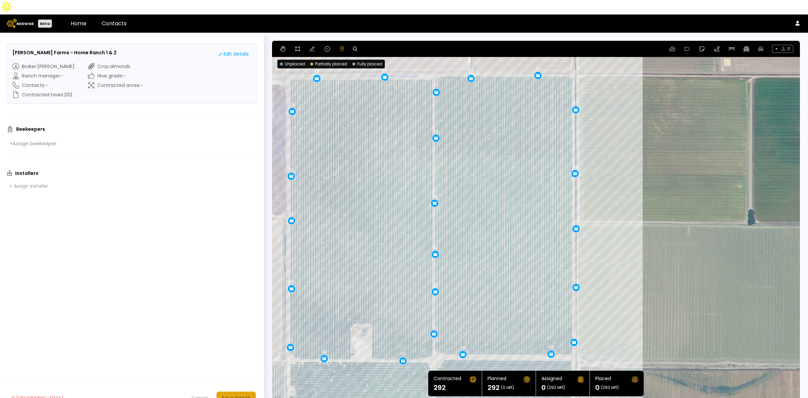
click at [238, 394] on div "Save Ranch" at bounding box center [236, 397] width 29 height 7
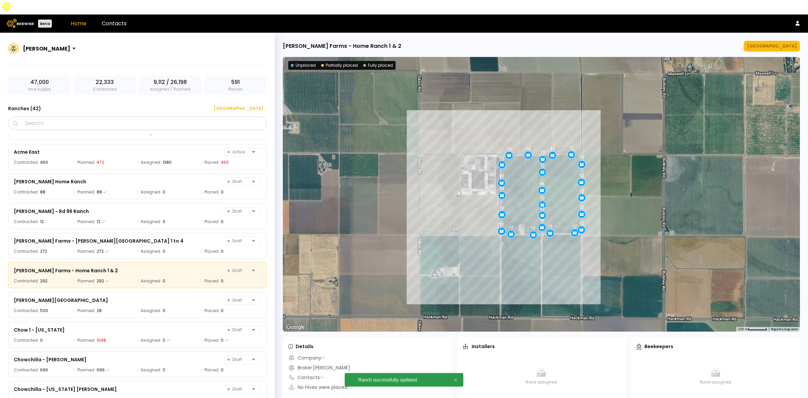
scroll to position [83, 0]
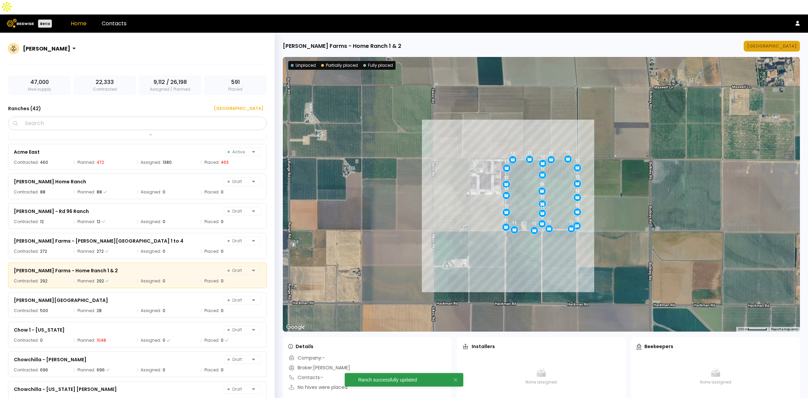
click at [780, 43] on div "Manage Ranch" at bounding box center [771, 46] width 49 height 7
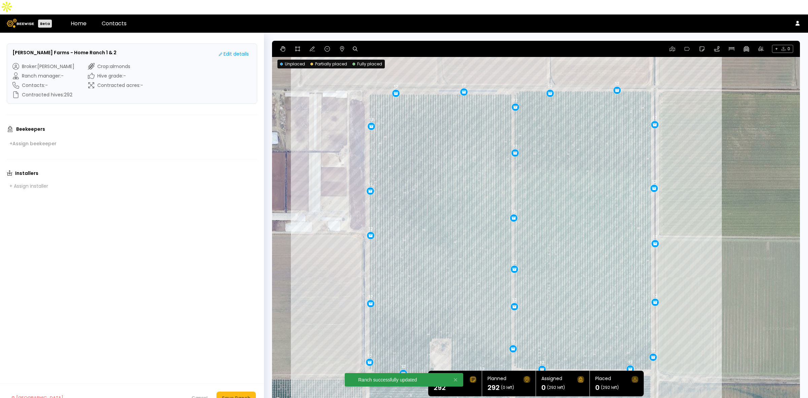
drag, startPoint x: 497, startPoint y: 145, endPoint x: 472, endPoint y: 156, distance: 27.3
click at [472, 156] on div "12 12 12 12 12 12 12 12 12 12 12 12 12 12 12 12 16 12 12 12 12 12 12 12" at bounding box center [536, 222] width 528 height 363
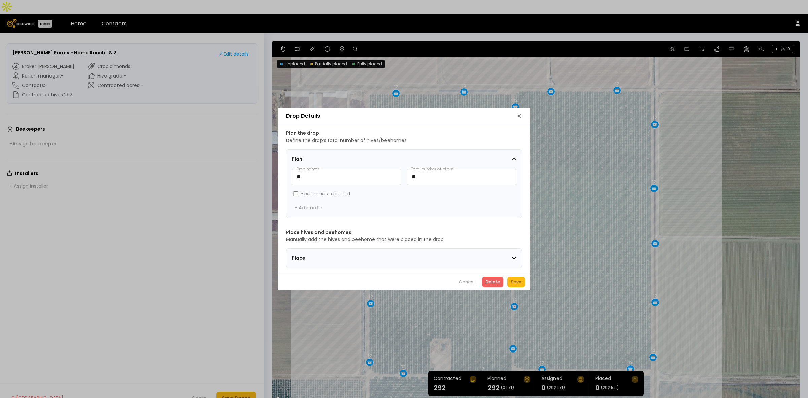
click at [517, 113] on icon "button" at bounding box center [519, 115] width 5 height 5
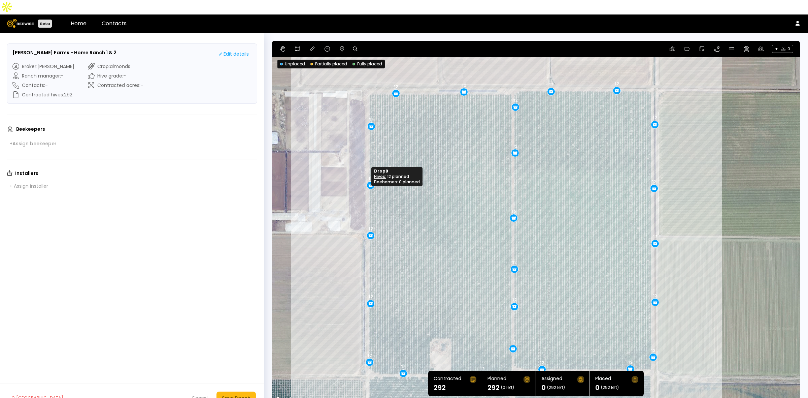
drag, startPoint x: 367, startPoint y: 173, endPoint x: 368, endPoint y: 168, distance: 5.7
drag, startPoint x: 368, startPoint y: 219, endPoint x: 369, endPoint y: 226, distance: 6.4
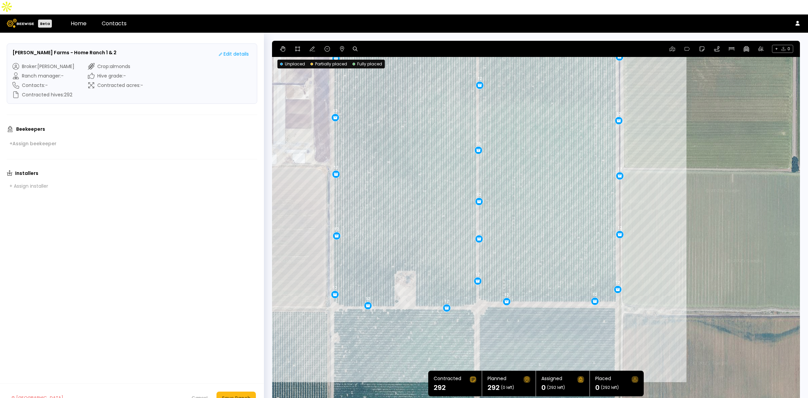
drag, startPoint x: 472, startPoint y: 283, endPoint x: 437, endPoint y: 214, distance: 77.2
click at [437, 214] on div "12 12 12 12 12 12 12 12 12 12 12 16 12 12 12 12 12 12 12 12 12 12 12 12" at bounding box center [536, 222] width 528 height 363
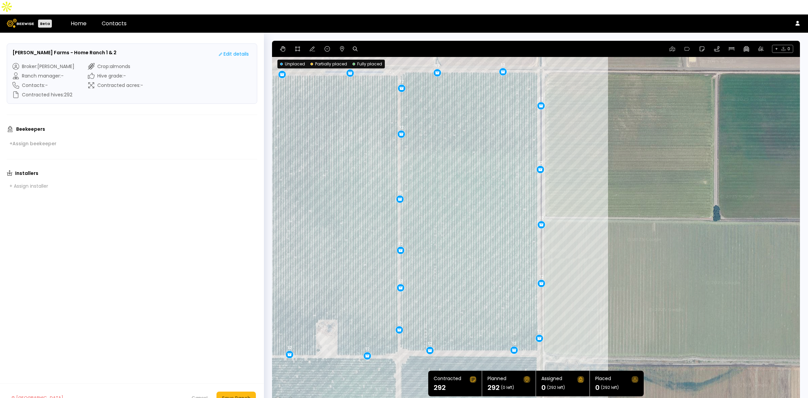
drag, startPoint x: 713, startPoint y: 196, endPoint x: 633, endPoint y: 244, distance: 93.8
click at [633, 244] on div "12 12 12 12 12 12 12 12 12 12 16 12 12 12 12 12 12 12 12 12 12 12 12 12" at bounding box center [536, 222] width 528 height 363
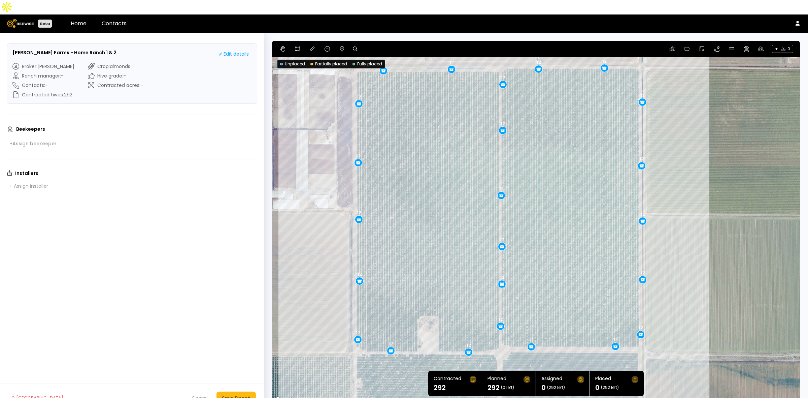
drag, startPoint x: 458, startPoint y: 206, endPoint x: 561, endPoint y: 202, distance: 103.4
click at [561, 202] on div "12 12 12 12 12 12 12 12 12 12 16 12 12 12 12 12 12 12 12 12 12 12 12 12" at bounding box center [536, 222] width 528 height 363
drag, startPoint x: 500, startPoint y: 179, endPoint x: 499, endPoint y: 154, distance: 25.3
drag, startPoint x: 502, startPoint y: 231, endPoint x: 500, endPoint y: 203, distance: 28.3
drag, startPoint x: 500, startPoint y: 269, endPoint x: 498, endPoint y: 265, distance: 4.4
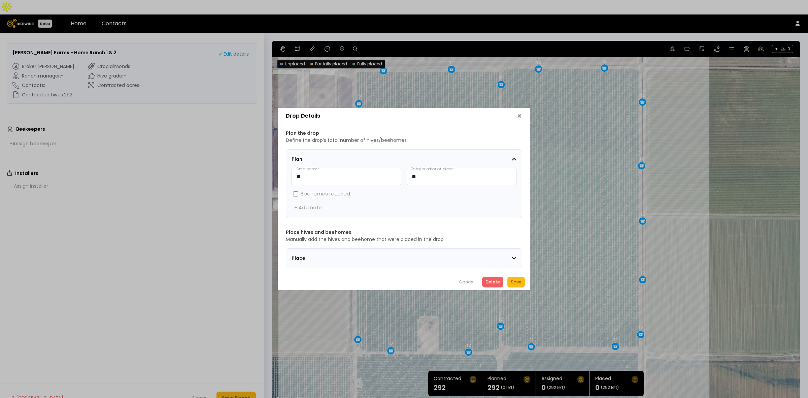
drag, startPoint x: 463, startPoint y: 283, endPoint x: 550, endPoint y: 194, distance: 124.2
click at [463, 282] on div "Cancel" at bounding box center [466, 281] width 16 height 7
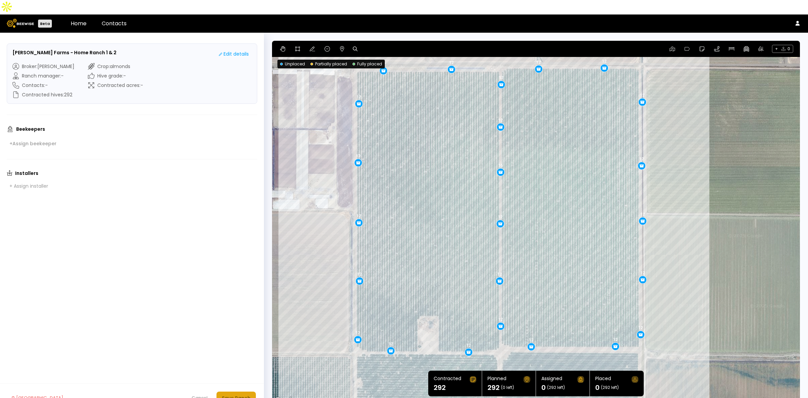
click at [252, 391] on button "Save Ranch" at bounding box center [235, 397] width 39 height 13
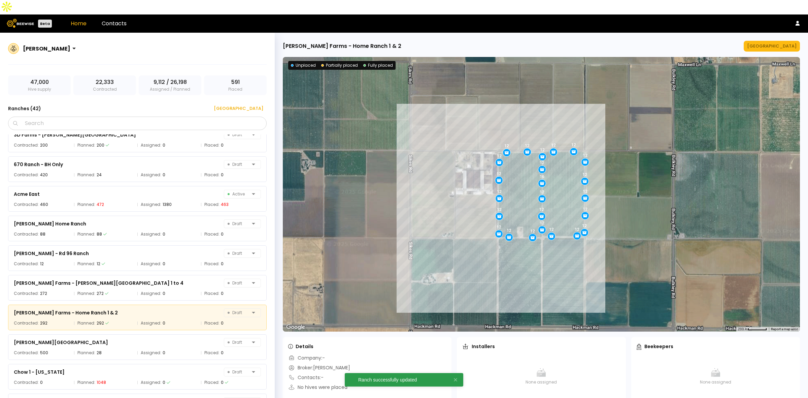
scroll to position [83, 0]
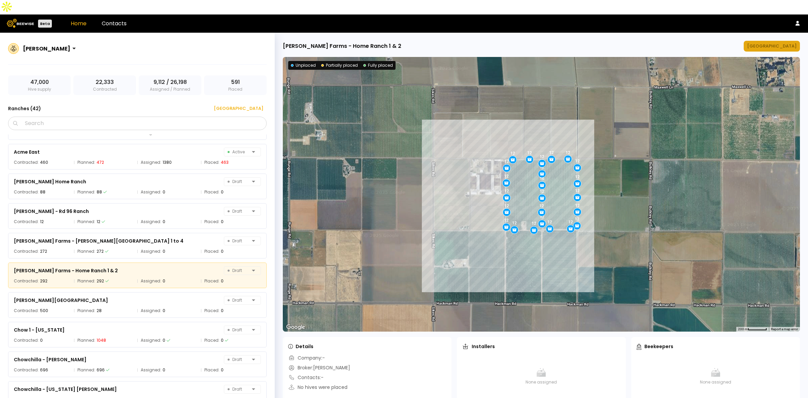
click at [764, 43] on div "Manage Ranch" at bounding box center [771, 46] width 49 height 7
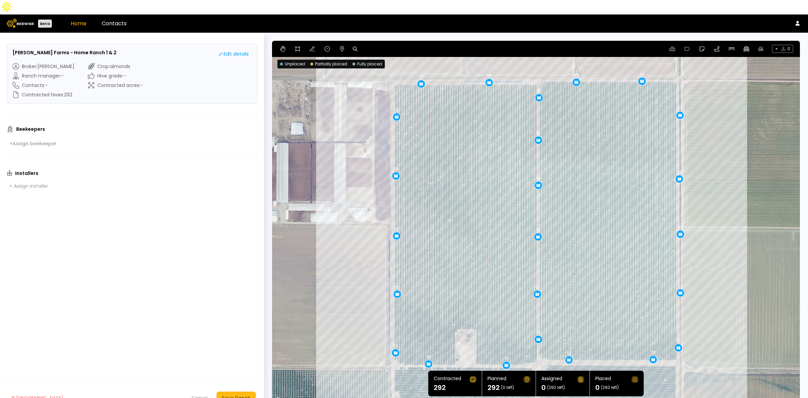
click at [78, 20] on link "Home" at bounding box center [79, 24] width 16 height 8
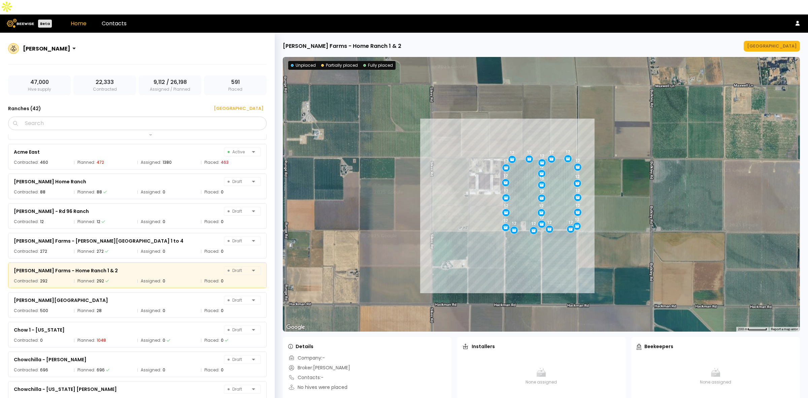
scroll to position [83, 0]
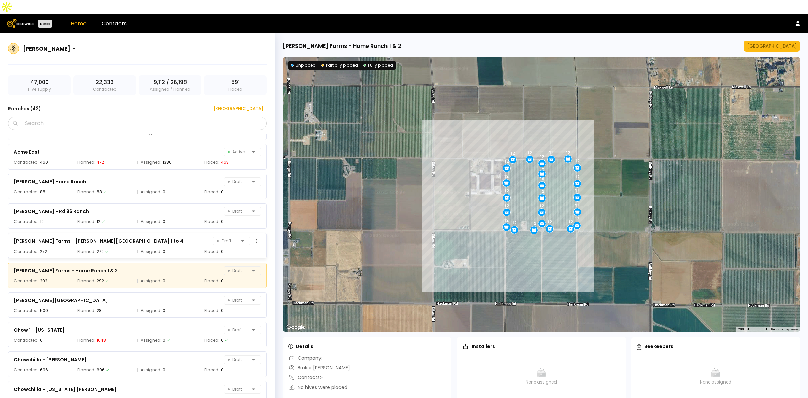
click at [113, 236] on div "Atkinson Farms - Brady Ranch 1 to 4 Draft" at bounding box center [137, 240] width 247 height 9
